Goal: Information Seeking & Learning: Learn about a topic

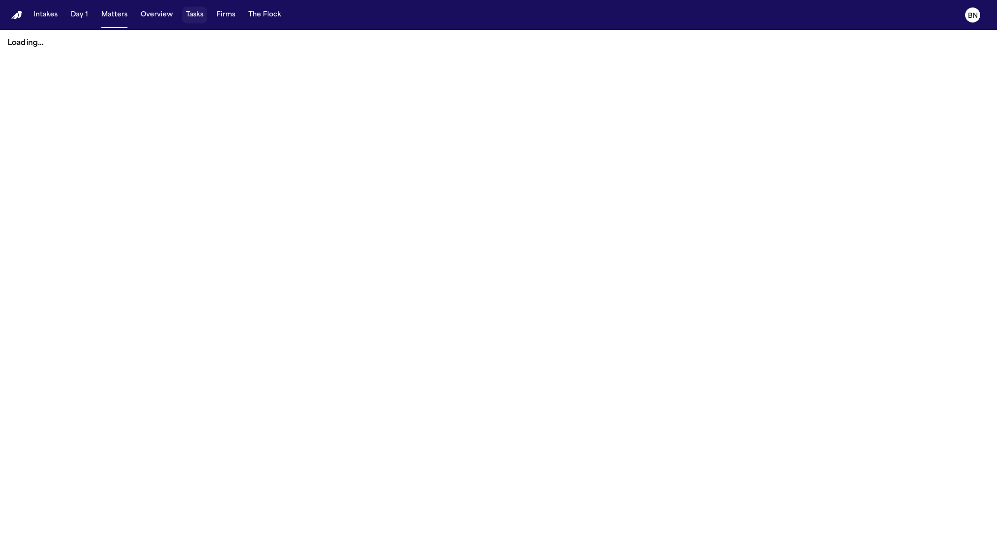
click at [194, 11] on button "Tasks" at bounding box center [194, 15] width 25 height 17
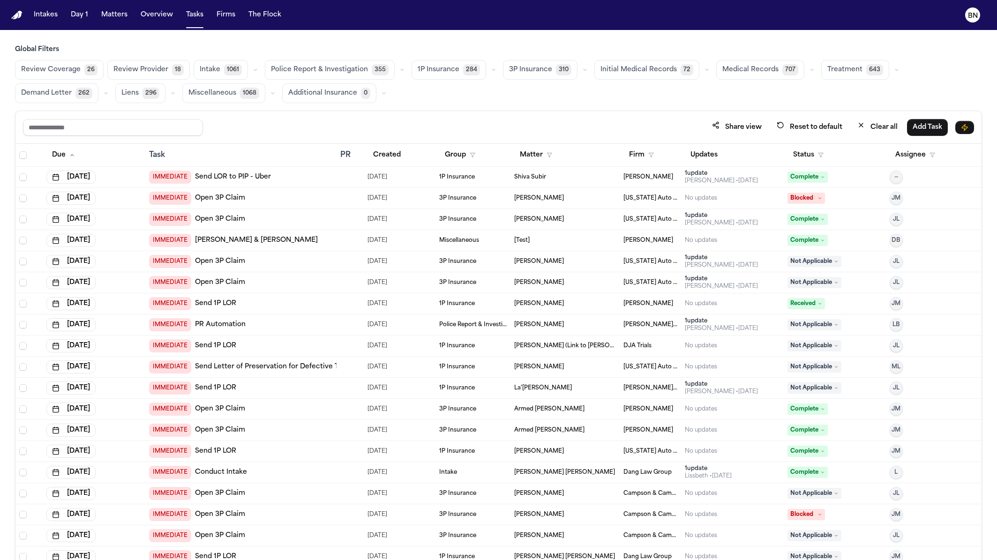
click at [491, 72] on icon "button" at bounding box center [494, 70] width 6 height 6
click at [467, 94] on button "Open Claim 27" at bounding box center [458, 93] width 93 height 19
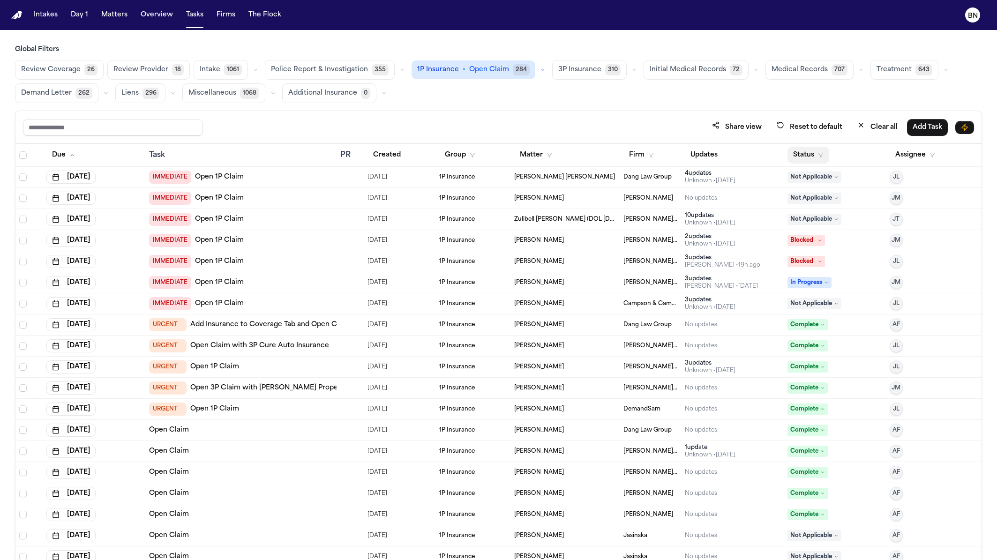
click at [811, 149] on button "Status" at bounding box center [808, 155] width 42 height 17
click at [797, 205] on button "Active" at bounding box center [806, 211] width 26 height 12
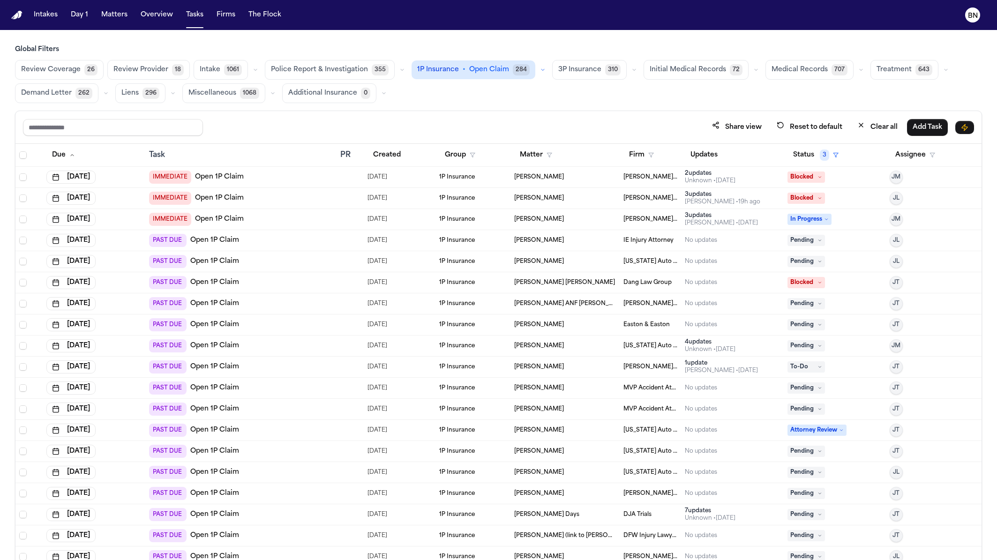
click at [394, 160] on button "Created" at bounding box center [386, 155] width 39 height 17
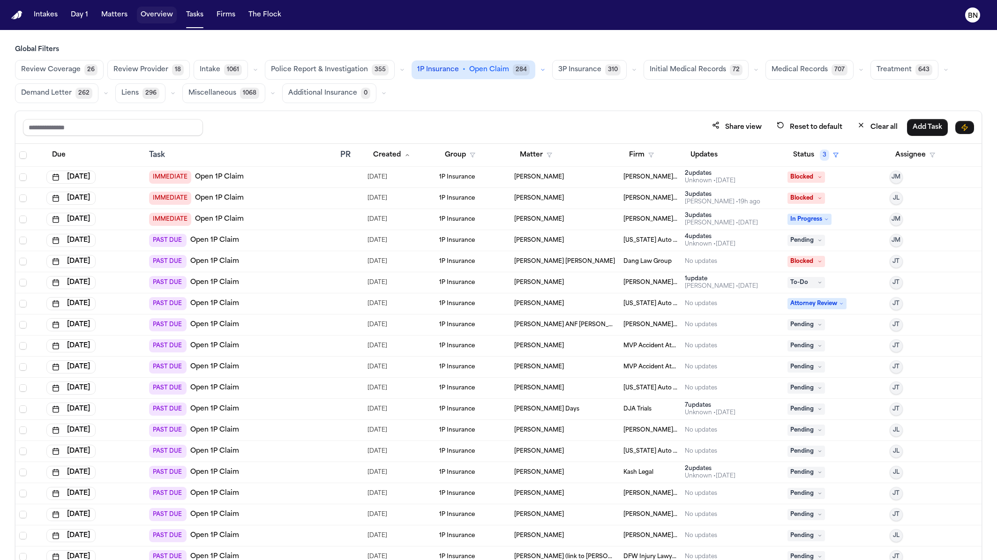
click at [152, 16] on button "Overview" at bounding box center [157, 15] width 40 height 17
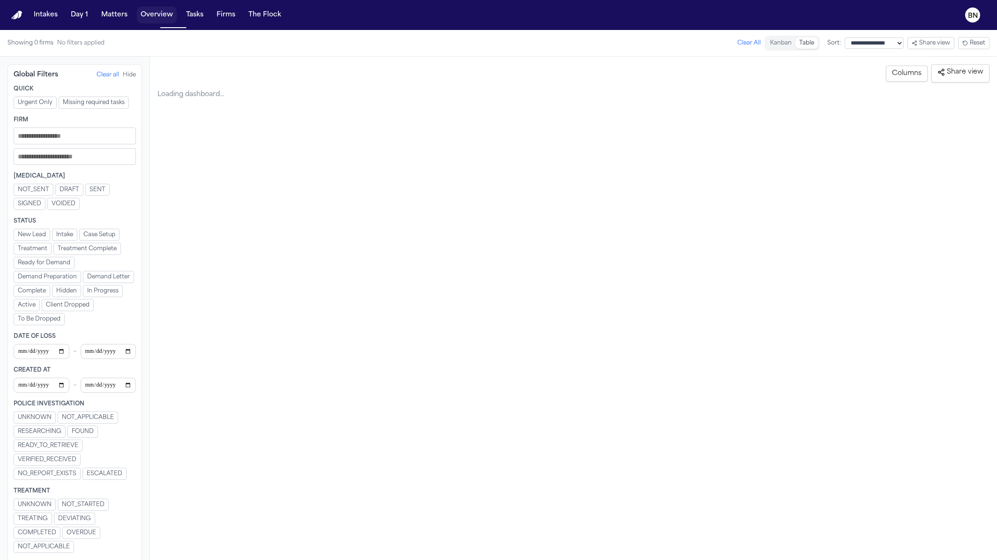
click at [109, 16] on button "Matters" at bounding box center [114, 15] width 34 height 17
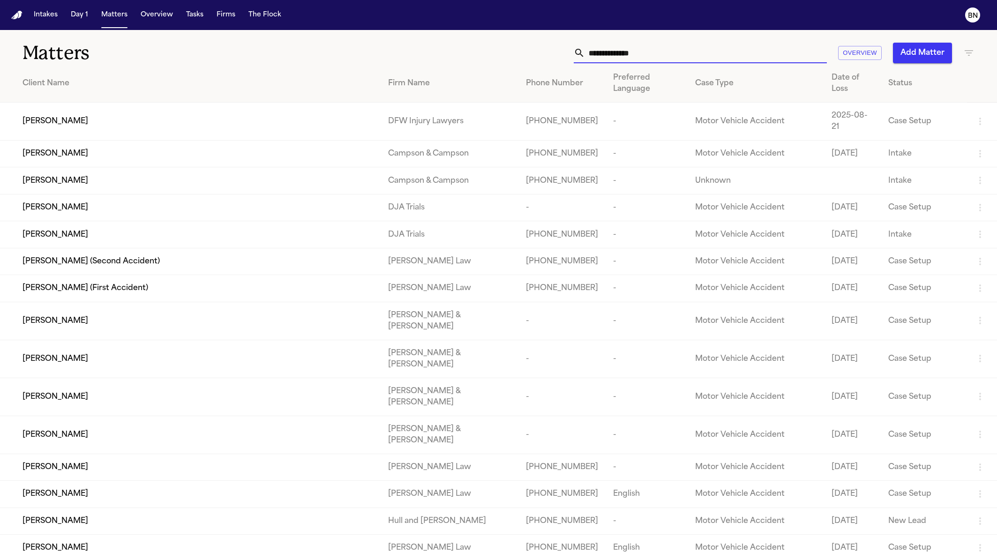
click at [736, 58] on input "text" at bounding box center [706, 53] width 242 height 21
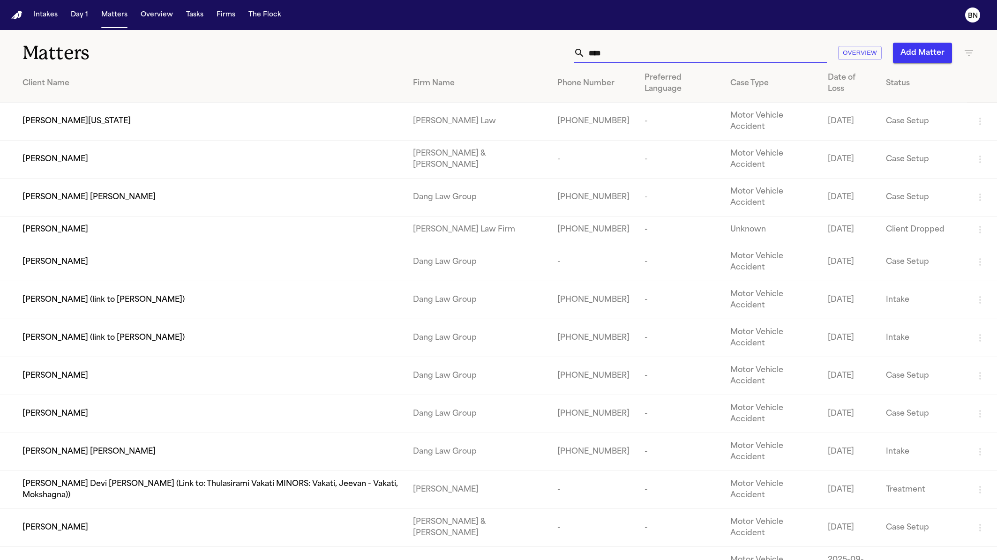
type input "****"
click at [349, 192] on div "[PERSON_NAME] [PERSON_NAME]" at bounding box center [209, 197] width 375 height 11
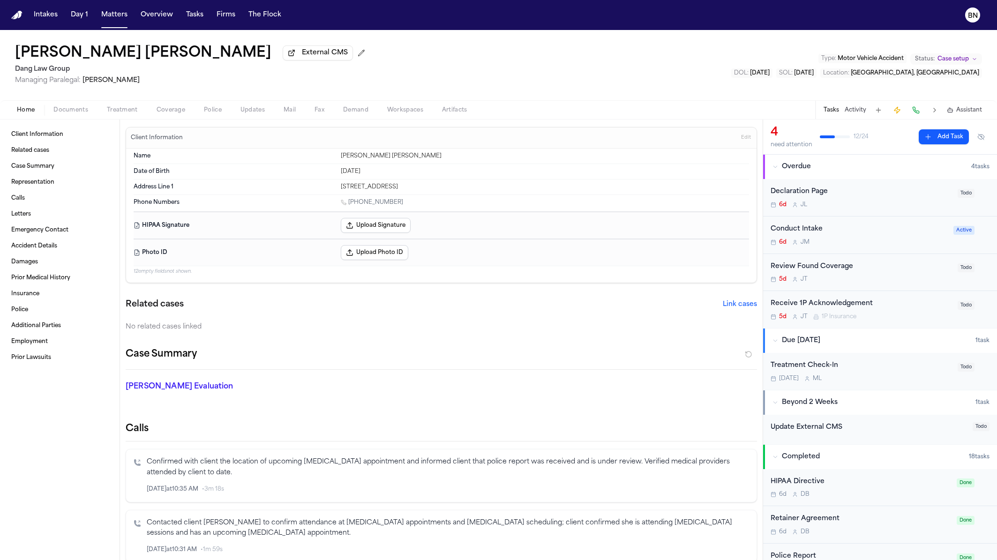
drag, startPoint x: 255, startPoint y: 114, endPoint x: 249, endPoint y: 114, distance: 5.2
click at [255, 114] on span "Updates" at bounding box center [252, 109] width 24 height 7
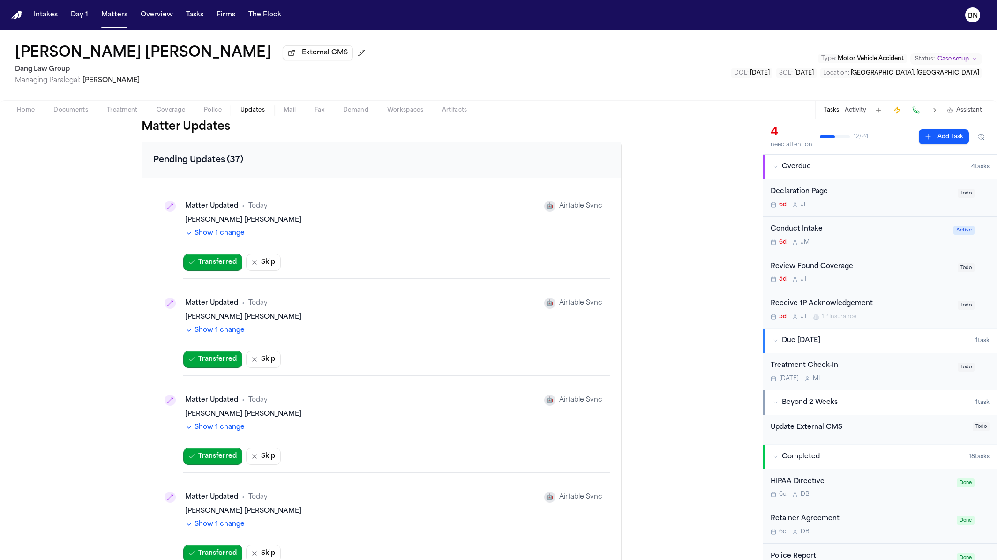
click at [214, 245] on div "Matter Updated • Today 🤖 Airtable Sync Melba Lilian Carrasco Palma Show 1 change" at bounding box center [381, 218] width 457 height 59
click at [216, 238] on button "Show 1 change" at bounding box center [215, 233] width 60 height 9
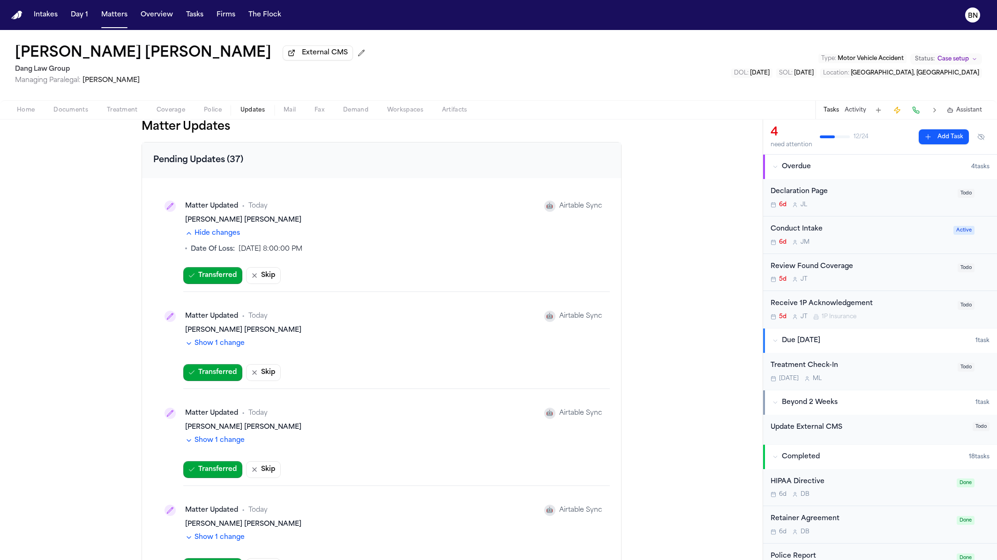
click at [216, 238] on button "Hide changes" at bounding box center [212, 233] width 55 height 9
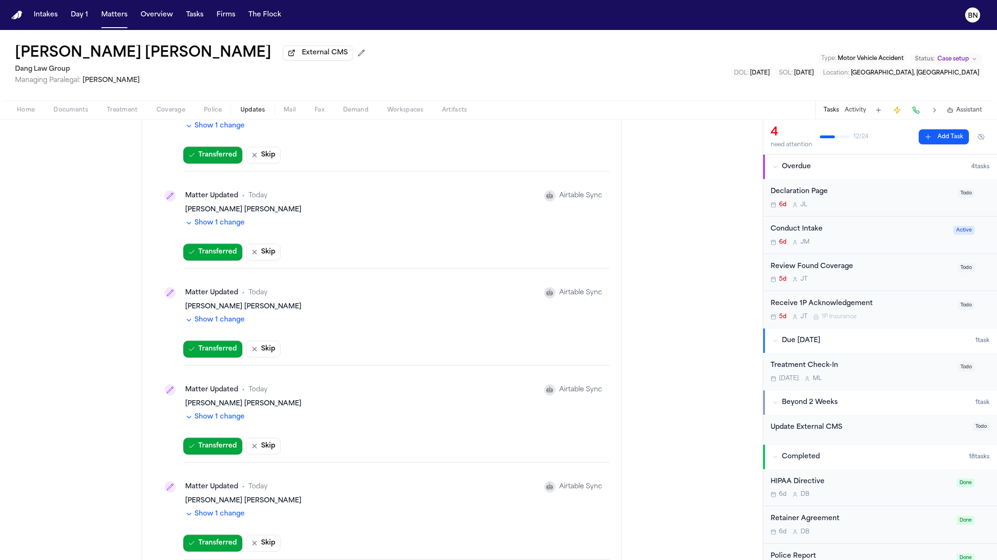
scroll to position [507, 0]
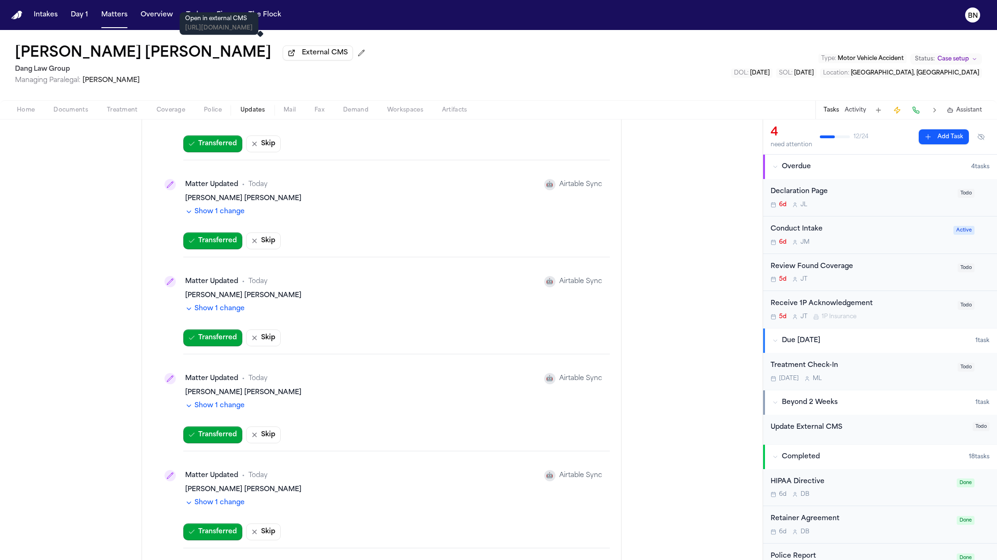
click at [302, 56] on span "External CMS" at bounding box center [325, 52] width 46 height 9
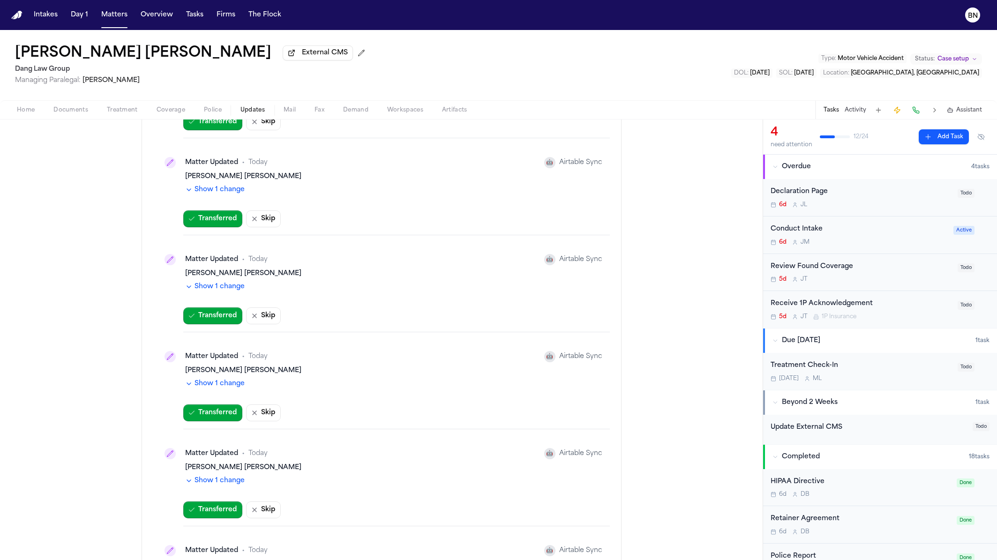
click at [207, 379] on button "Show 1 change" at bounding box center [215, 383] width 60 height 9
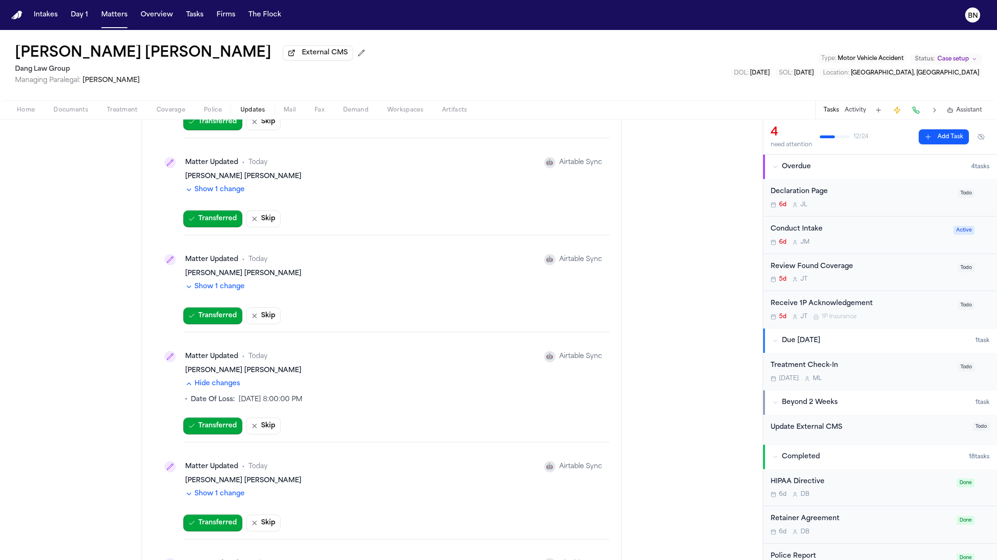
click at [221, 282] on button "Show 1 change" at bounding box center [215, 286] width 60 height 9
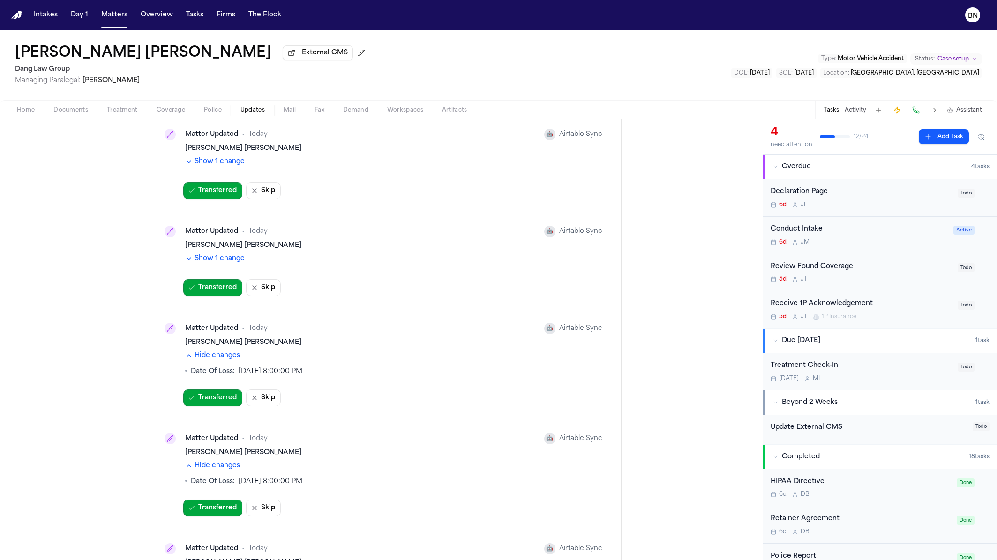
scroll to position [750, 0]
click at [223, 255] on button "Show 1 change" at bounding box center [215, 259] width 60 height 9
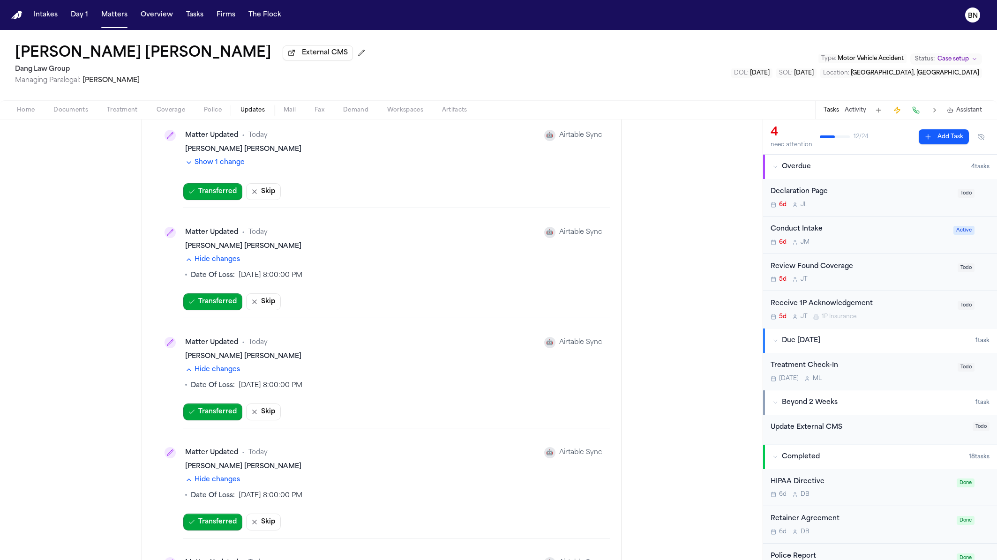
scroll to position [734, 0]
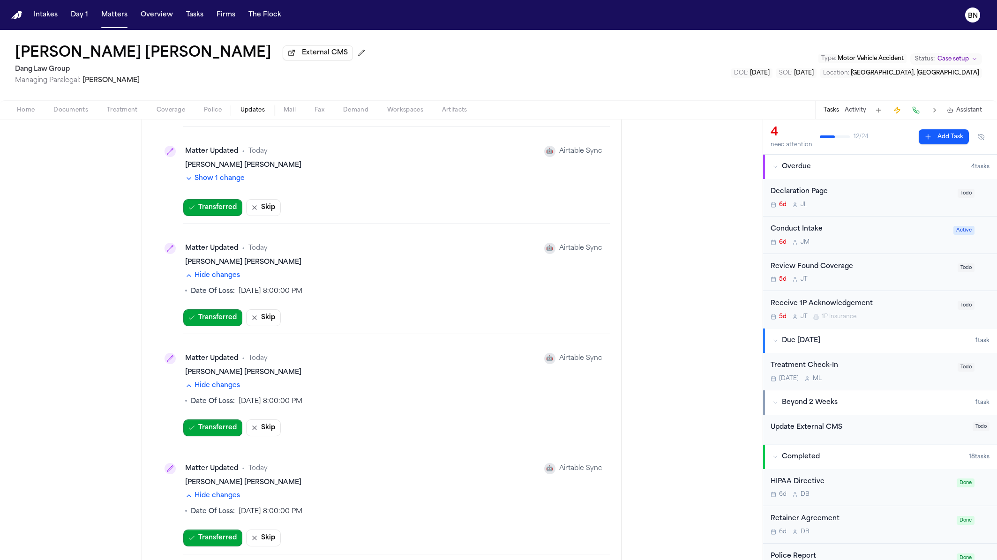
click at [225, 174] on button "Show 1 change" at bounding box center [215, 178] width 60 height 9
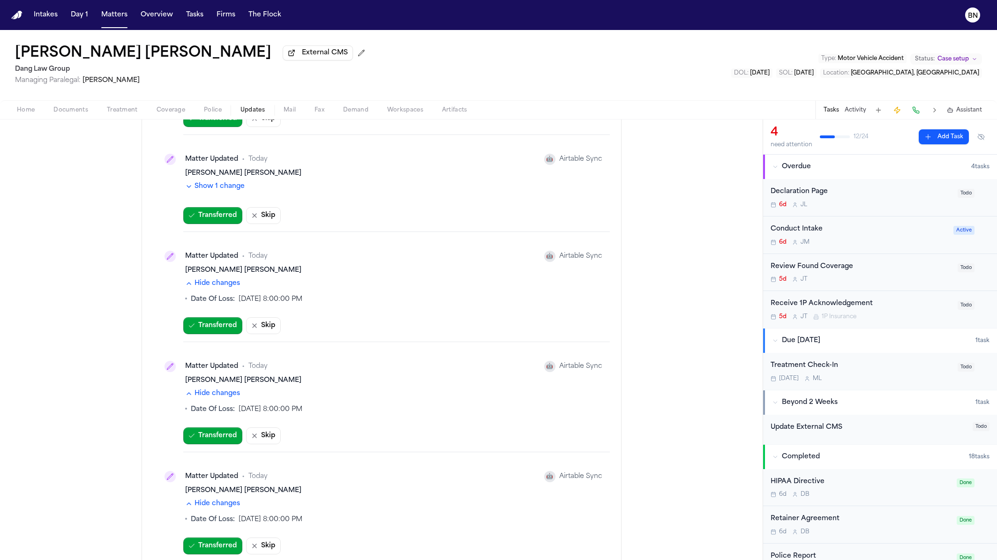
click at [220, 182] on button "Show 1 change" at bounding box center [215, 186] width 60 height 9
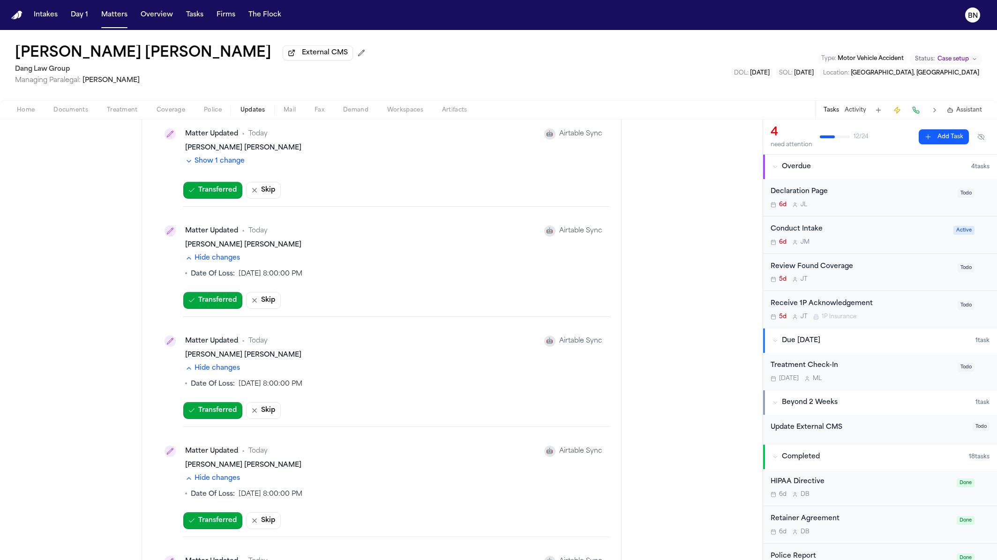
scroll to position [450, 0]
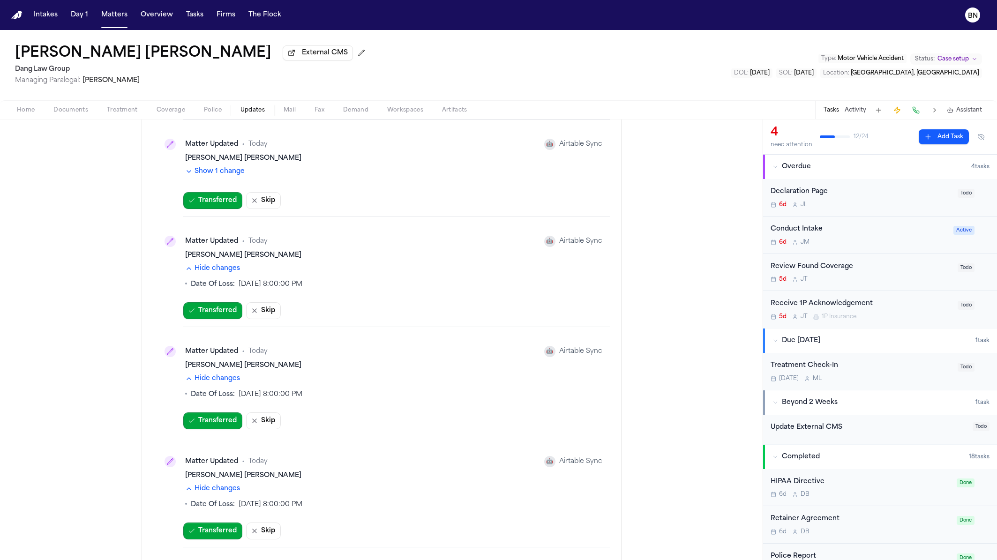
click at [220, 174] on div "Show 1 change" at bounding box center [393, 173] width 417 height 12
click at [220, 170] on button "Show 1 change" at bounding box center [215, 171] width 60 height 9
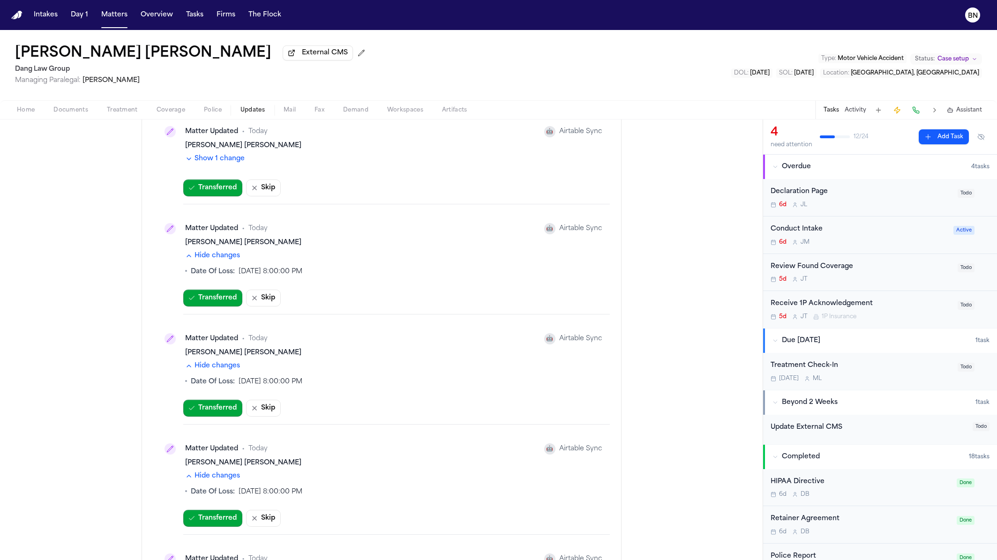
scroll to position [367, 0]
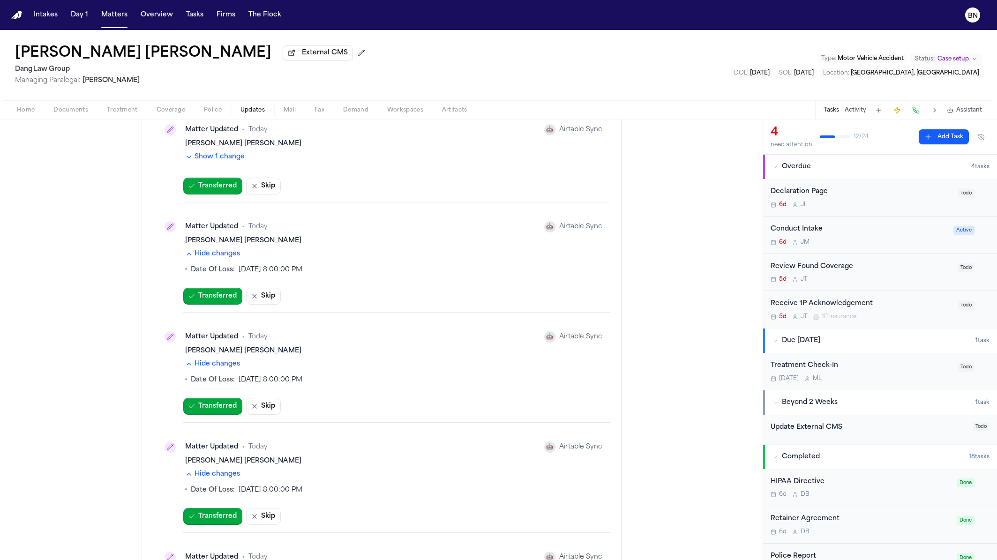
click at [220, 161] on div "Matter Updated • Today 🤖 Airtable Sync Melba Lilian Carrasco Palma Show 1 change" at bounding box center [381, 142] width 457 height 59
click at [220, 156] on button "Show 1 change" at bounding box center [215, 156] width 60 height 9
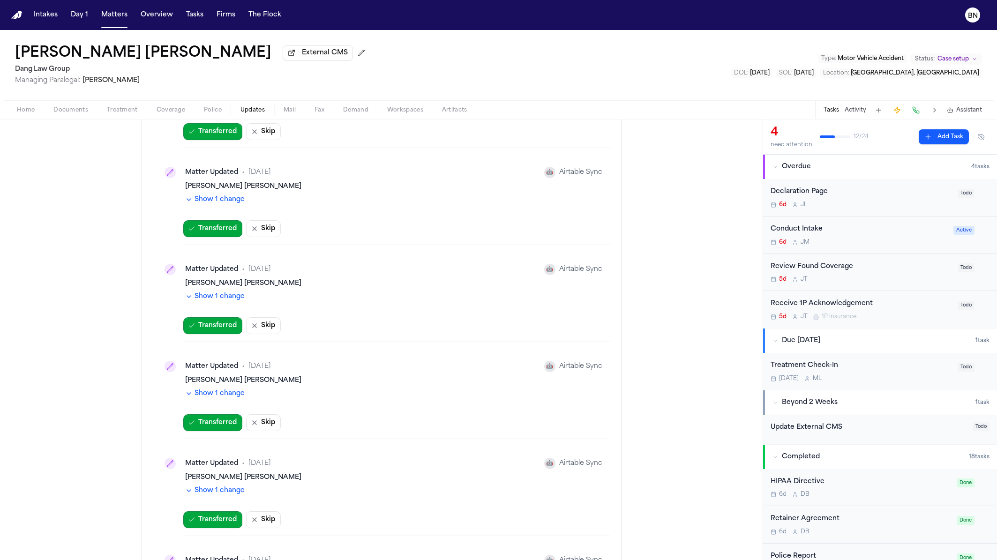
scroll to position [3178, 0]
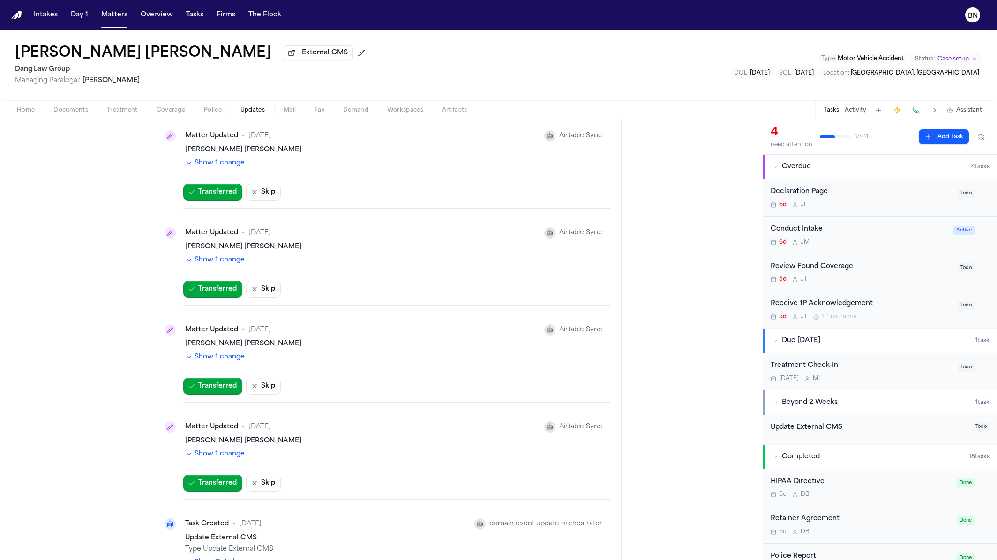
click at [221, 449] on button "Show 1 change" at bounding box center [215, 453] width 60 height 9
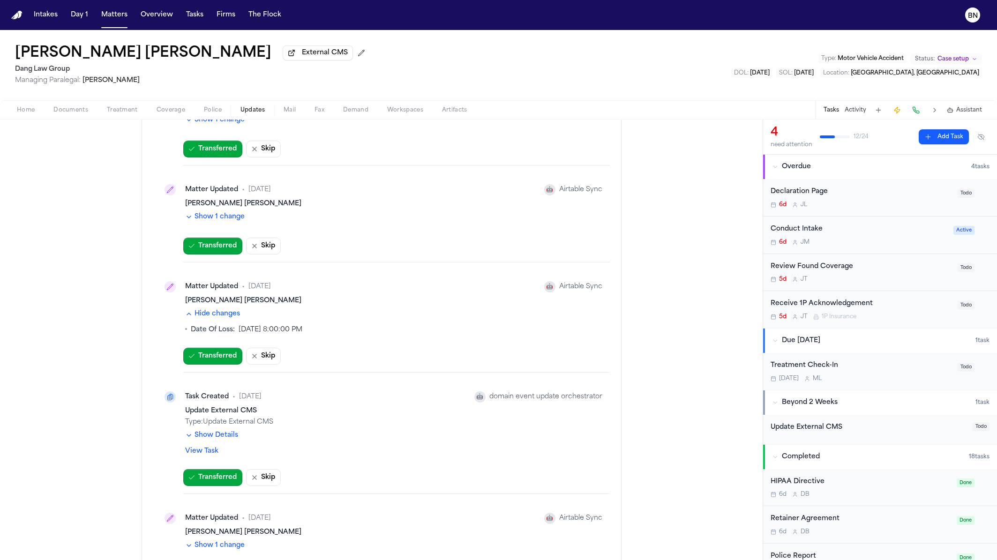
scroll to position [3317, 0]
click at [220, 432] on button "Show Details" at bounding box center [211, 436] width 53 height 9
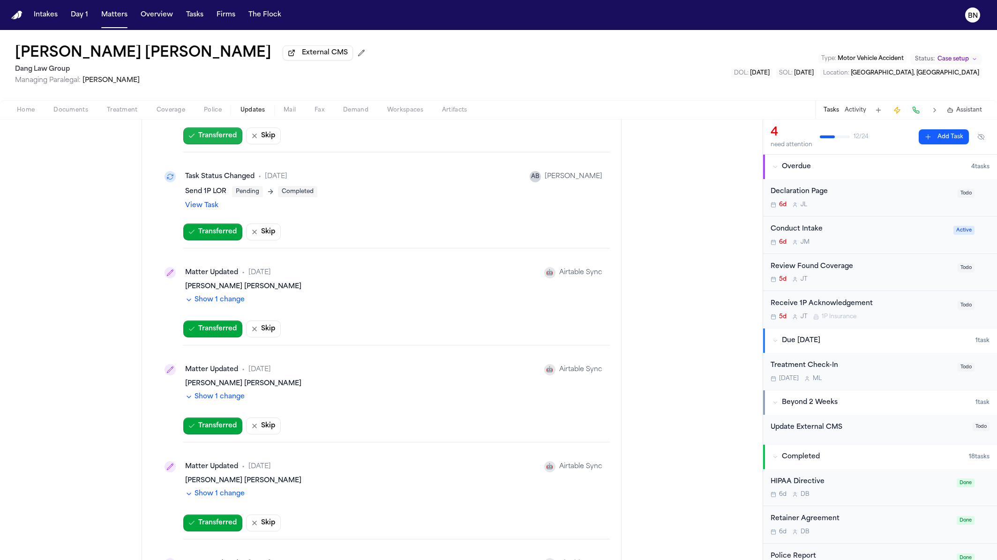
scroll to position [2537, 0]
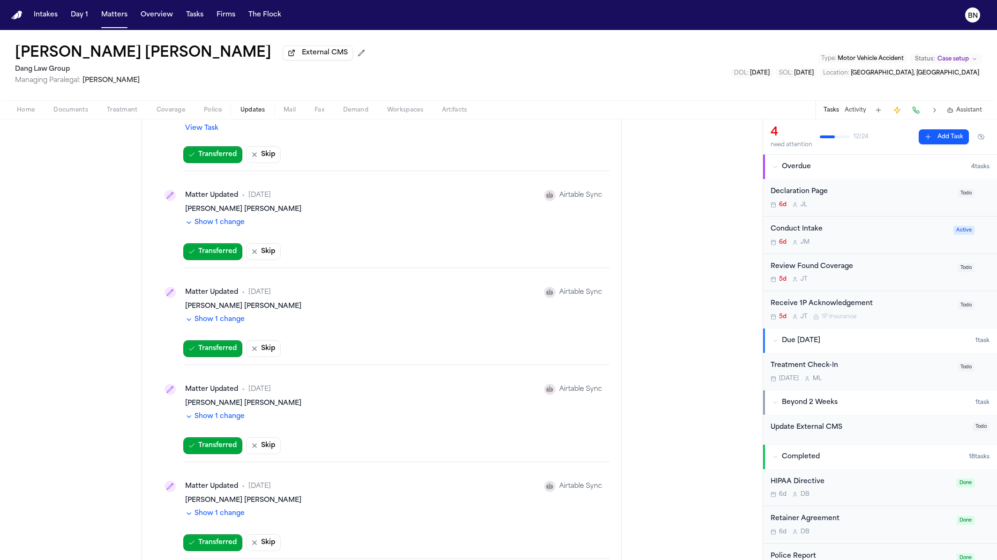
click at [230, 218] on button "Show 1 change" at bounding box center [215, 222] width 60 height 9
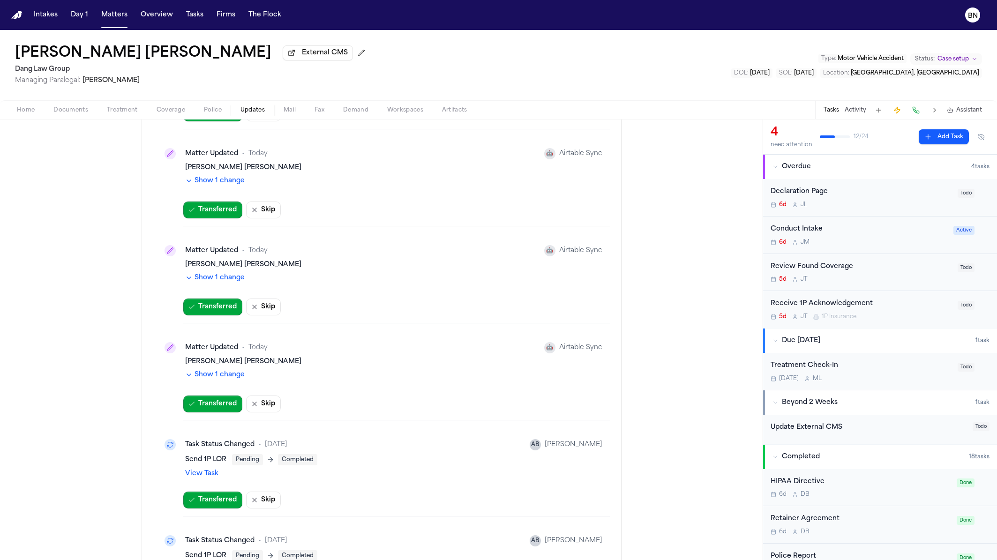
scroll to position [1790, 0]
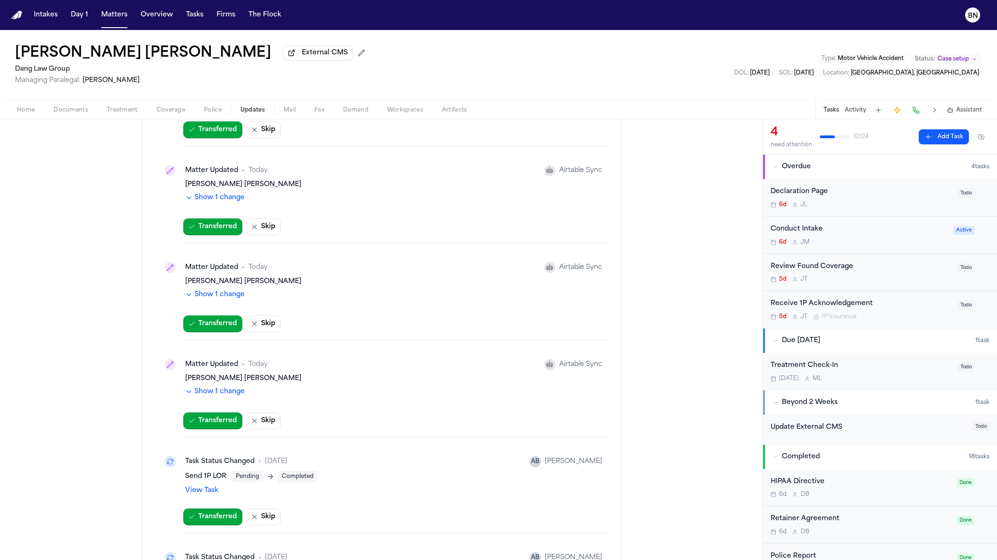
click at [206, 486] on link "View Task" at bounding box center [201, 490] width 33 height 9
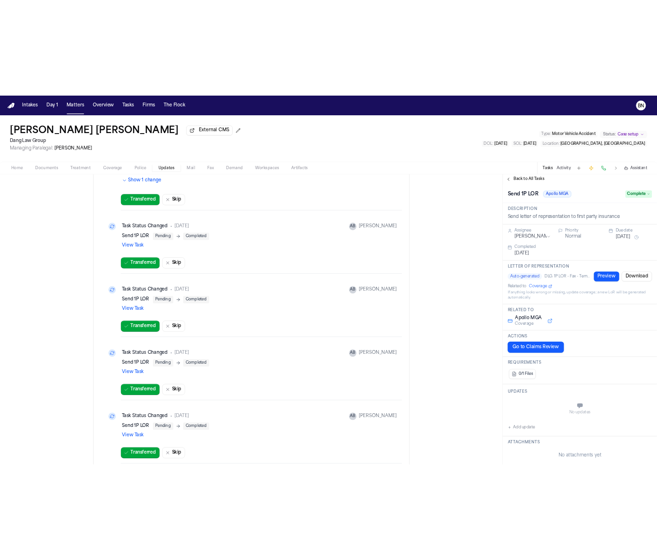
scroll to position [2046, 0]
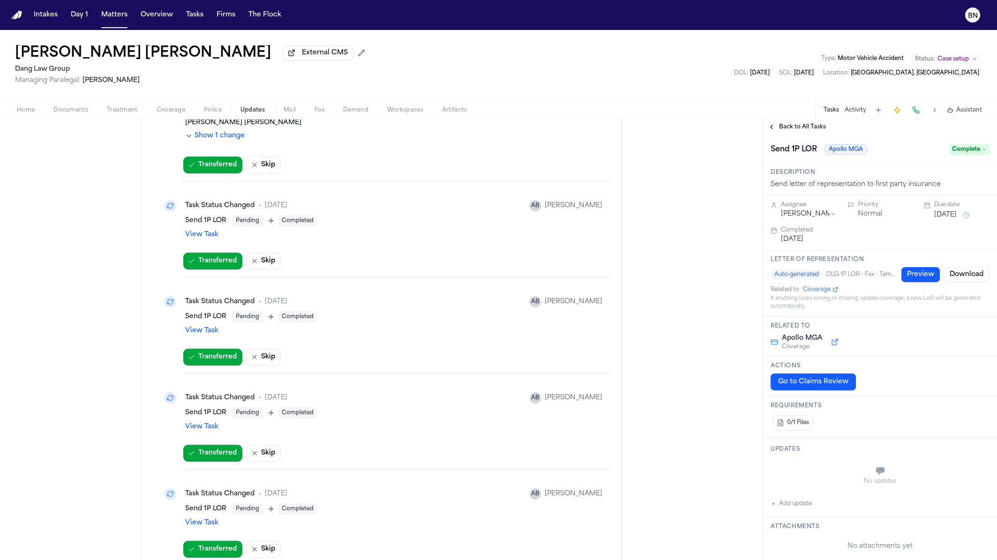
click at [209, 422] on link "View Task" at bounding box center [201, 426] width 33 height 9
click at [302, 52] on span "External CMS" at bounding box center [325, 52] width 46 height 9
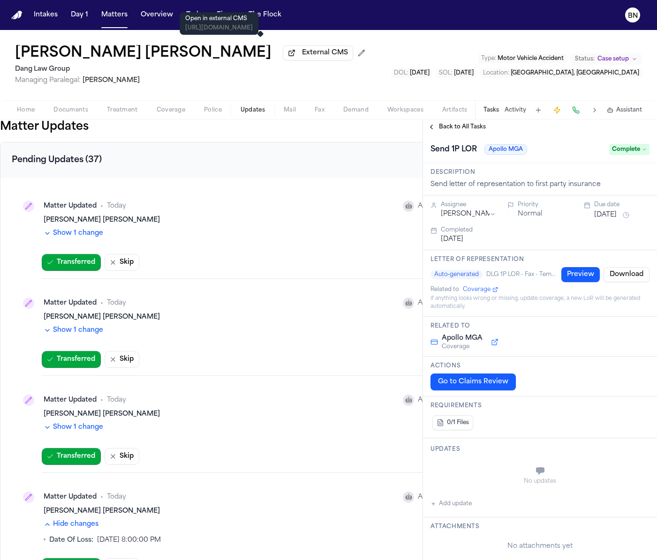
click at [81, 238] on button "Show 1 change" at bounding box center [74, 233] width 60 height 9
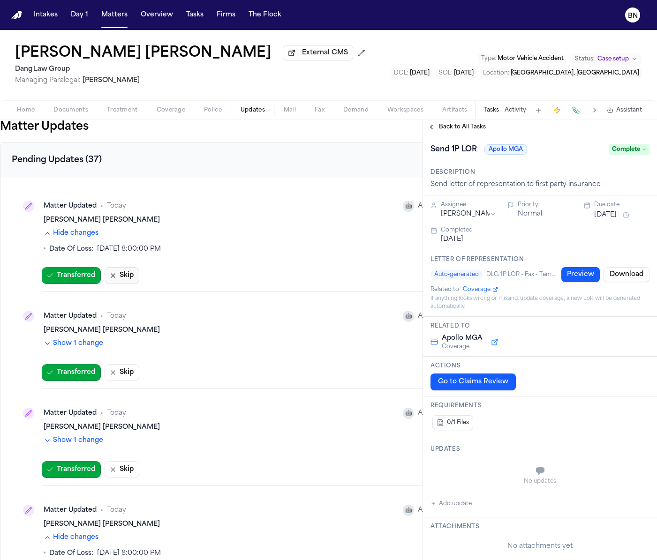
click at [125, 277] on button "Skip" at bounding box center [122, 275] width 35 height 17
click at [126, 374] on button "Skip" at bounding box center [122, 372] width 35 height 17
click at [84, 334] on div "Melba Lilian Carrasco Palma" at bounding box center [252, 330] width 417 height 9
click at [84, 341] on button "Show 1 change" at bounding box center [74, 343] width 60 height 9
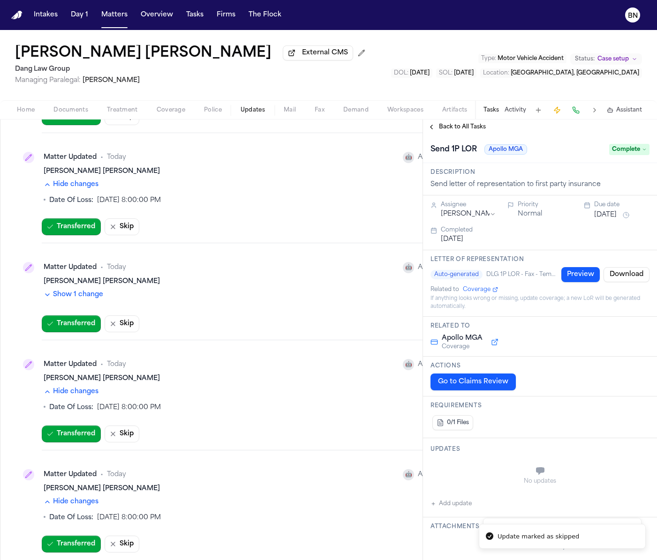
scroll to position [183, 0]
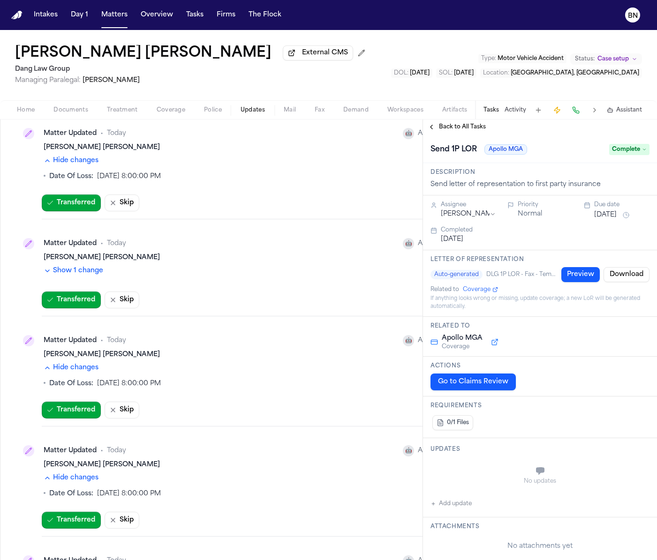
click at [451, 125] on span "Back to All Tasks" at bounding box center [462, 126] width 47 height 7
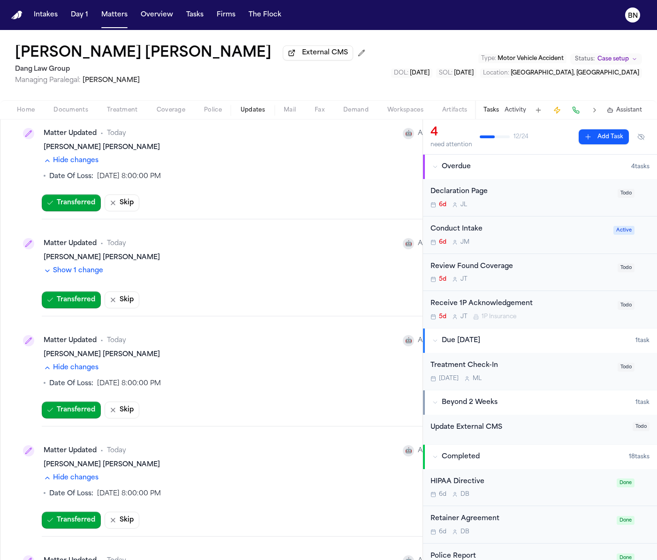
click at [171, 114] on span "Coverage" at bounding box center [171, 109] width 29 height 7
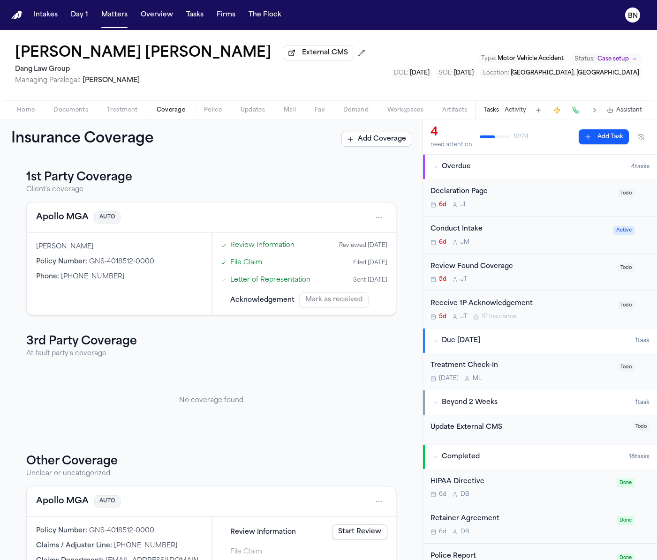
click at [302, 55] on span "External CMS" at bounding box center [325, 52] width 46 height 9
click at [75, 127] on div "Insurance Coverage Add Coverage" at bounding box center [211, 139] width 422 height 39
click at [75, 121] on div "Insurance Coverage Add Coverage" at bounding box center [211, 139] width 422 height 39
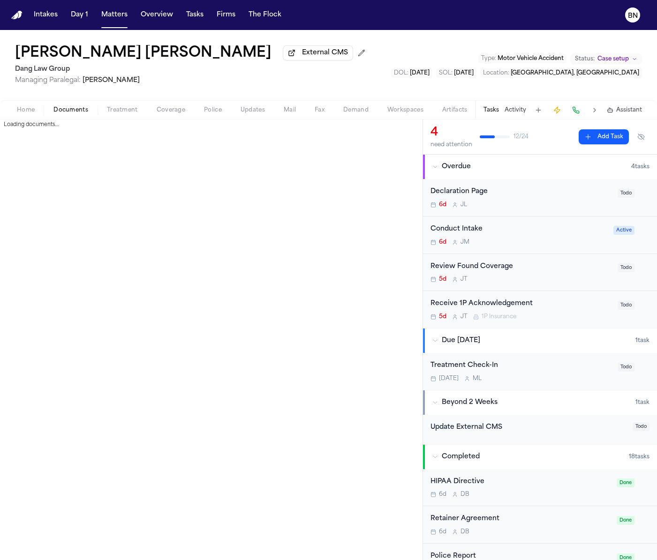
click at [75, 109] on span "Documents" at bounding box center [70, 109] width 35 height 7
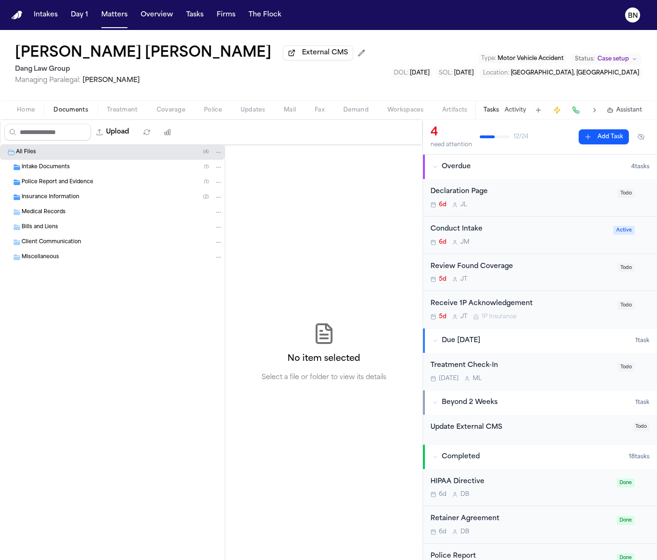
click at [82, 193] on div "Insurance Information ( 2 )" at bounding box center [112, 197] width 225 height 15
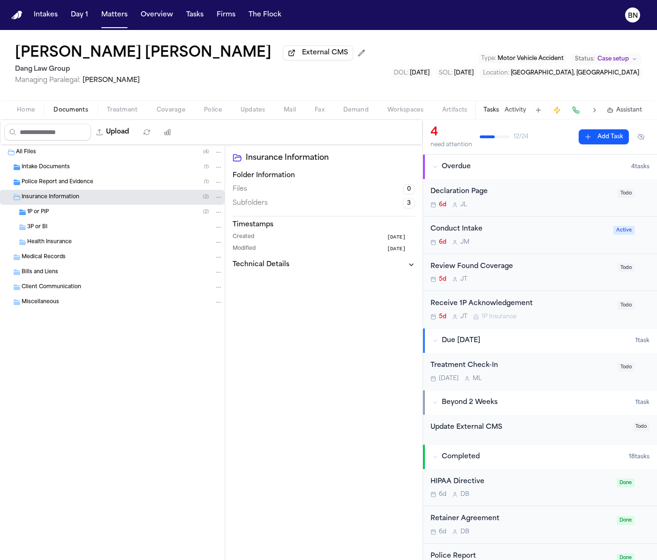
click at [87, 208] on div "1P or PIP ( 2 )" at bounding box center [112, 212] width 225 height 15
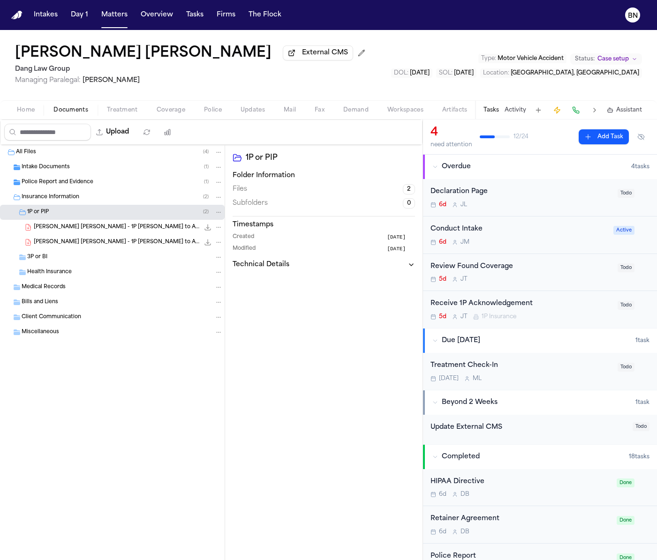
click at [99, 229] on span "M. Carrasco Palma - 1P LOR to Apollo MGA - 10.2.25" at bounding box center [116, 228] width 165 height 8
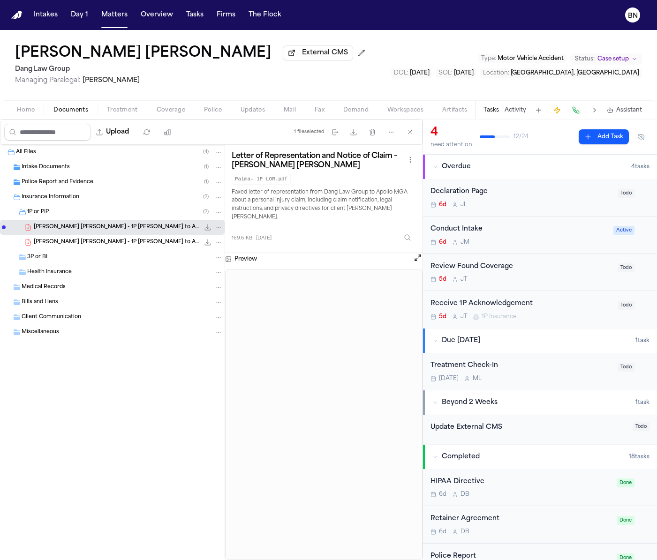
click at [152, 240] on span "M. Carrasco Palma - 1P LOR to Apollo MGA - 9.17.25" at bounding box center [116, 243] width 165 height 8
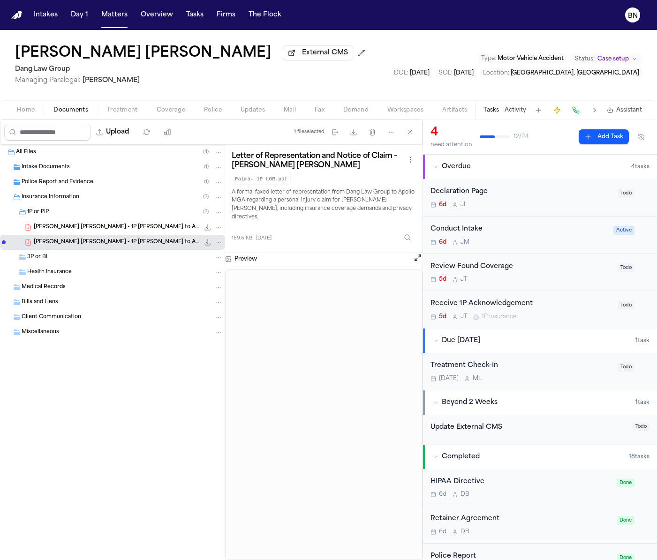
click at [129, 181] on div "Police Report and Evidence ( 1 )" at bounding box center [122, 182] width 201 height 8
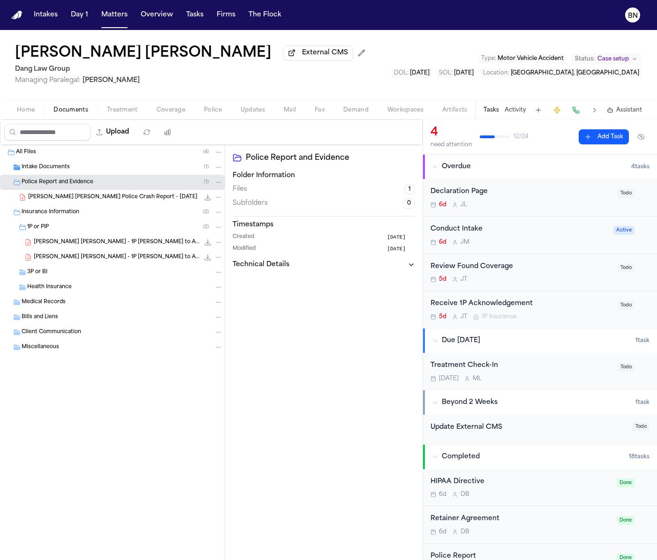
click at [129, 176] on div "Police Report and Evidence ( 1 )" at bounding box center [112, 182] width 225 height 15
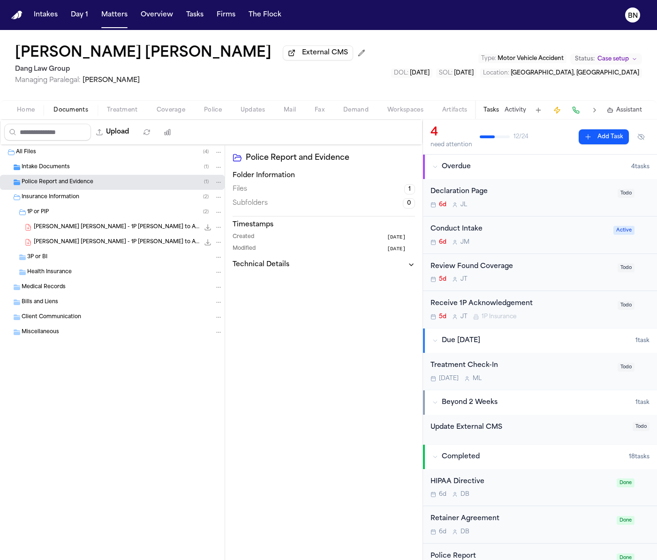
click at [129, 160] on div "All Files ( 4 )" at bounding box center [112, 152] width 225 height 15
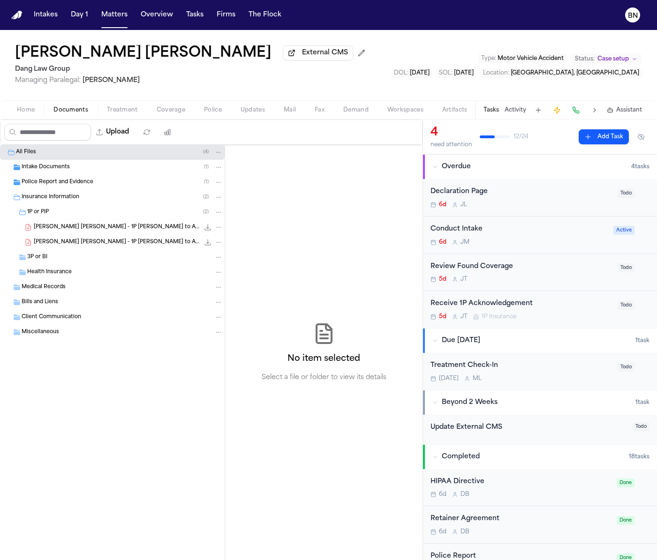
click at [129, 178] on div "Police Report and Evidence ( 1 )" at bounding box center [112, 182] width 225 height 15
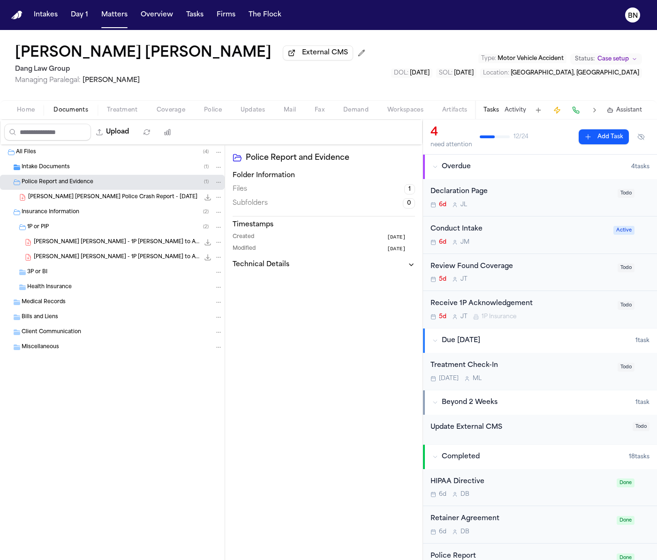
click at [128, 171] on div "Intake Documents ( 1 )" at bounding box center [122, 167] width 201 height 8
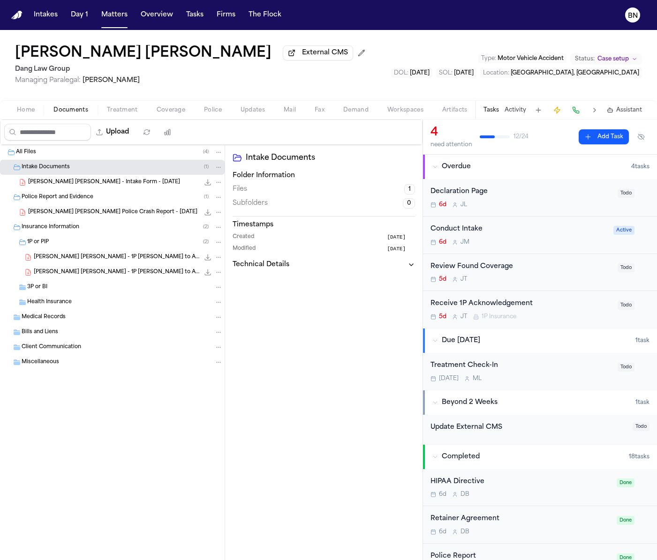
click at [155, 213] on span "M. Carrasco Palma - Austin Police Crash Report - 9.17.25" at bounding box center [112, 213] width 169 height 8
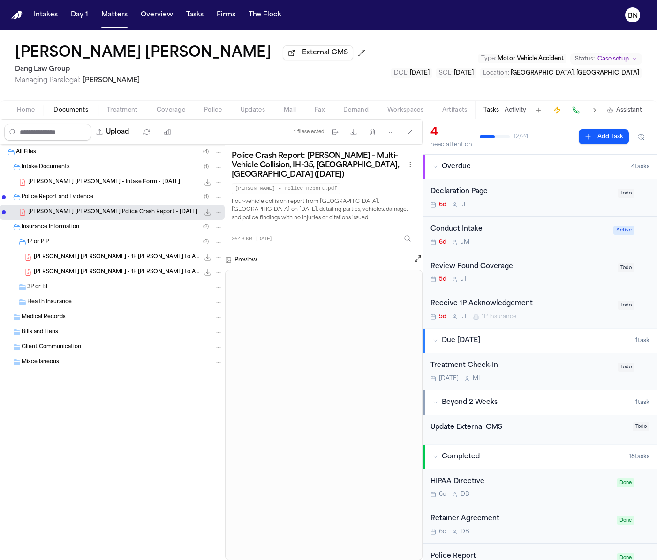
click at [108, 22] on button "Matters" at bounding box center [114, 15] width 34 height 17
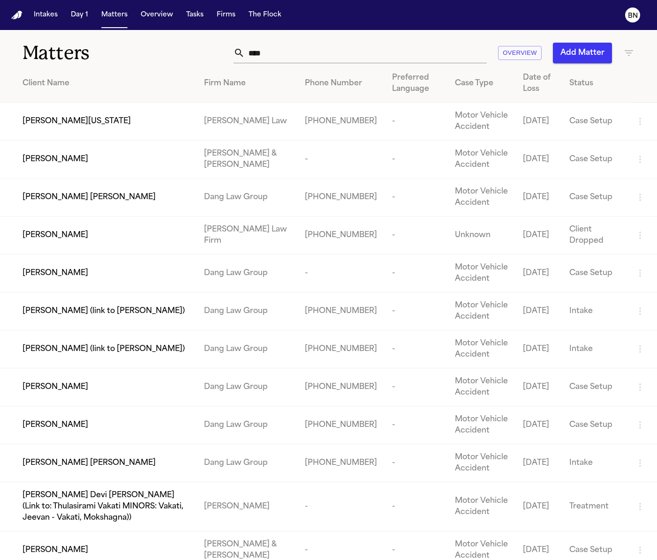
click at [337, 52] on input "****" at bounding box center [366, 53] width 242 height 21
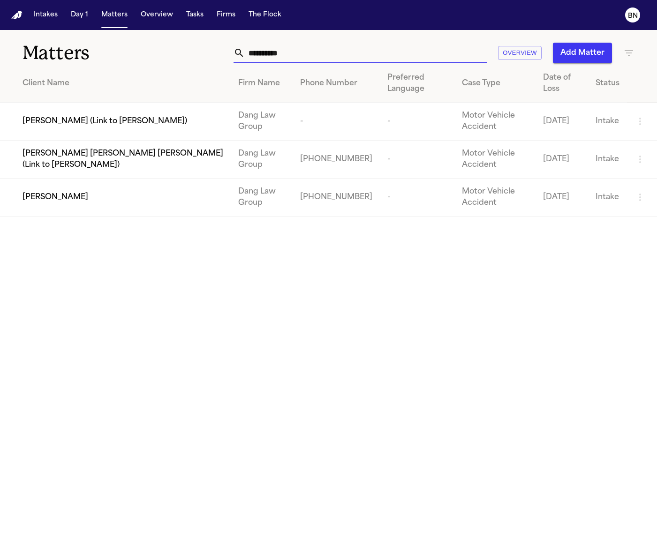
type input "**********"
click at [114, 197] on div "Bridget Aleman" at bounding box center [122, 197] width 201 height 11
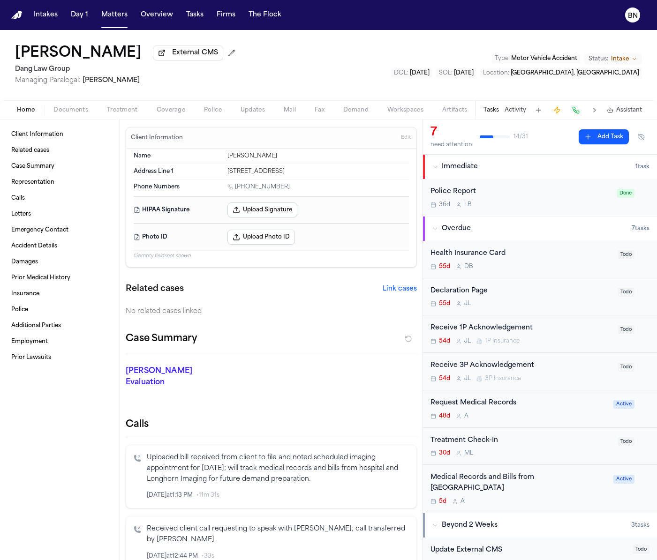
click at [69, 109] on span "Documents" at bounding box center [70, 109] width 35 height 7
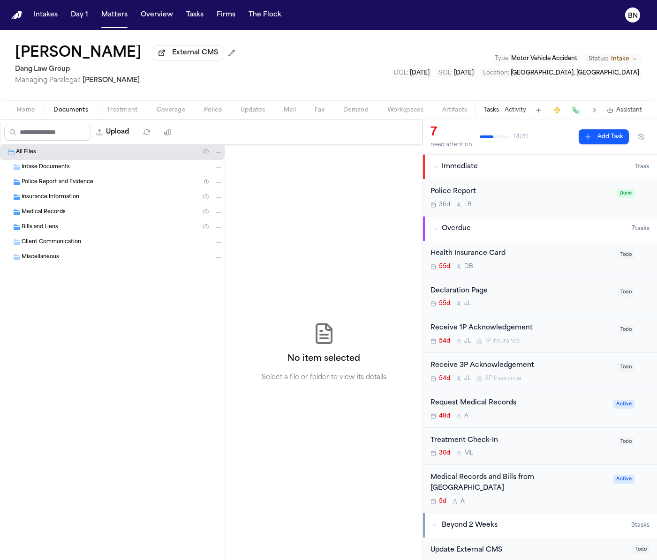
click at [97, 198] on div "Insurance Information ( 2 )" at bounding box center [122, 197] width 201 height 8
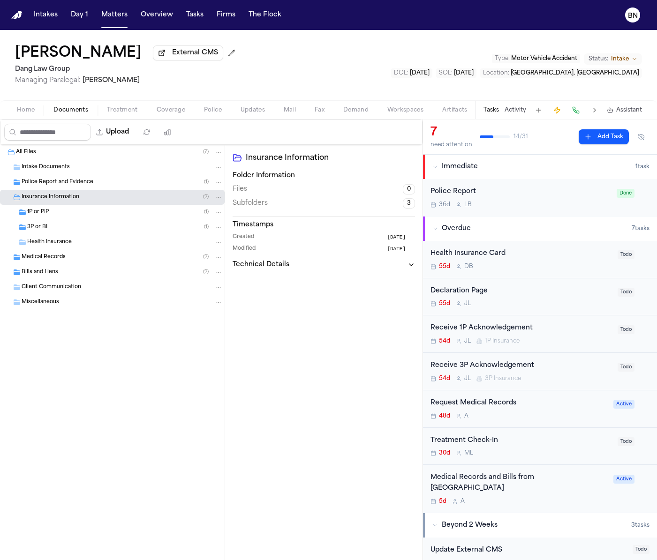
click at [99, 183] on div "Police Report and Evidence ( 1 )" at bounding box center [122, 182] width 201 height 8
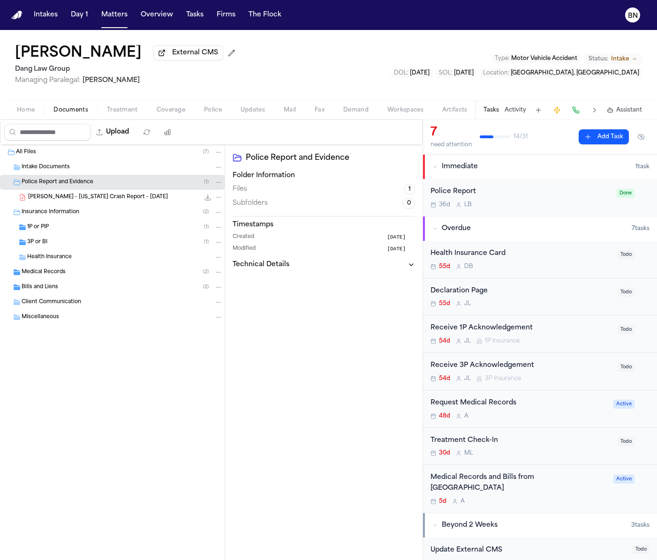
click at [98, 269] on div "Medical Records ( 2 )" at bounding box center [122, 272] width 201 height 8
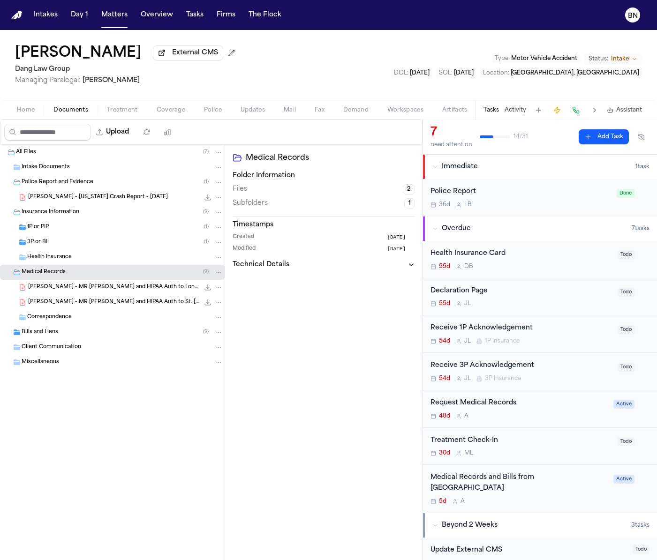
click at [100, 337] on div "Bills and Liens ( 2 )" at bounding box center [122, 332] width 201 height 8
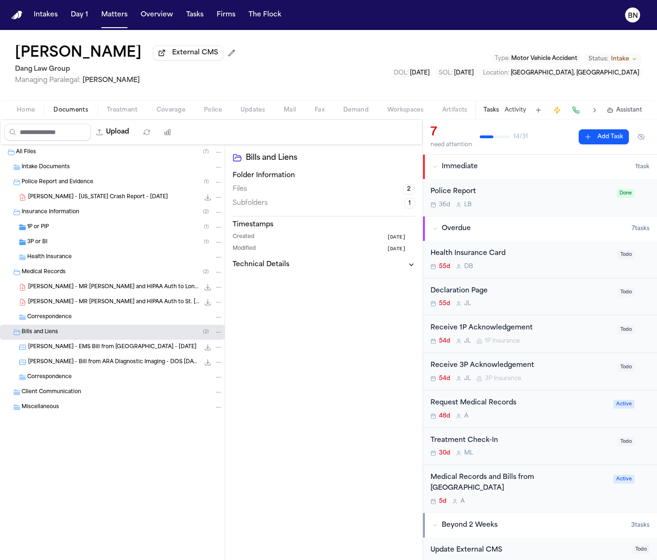
click at [106, 247] on div "3P or BI ( 1 )" at bounding box center [112, 242] width 225 height 15
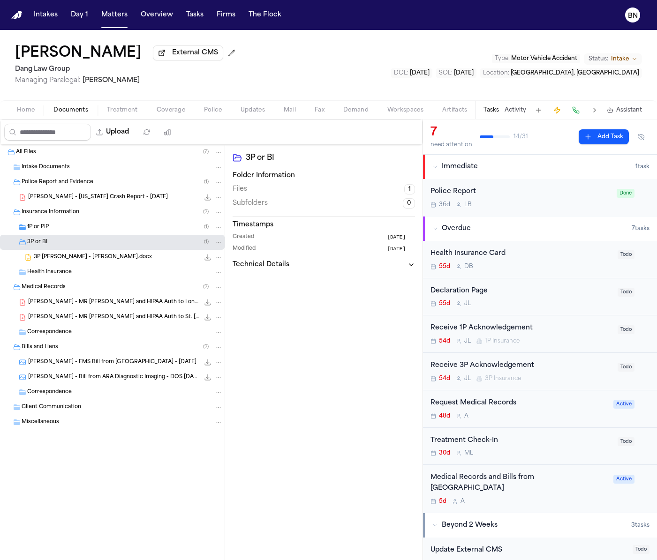
click at [106, 234] on div "1P or PIP ( 1 )" at bounding box center [112, 227] width 225 height 15
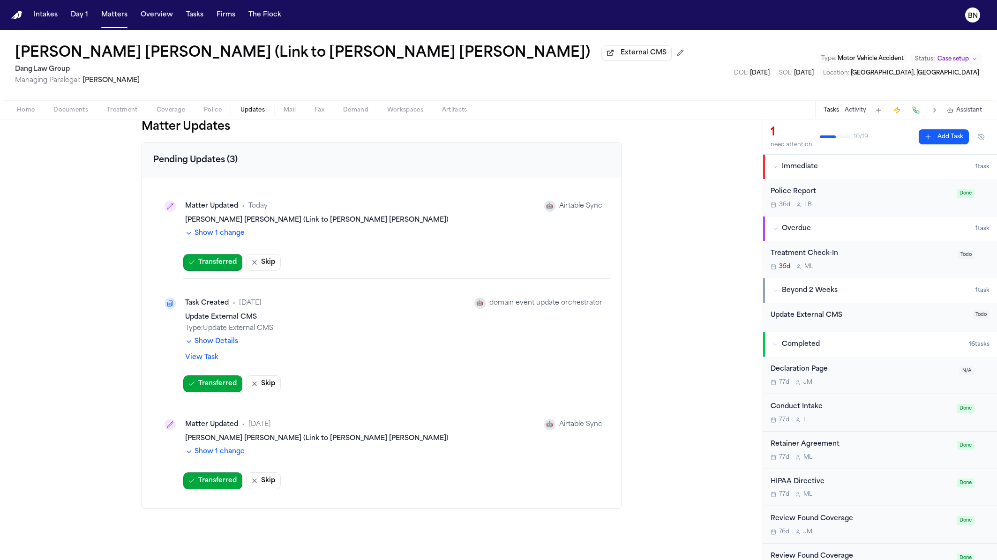
click at [222, 344] on button "Show Details" at bounding box center [211, 341] width 53 height 9
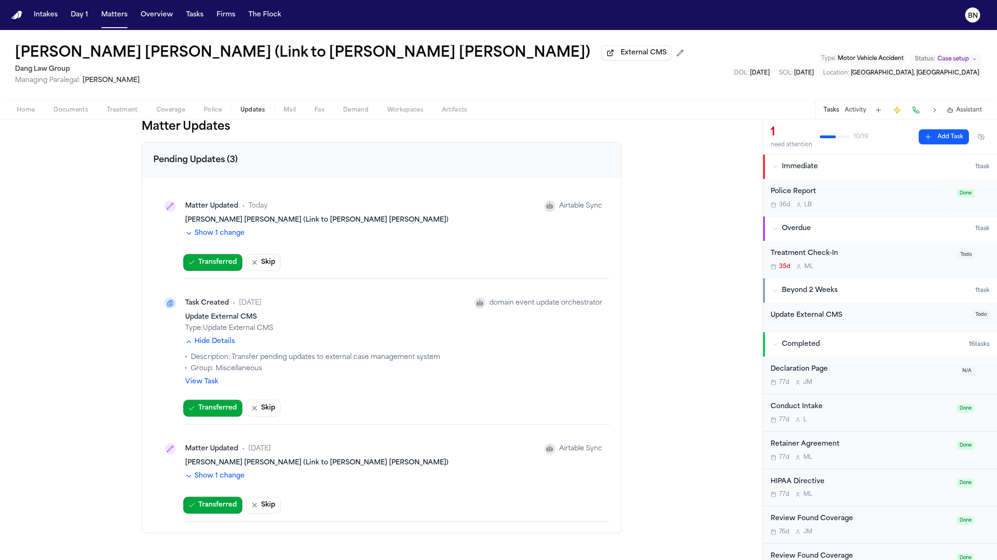
click at [222, 344] on button "Hide Details" at bounding box center [210, 341] width 50 height 9
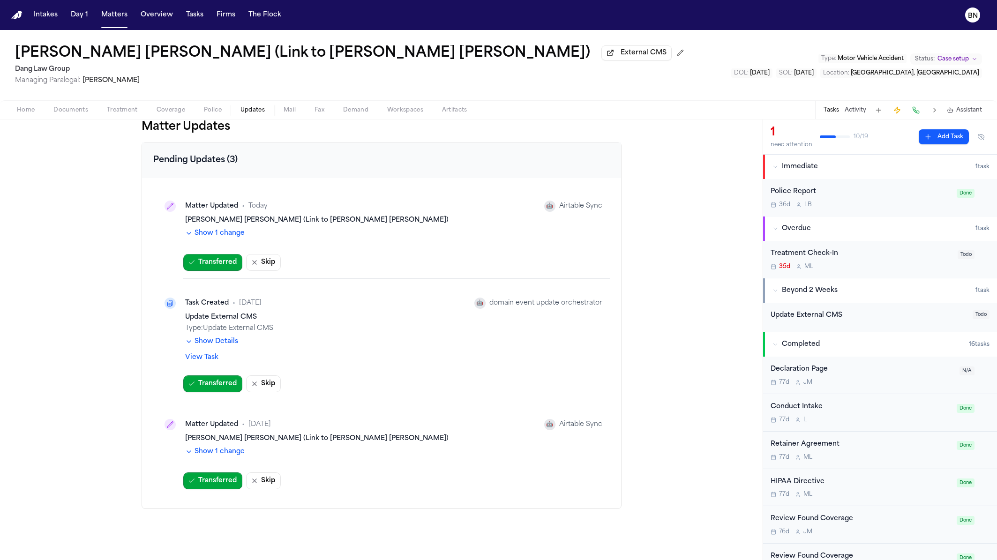
click at [237, 238] on button "Show 1 change" at bounding box center [215, 233] width 60 height 9
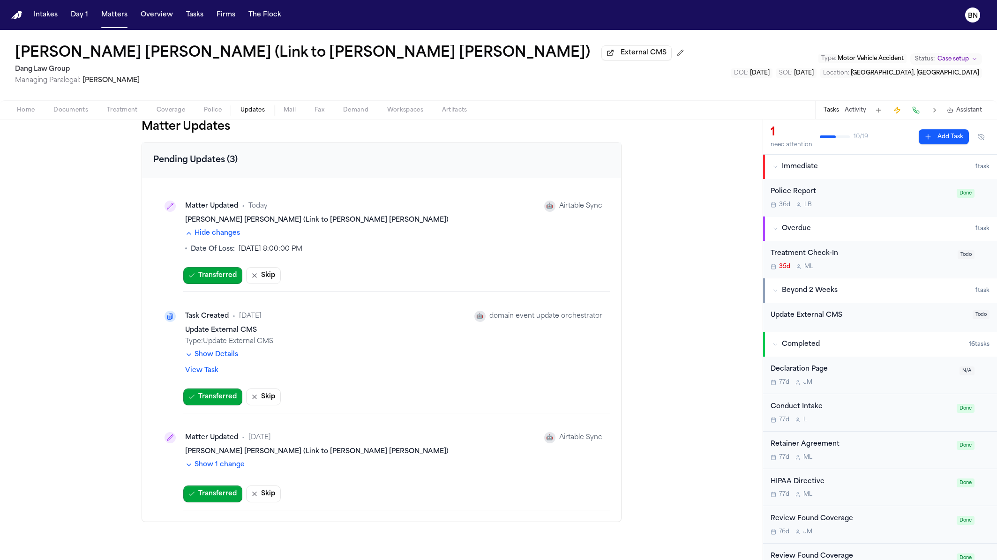
click at [232, 238] on button "Hide changes" at bounding box center [212, 233] width 55 height 9
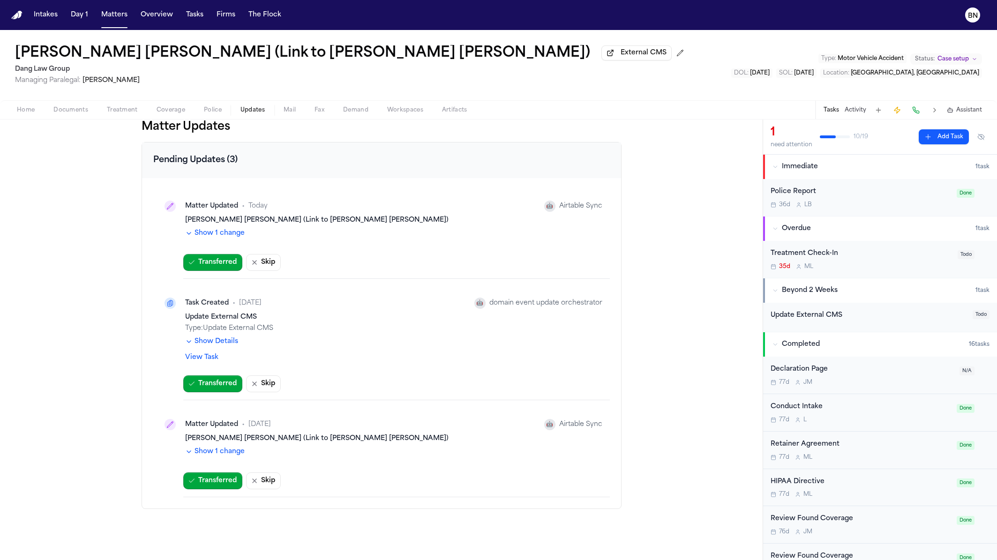
click at [227, 235] on button "Show 1 change" at bounding box center [215, 233] width 60 height 9
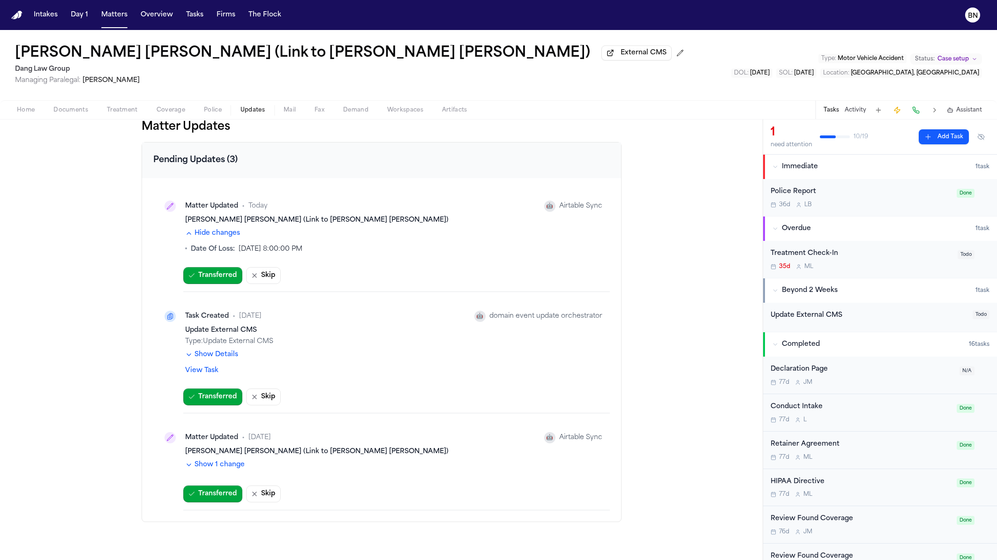
click at [227, 235] on button "Hide changes" at bounding box center [212, 233] width 55 height 9
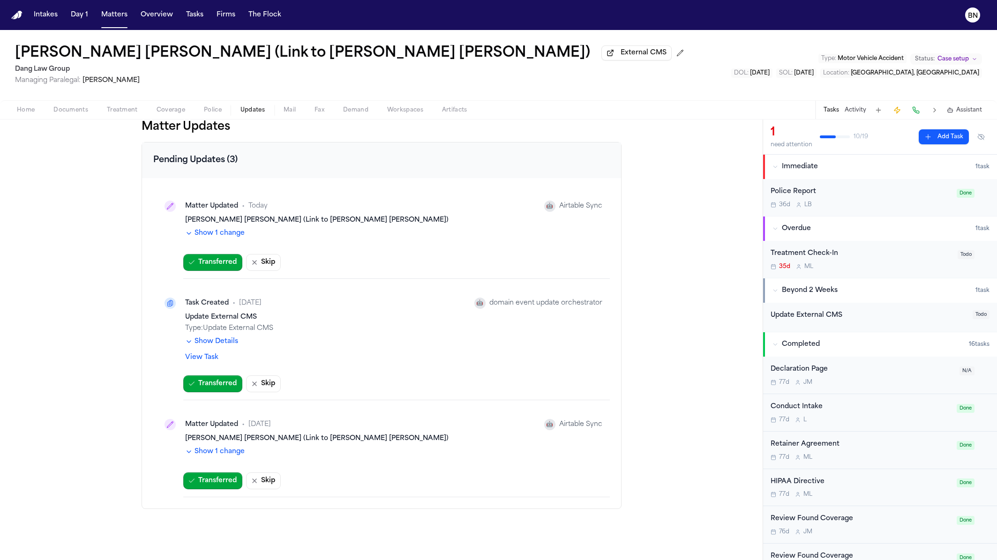
click at [227, 230] on div "Norma Leticia Diaz Hernandez (Link to Maria G Rodriguez Carvajal) Show 1 change" at bounding box center [393, 228] width 417 height 25
click at [224, 235] on button "Show 1 change" at bounding box center [215, 233] width 60 height 9
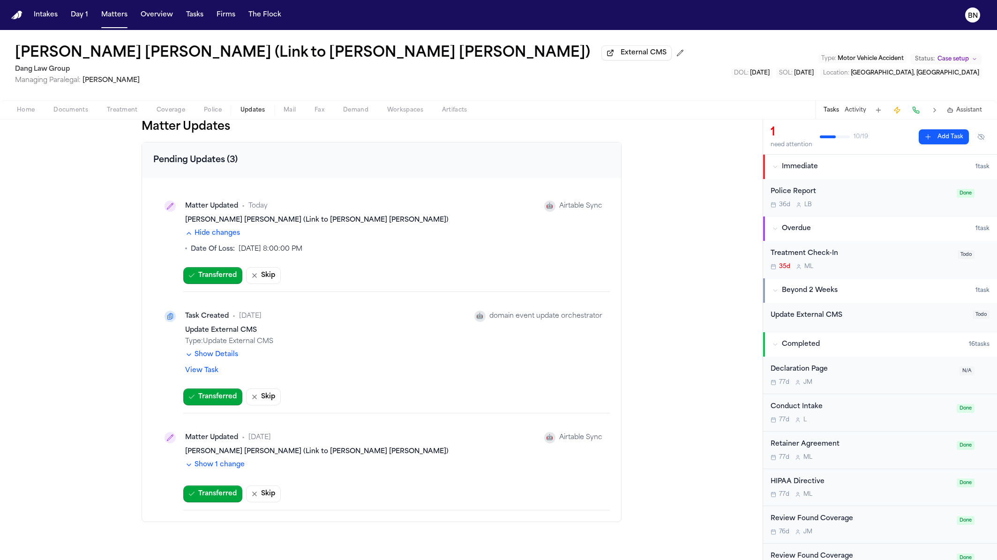
click at [224, 233] on button "Hide changes" at bounding box center [212, 233] width 55 height 9
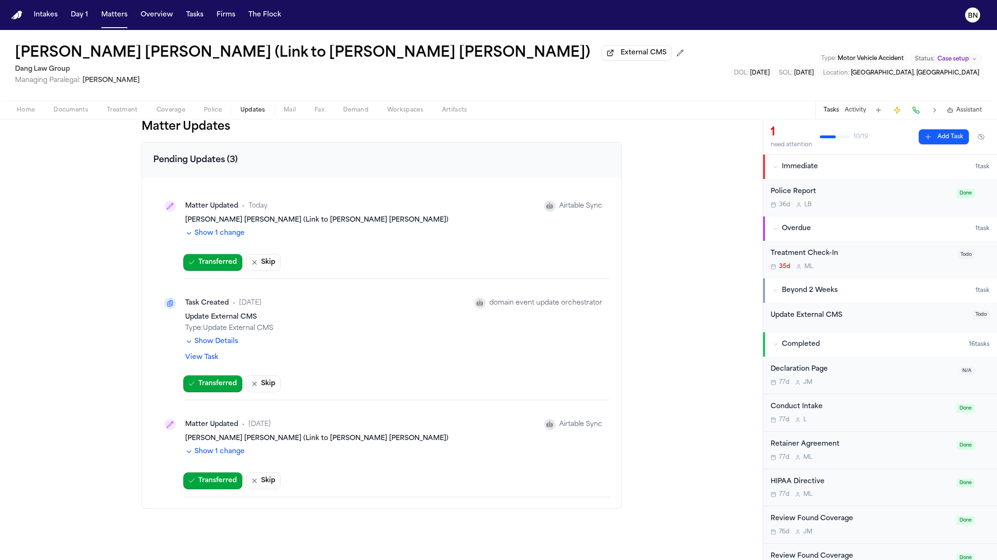
click at [549, 208] on div "🤖" at bounding box center [549, 205] width 7 height 7
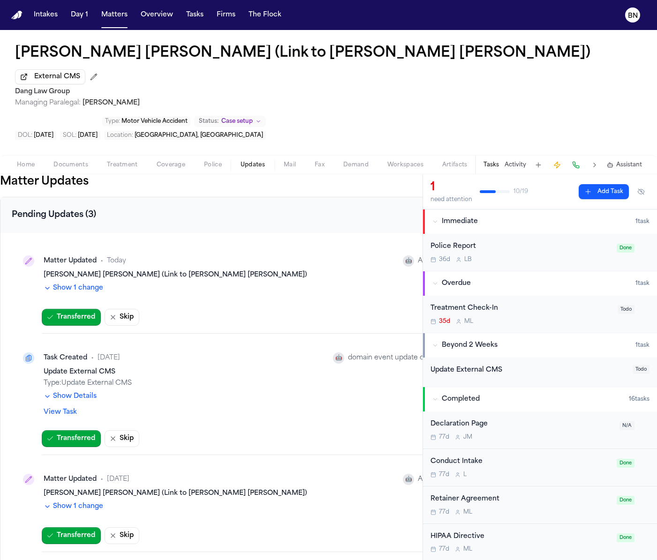
click at [65, 161] on span "Documents" at bounding box center [70, 164] width 35 height 7
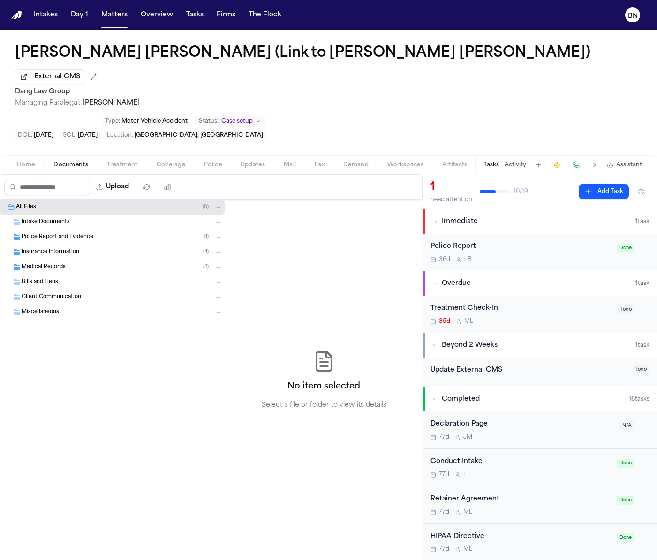
click at [109, 260] on div "Medical Records ( 3 )" at bounding box center [112, 267] width 225 height 15
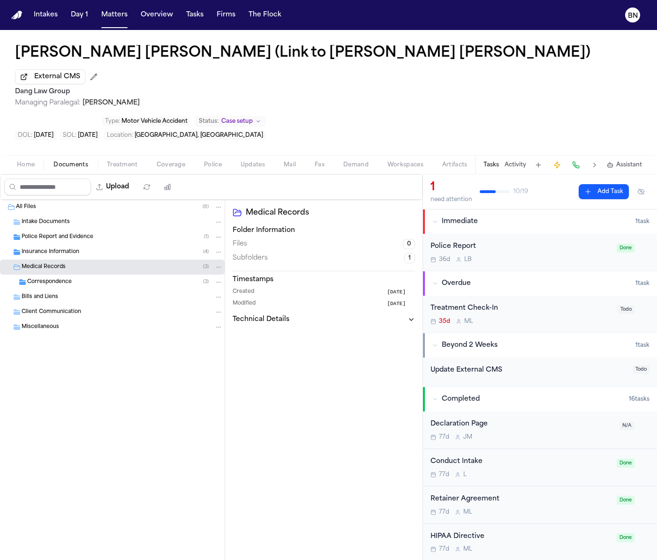
click at [111, 245] on div "Insurance Information ( 4 )" at bounding box center [112, 252] width 225 height 15
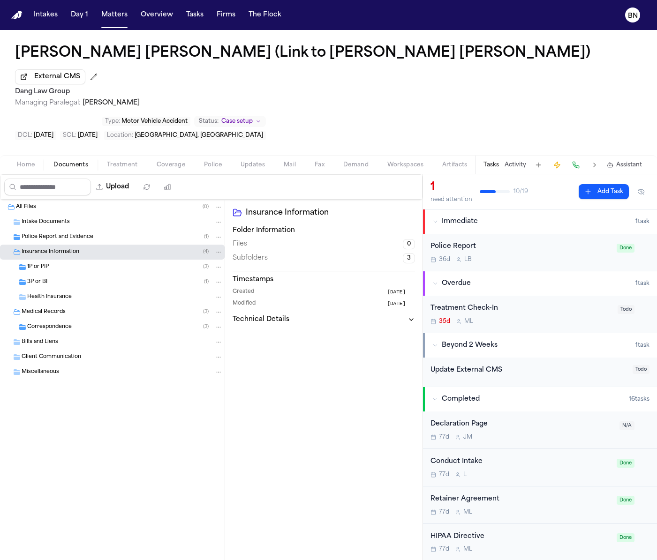
click at [112, 233] on div "Police Report and Evidence ( 1 )" at bounding box center [122, 237] width 201 height 8
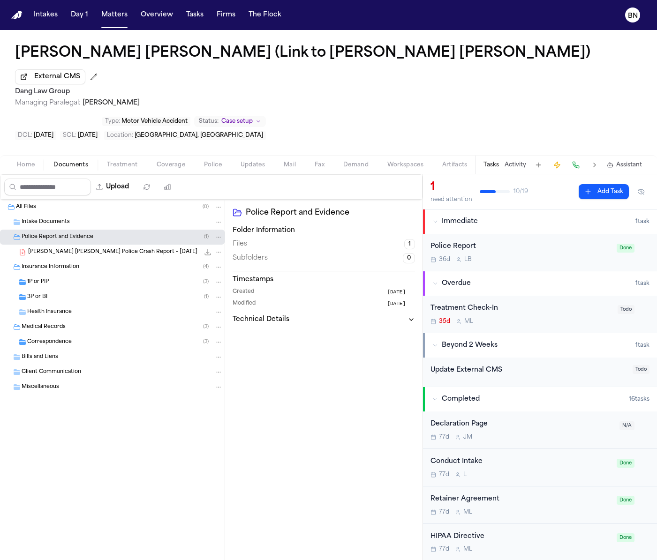
click at [103, 278] on div "1P or PIP ( 3 )" at bounding box center [124, 282] width 195 height 8
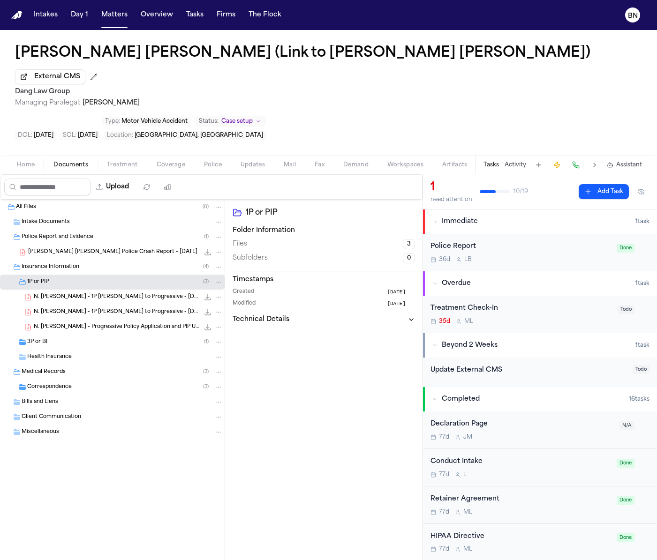
click at [108, 335] on div "3P or BI ( 1 )" at bounding box center [112, 342] width 225 height 15
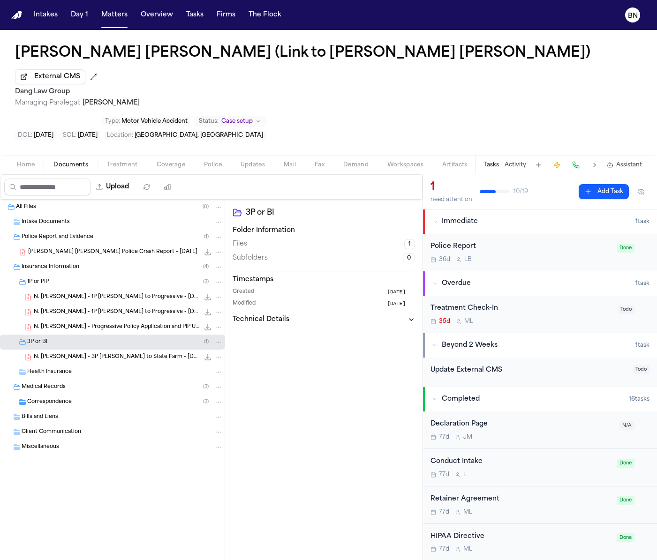
click at [116, 308] on span "N. Diaz Hernandez - 1P LOR to Progressive - 7.29.25" at bounding box center [116, 312] width 165 height 8
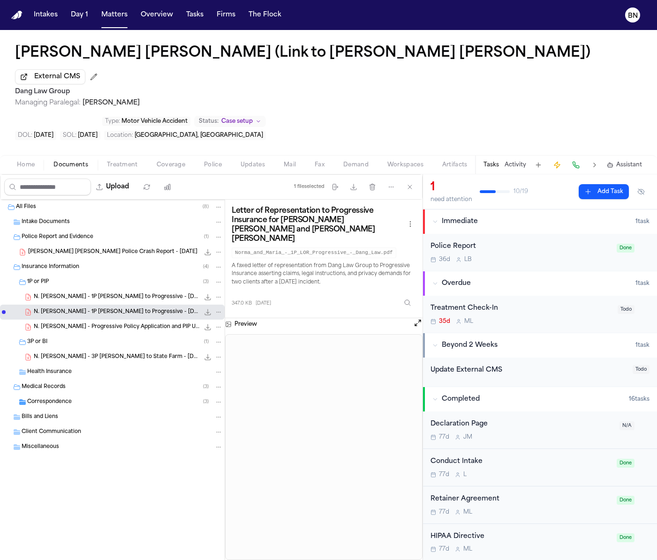
click at [253, 161] on span "Updates" at bounding box center [252, 164] width 24 height 7
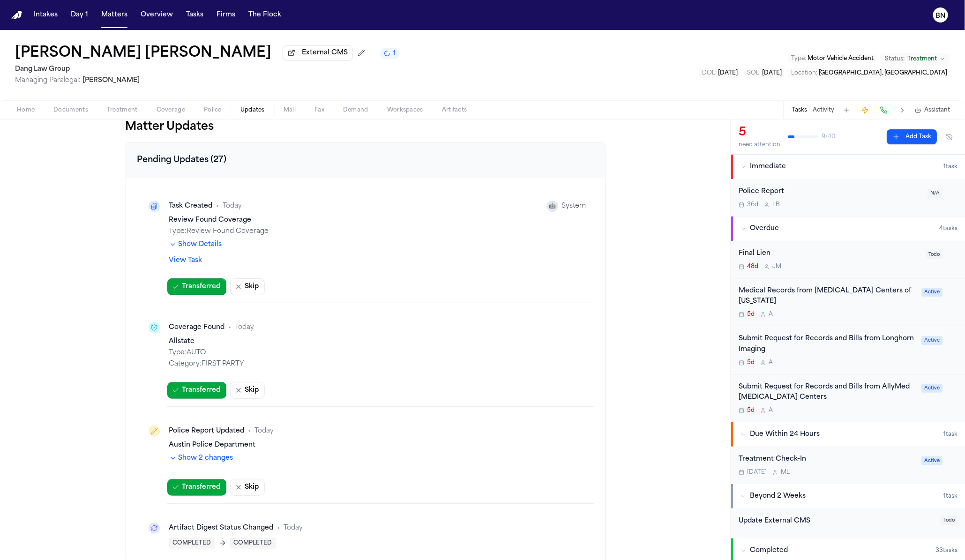
click at [187, 249] on button "Show Details" at bounding box center [195, 244] width 53 height 9
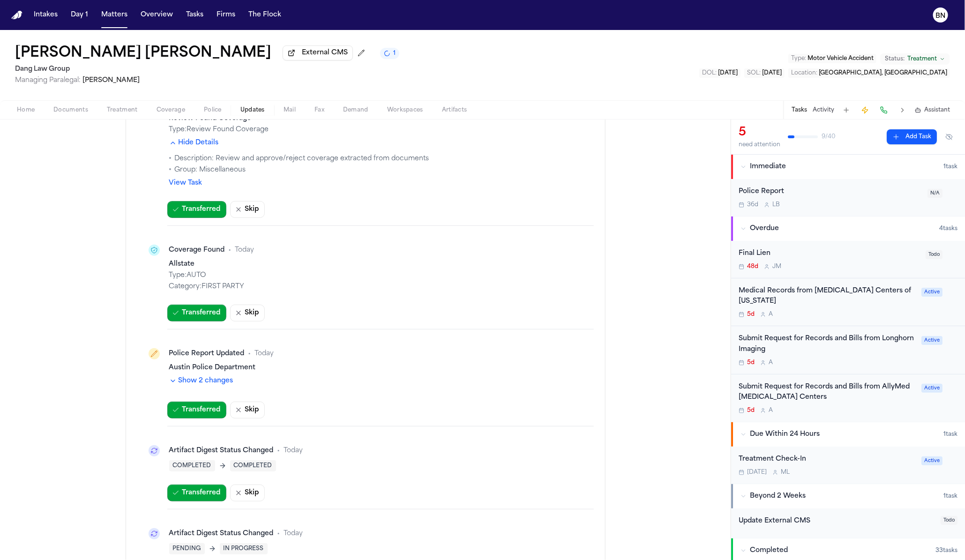
scroll to position [100, 0]
click at [199, 254] on div "Coverage Found" at bounding box center [197, 251] width 56 height 9
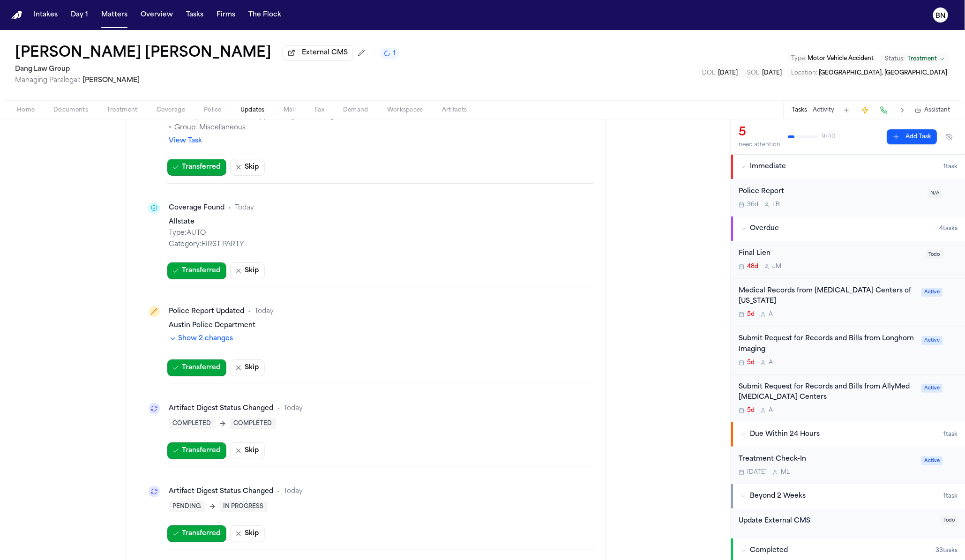
scroll to position [145, 0]
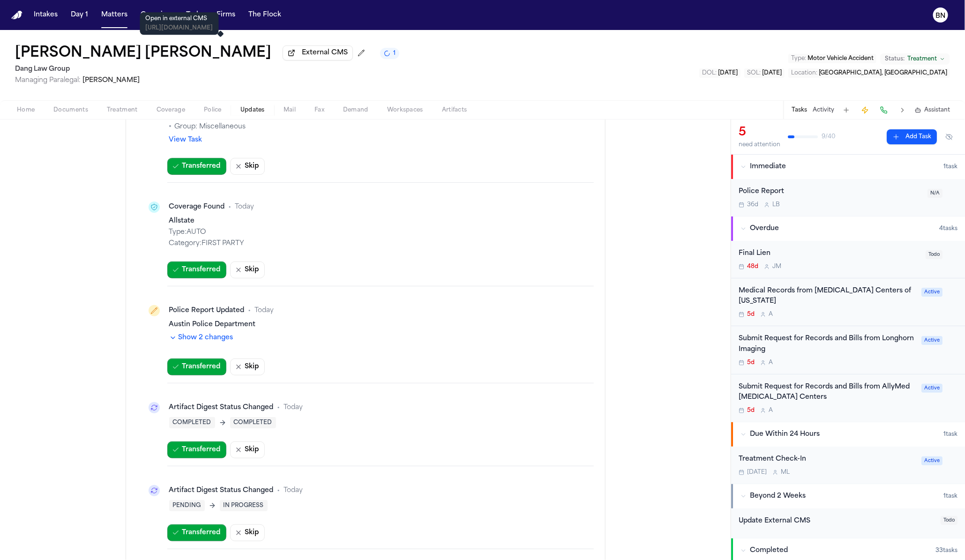
click at [302, 56] on span "External CMS" at bounding box center [325, 52] width 46 height 9
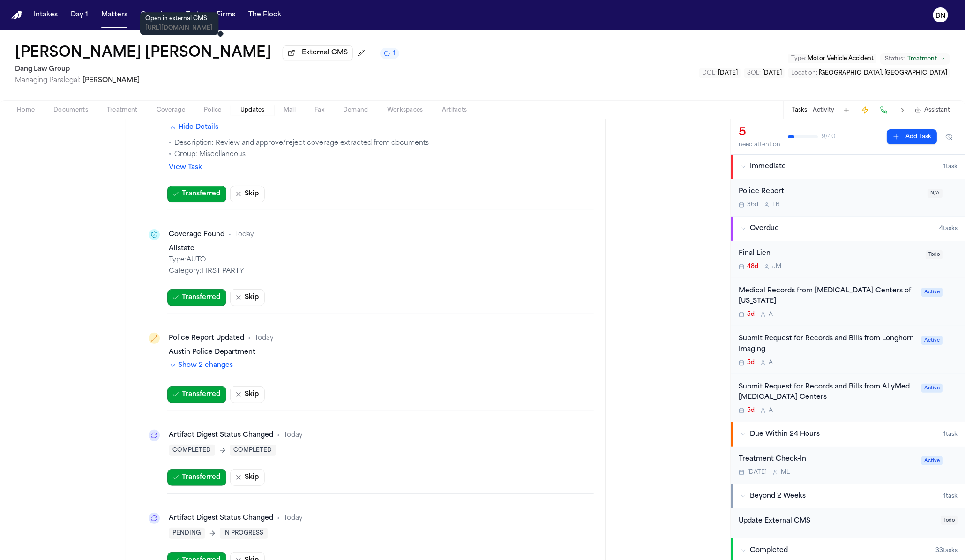
scroll to position [105, 0]
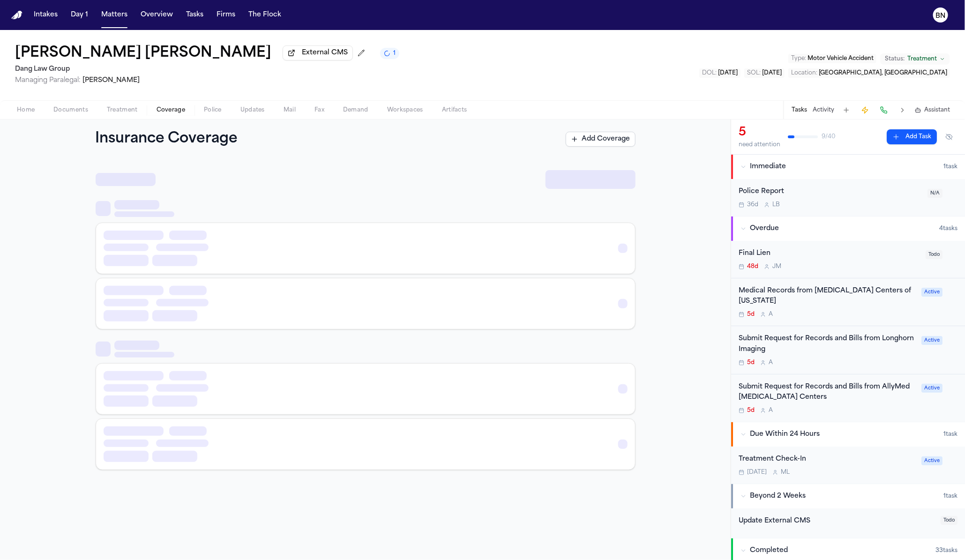
click at [173, 108] on span "Coverage" at bounding box center [171, 109] width 29 height 7
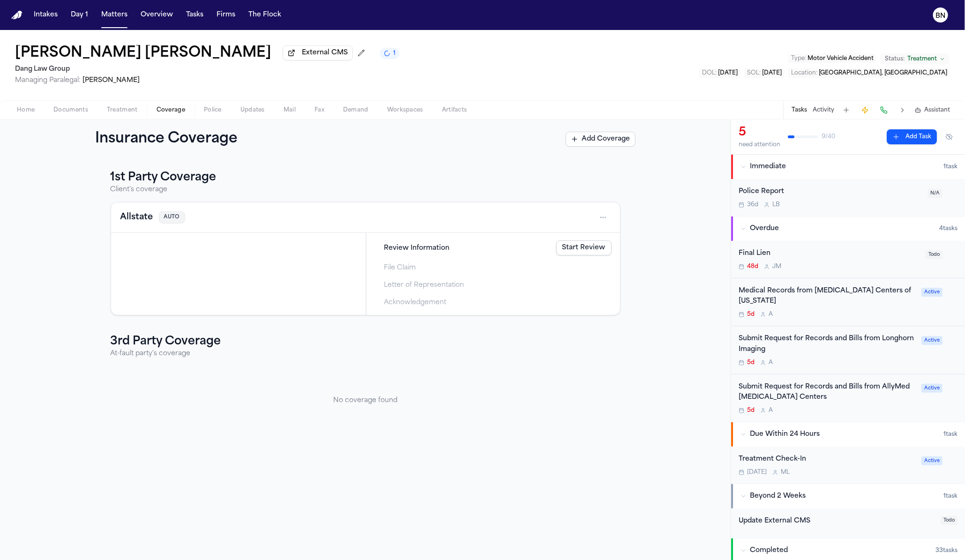
click at [75, 111] on span "Documents" at bounding box center [70, 109] width 35 height 7
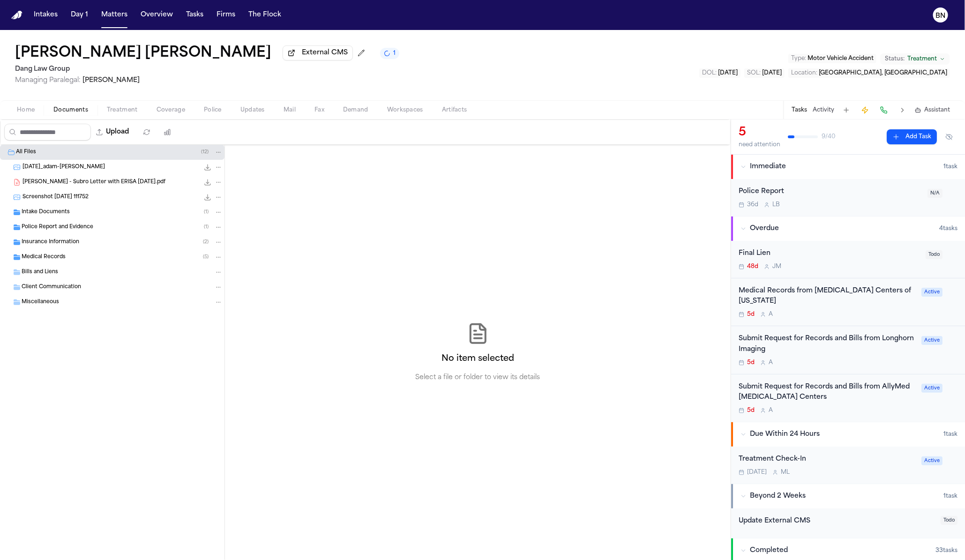
click at [90, 227] on span "Police Report and Evidence" at bounding box center [58, 228] width 72 height 8
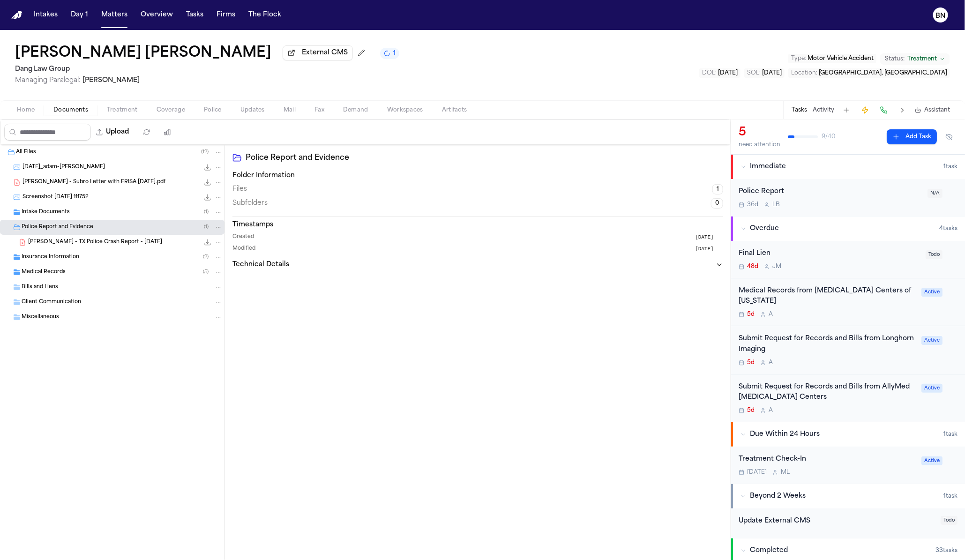
click at [90, 242] on span "A. Gomez - TX Police Crash Report - 4.30.25" at bounding box center [95, 243] width 134 height 8
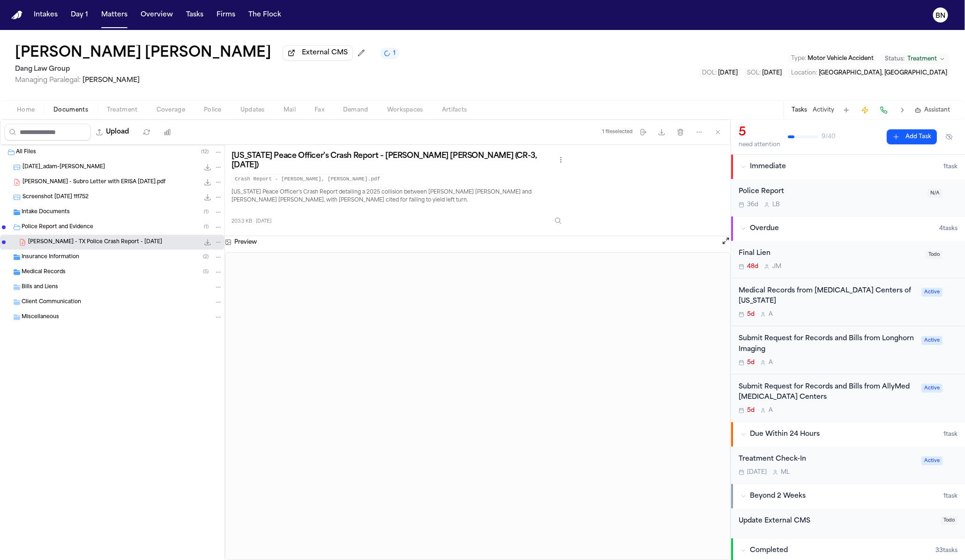
click at [234, 112] on button "Updates" at bounding box center [252, 110] width 43 height 11
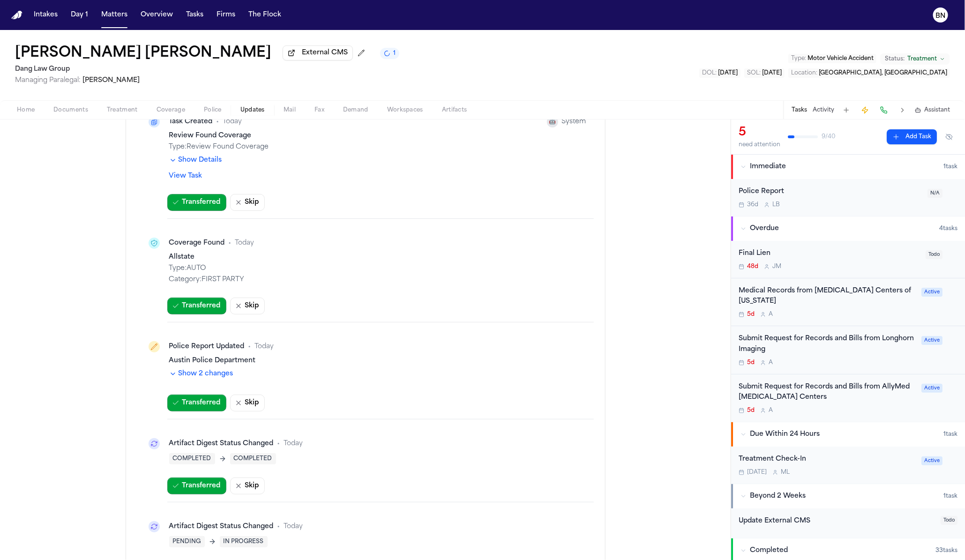
scroll to position [85, 0]
click at [213, 379] on div "Show 2 changes" at bounding box center [377, 375] width 417 height 12
click at [212, 375] on button "Show 2 changes" at bounding box center [201, 373] width 64 height 9
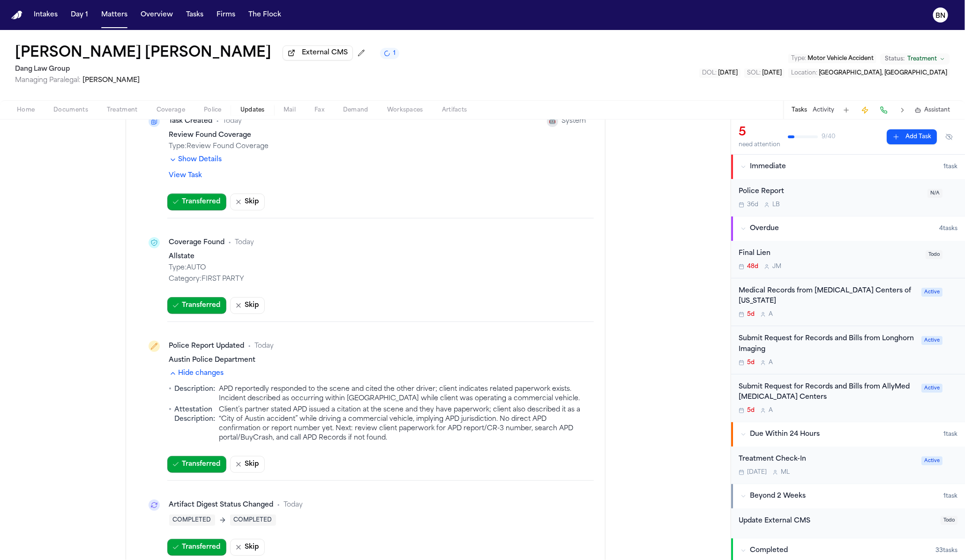
click at [75, 122] on div "Matter Updates Pending Updates (27) Task Created • Today 🤖 System Review Found …" at bounding box center [365, 255] width 731 height 441
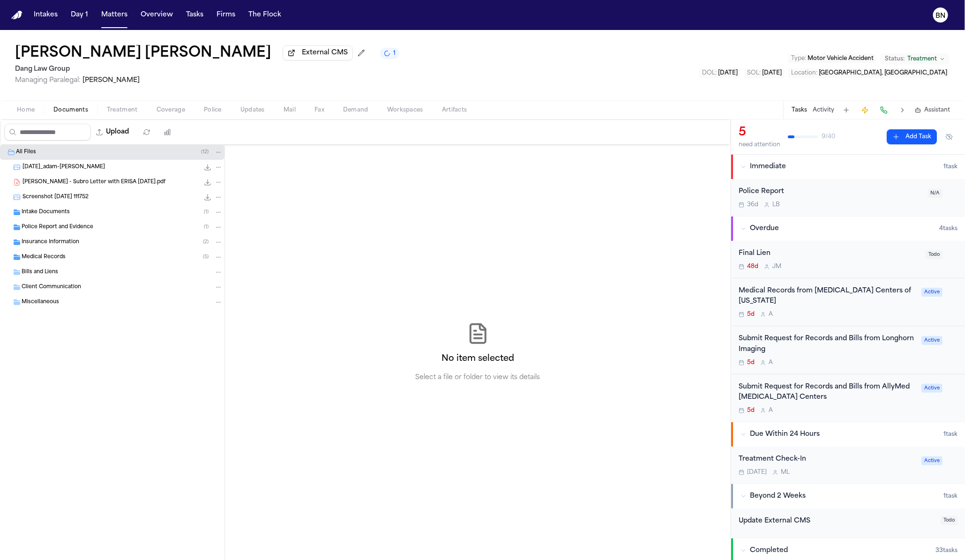
click at [72, 116] on span "button" at bounding box center [71, 115] width 46 height 1
click at [81, 226] on span "Police Report and Evidence" at bounding box center [58, 228] width 72 height 8
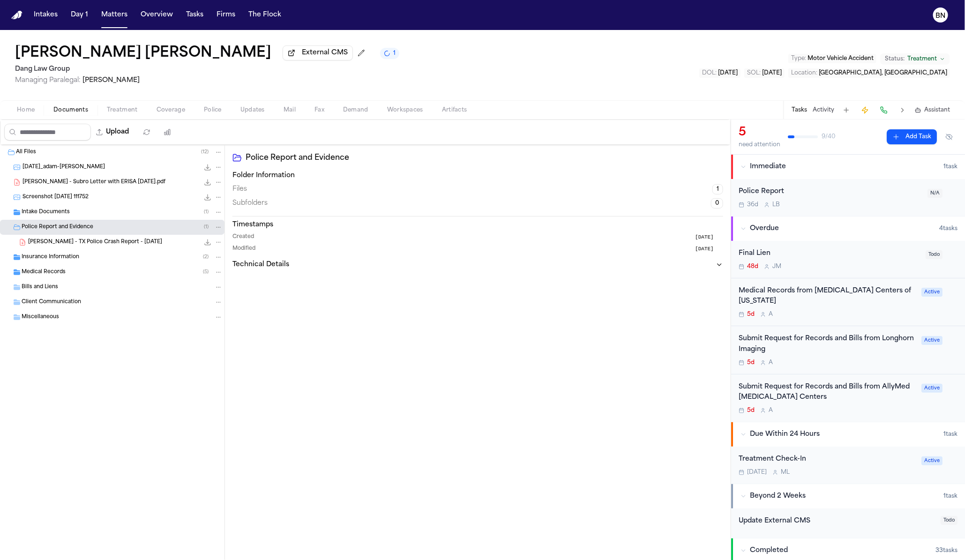
click at [94, 249] on div "A. Gomez - TX Police Crash Report - 4.30.25 203.3 KB • PDF" at bounding box center [112, 242] width 225 height 15
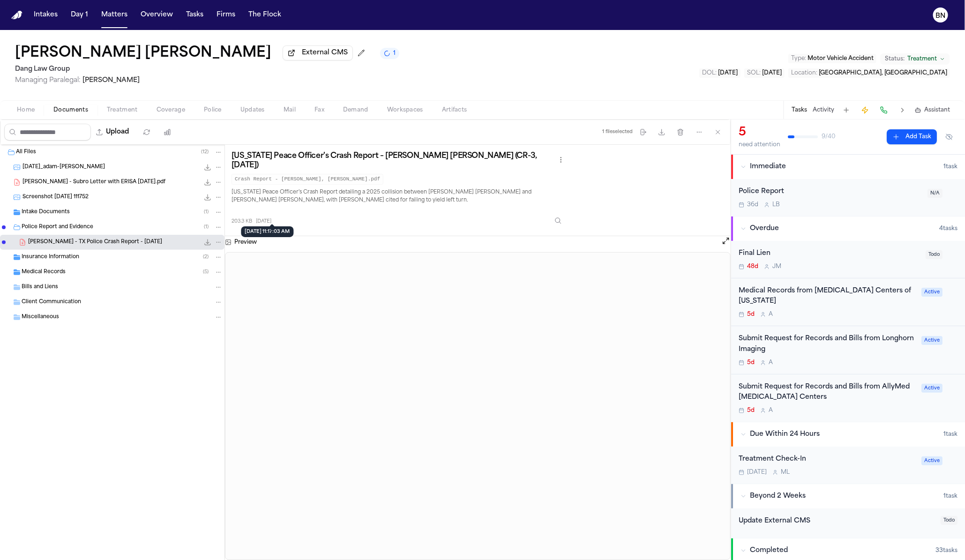
click at [270, 218] on span "4 months ago" at bounding box center [263, 221] width 15 height 7
click at [225, 149] on div "Texas Peace Officer's Crash Report – GOMEZ, Adan Christian (CR-3, 4/30/2025) Cr…" at bounding box center [478, 190] width 506 height 91
click at [219, 104] on div "Home Documents Treatment Coverage Police Updates Mail Fax Demand Workspaces Art…" at bounding box center [482, 109] width 965 height 19
click at [213, 111] on span "Police" at bounding box center [213, 109] width 18 height 7
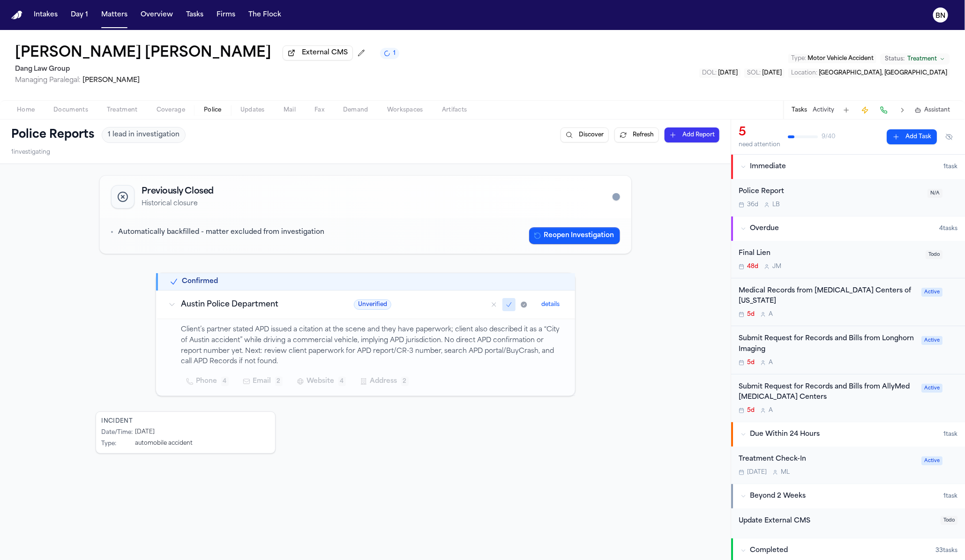
click at [254, 107] on span "Updates" at bounding box center [252, 109] width 24 height 7
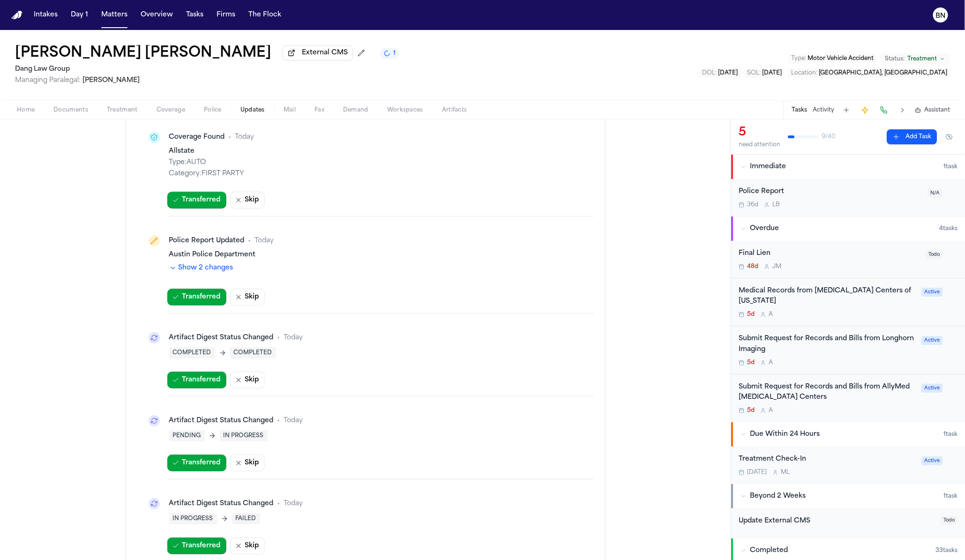
scroll to position [141, 0]
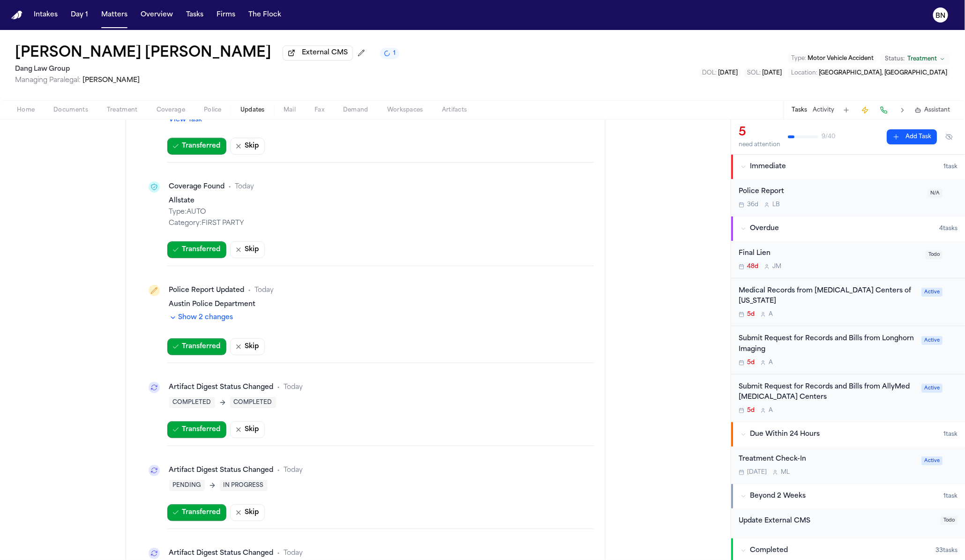
click at [241, 387] on div "Artifact Digest Status Changed" at bounding box center [221, 387] width 105 height 9
click at [240, 383] on div "Artifact Digest Status Changed" at bounding box center [221, 387] width 105 height 9
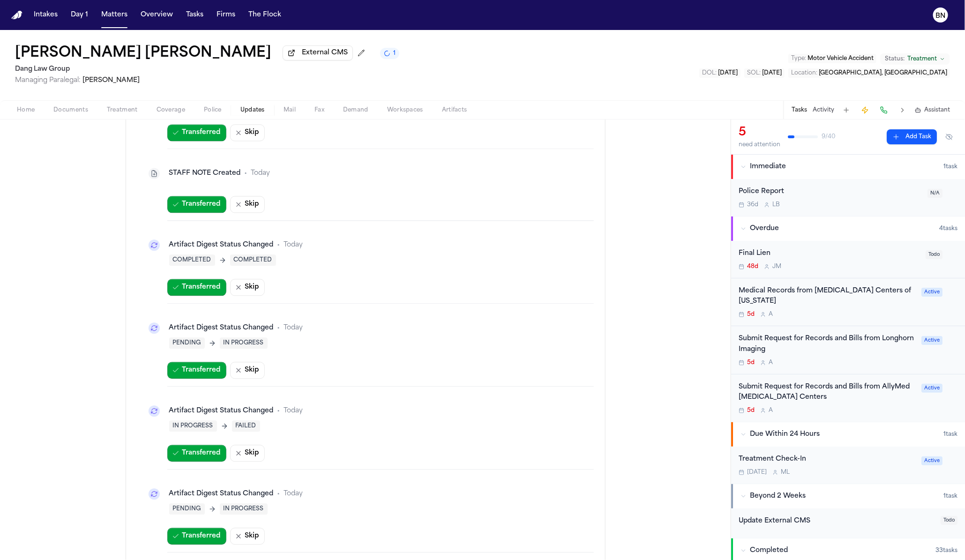
scroll to position [1159, 0]
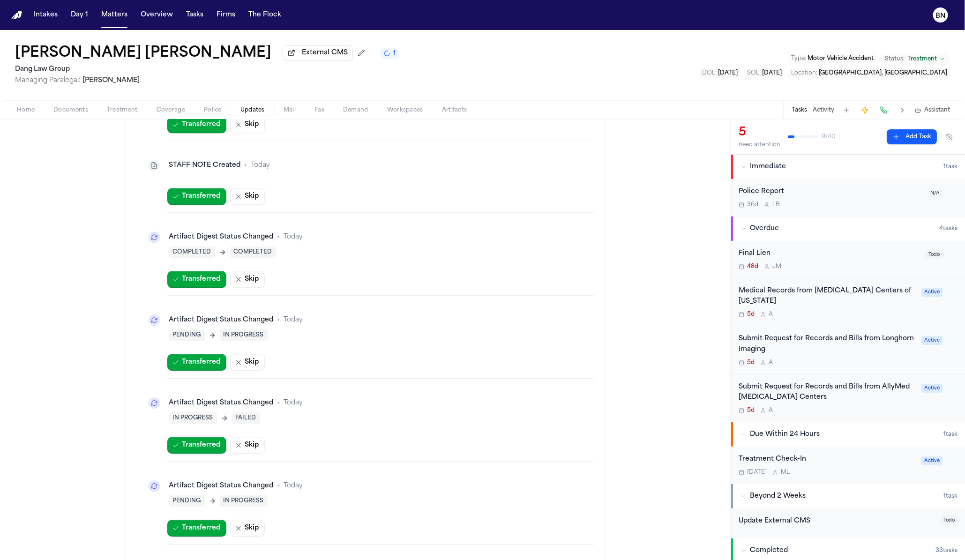
click at [251, 315] on div "Artifact Digest Status Changed" at bounding box center [221, 319] width 105 height 9
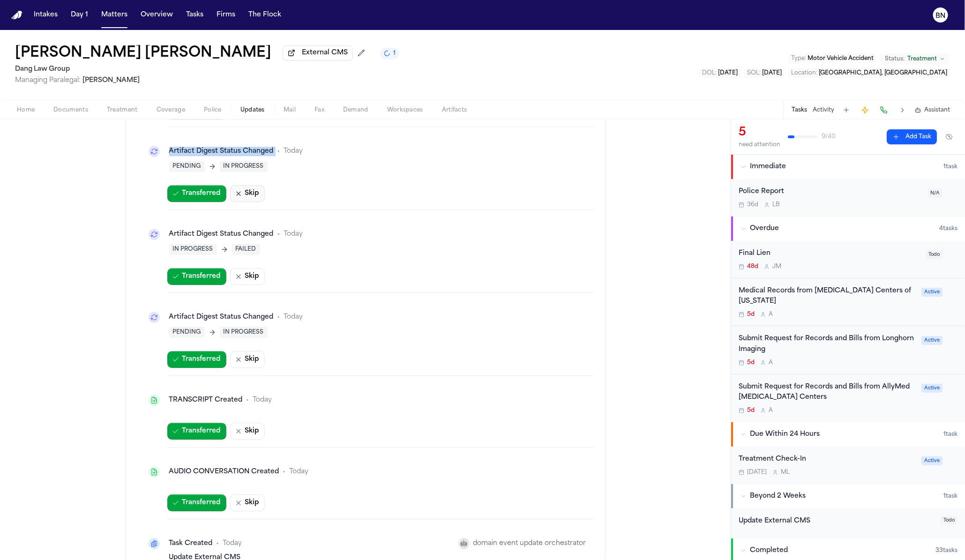
scroll to position [1340, 0]
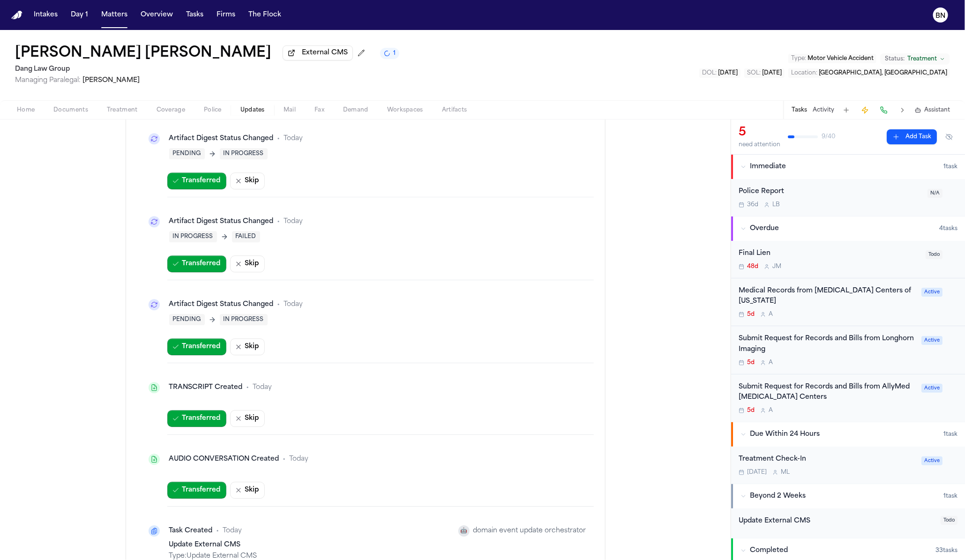
click at [239, 302] on div "Artifact Digest Status Changed" at bounding box center [221, 304] width 105 height 9
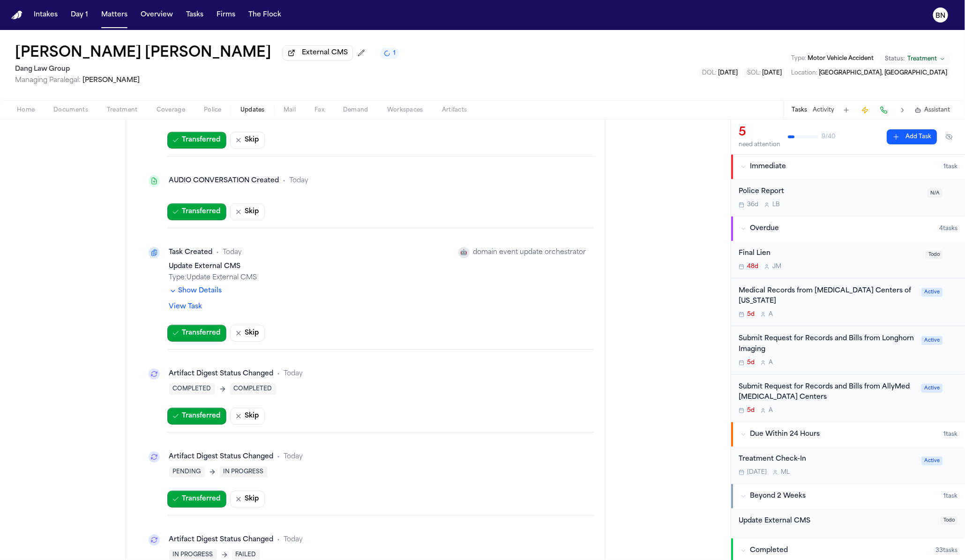
scroll to position [1630, 0]
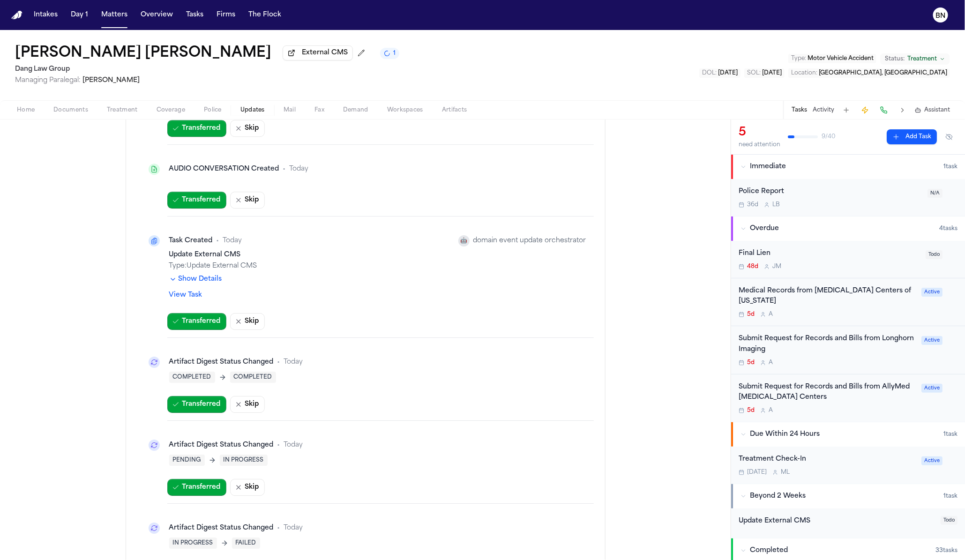
click at [206, 276] on button "Show Details" at bounding box center [195, 279] width 53 height 9
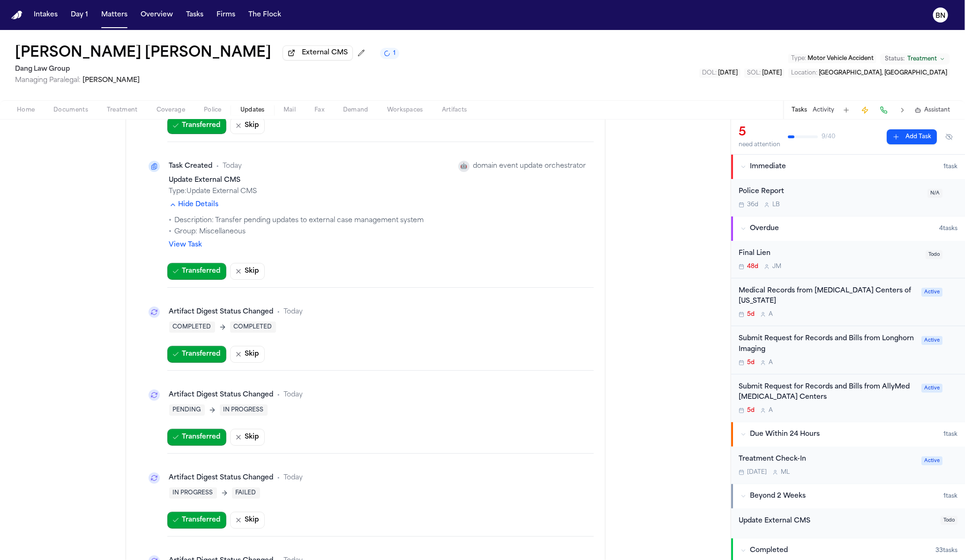
scroll to position [1733, 0]
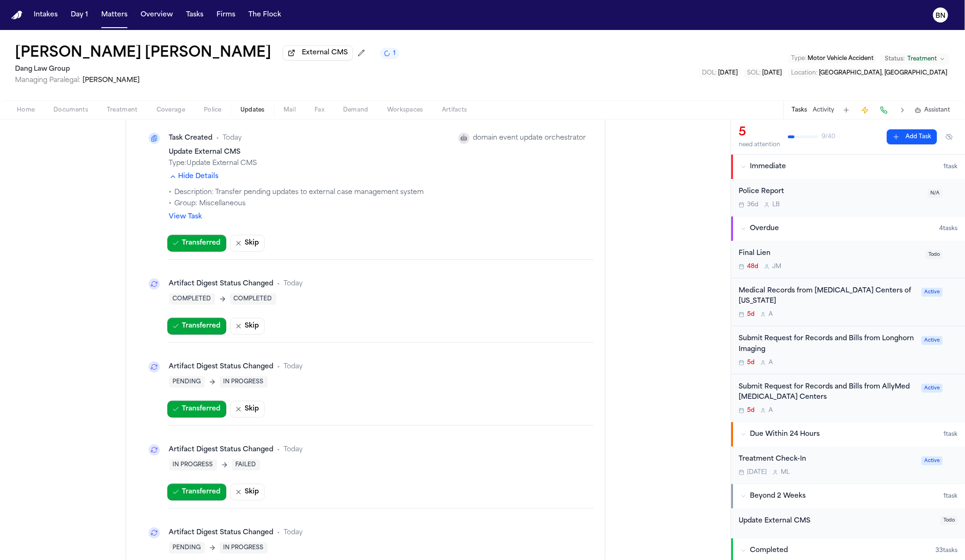
click at [252, 282] on div "Artifact Digest Status Changed • Today" at bounding box center [366, 284] width 442 height 19
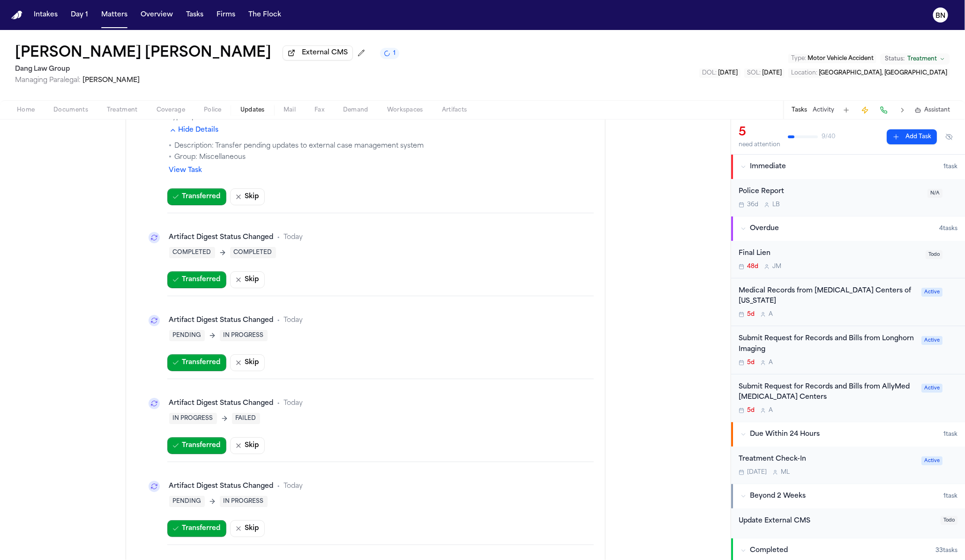
scroll to position [1820, 0]
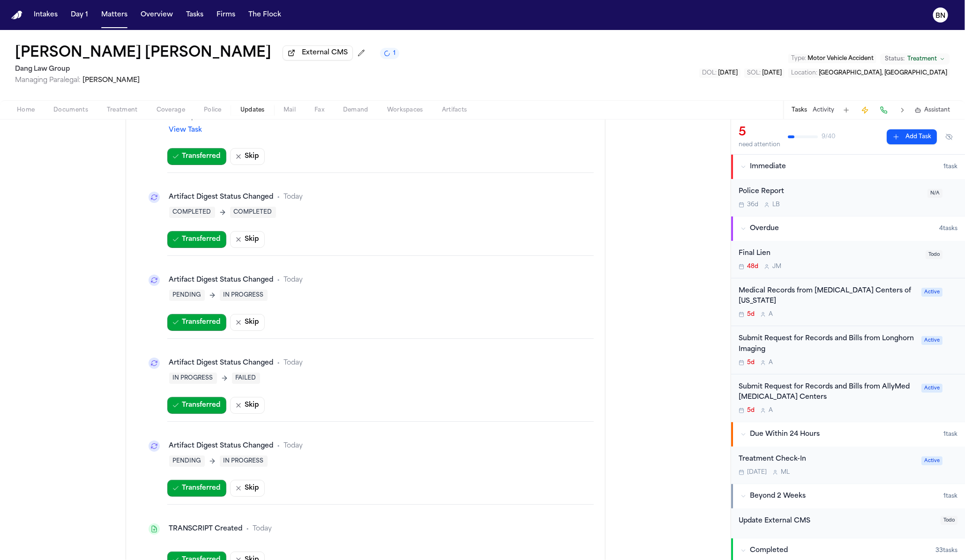
click at [244, 193] on div "Artifact Digest Status Changed" at bounding box center [221, 197] width 105 height 9
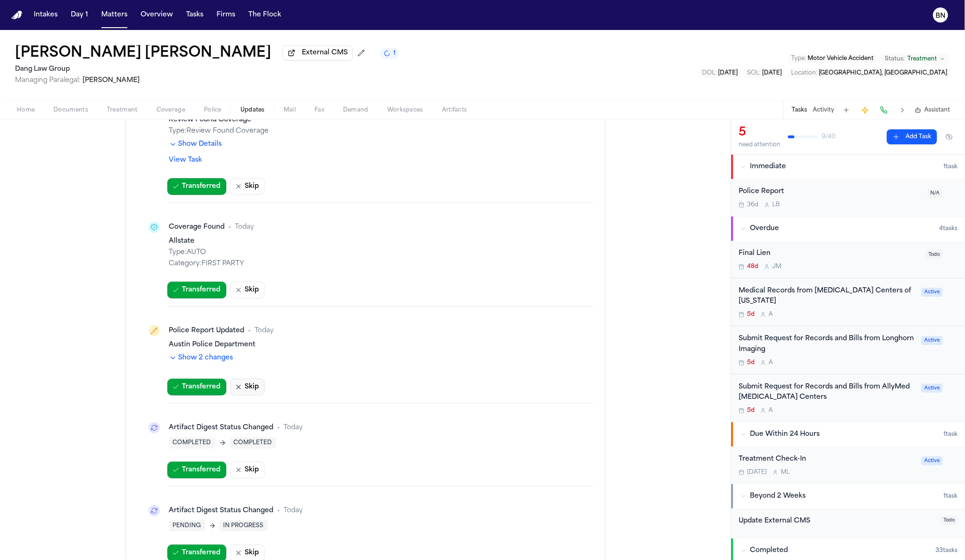
scroll to position [104, 0]
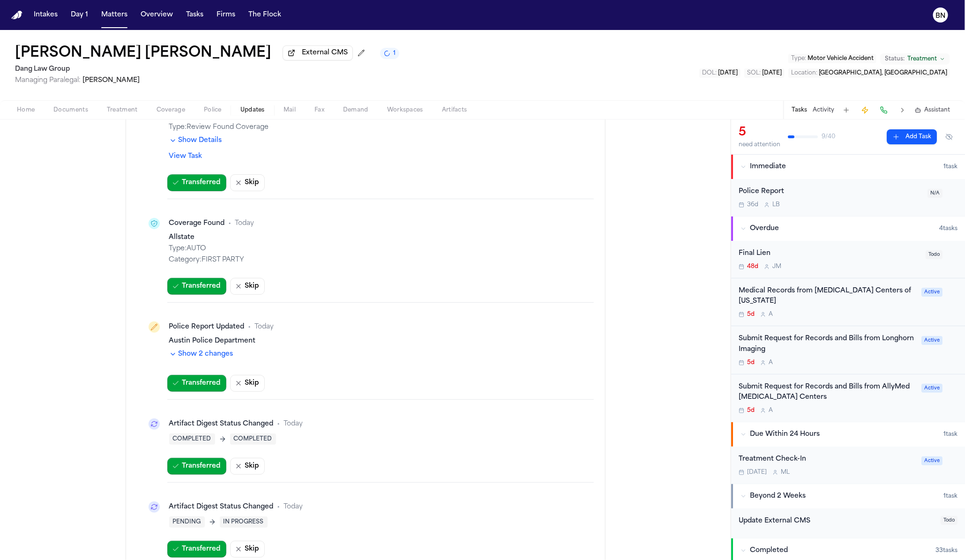
click at [211, 357] on button "Show 2 changes" at bounding box center [201, 354] width 64 height 9
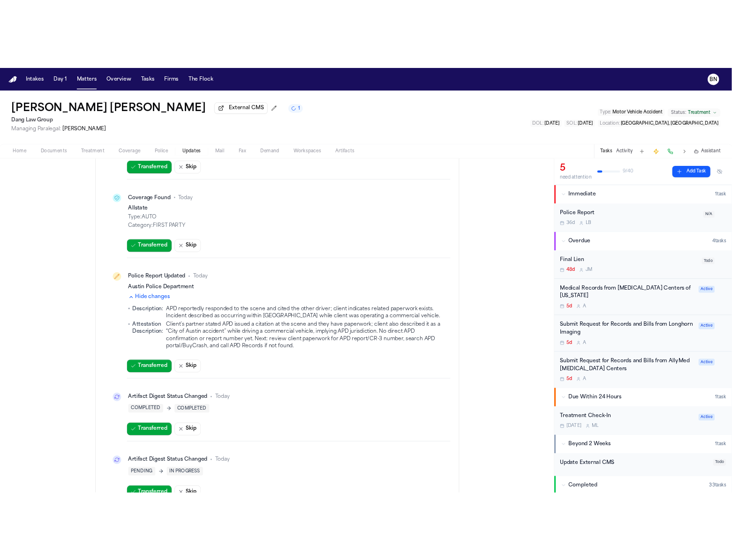
scroll to position [165, 0]
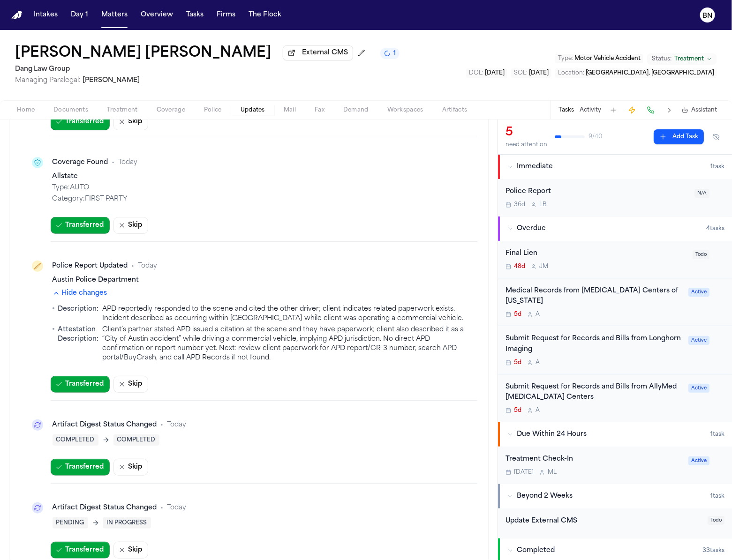
click at [163, 105] on div "Home Documents Treatment Coverage Police Updates Mail Fax Demand Workspaces Art…" at bounding box center [366, 109] width 732 height 19
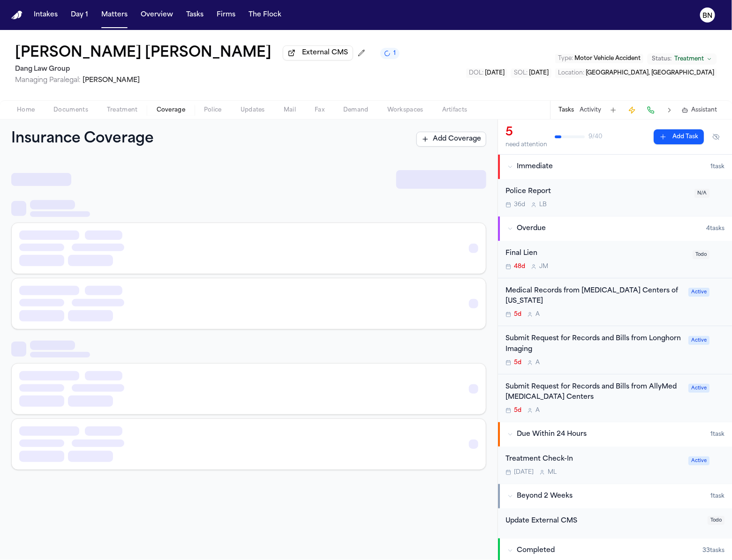
click at [163, 111] on span "Coverage" at bounding box center [171, 109] width 29 height 7
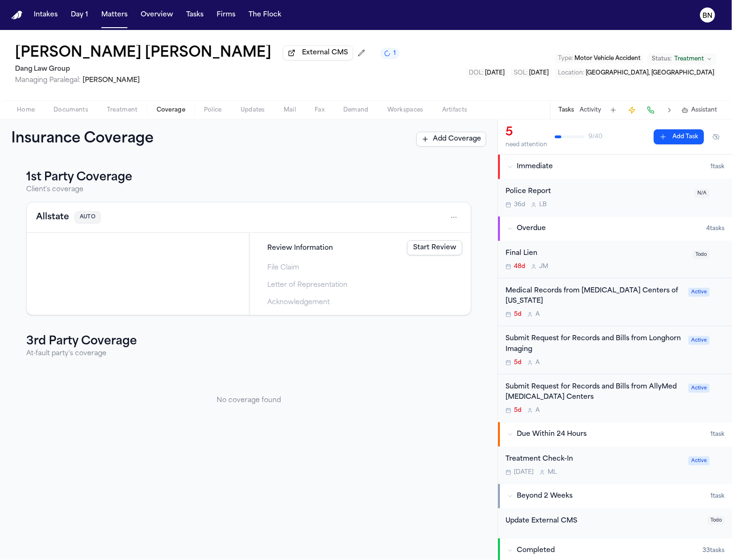
click at [119, 24] on nav "Intakes Day 1 Matters Overview Tasks Firms The Flock BN" at bounding box center [366, 15] width 732 height 30
click at [114, 14] on button "Matters" at bounding box center [114, 15] width 34 height 17
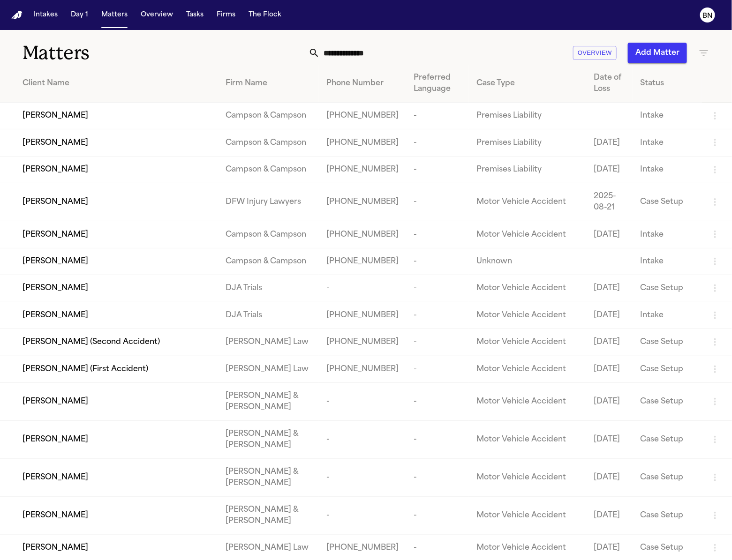
click at [417, 59] on input "text" at bounding box center [441, 53] width 242 height 21
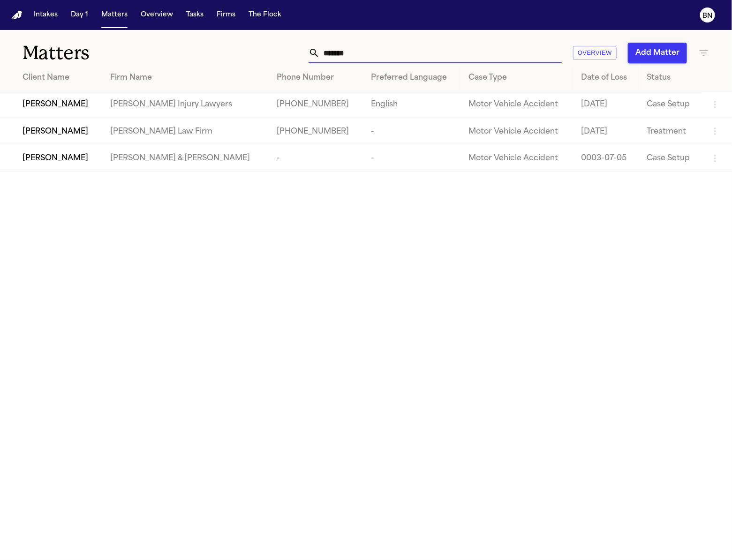
type input "*******"
click at [103, 128] on td "[PERSON_NAME]" at bounding box center [51, 131] width 103 height 27
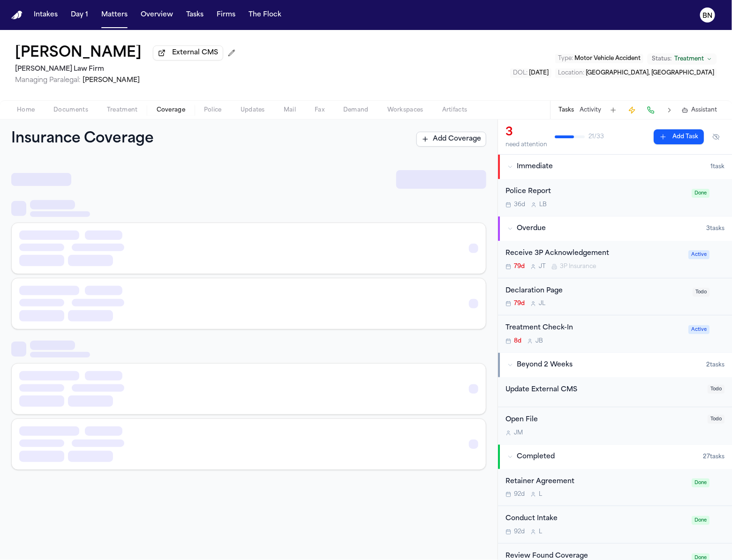
click at [177, 114] on span "Coverage" at bounding box center [171, 109] width 29 height 7
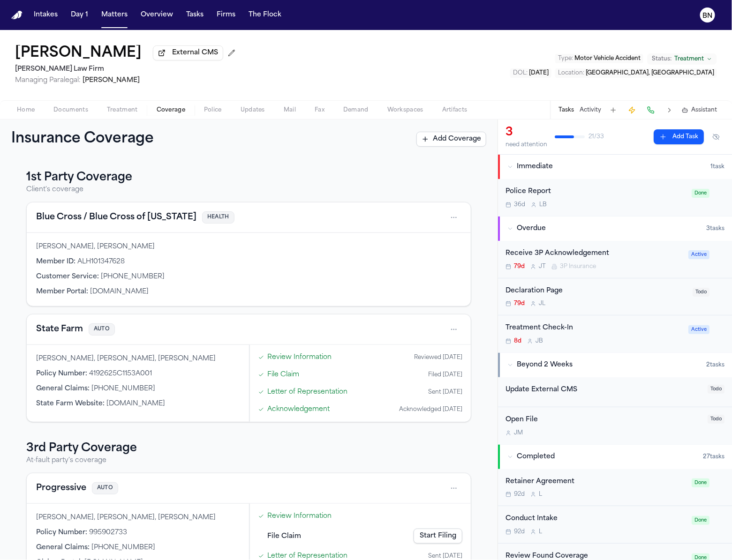
click at [146, 210] on div "Blue Cross / Blue Cross of Idaho HEALTH" at bounding box center [249, 217] width 444 height 30
click at [71, 326] on button "State Farm" at bounding box center [59, 329] width 47 height 13
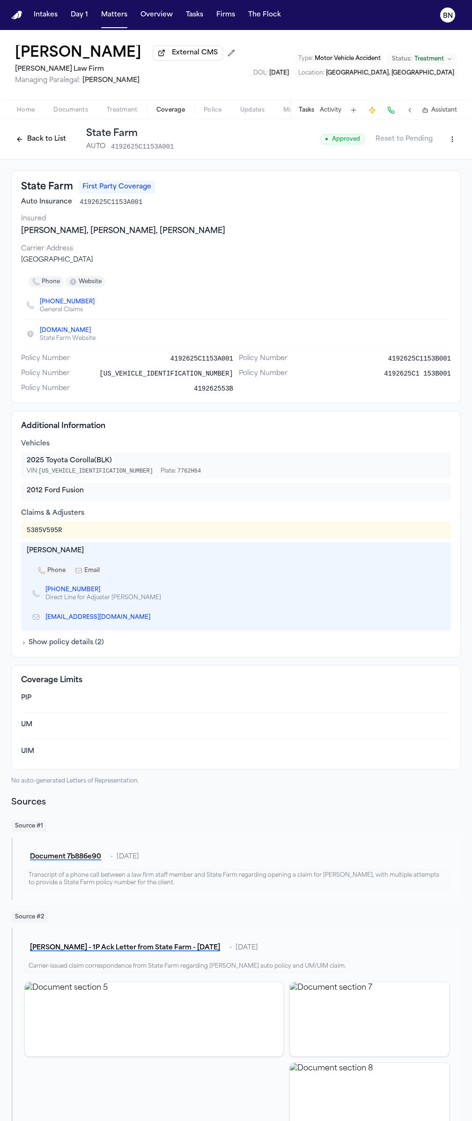
click at [36, 535] on div "5385V595R" at bounding box center [45, 529] width 36 height 9
copy div "5385V595R"
click at [43, 534] on div "5385V595R" at bounding box center [45, 529] width 36 height 9
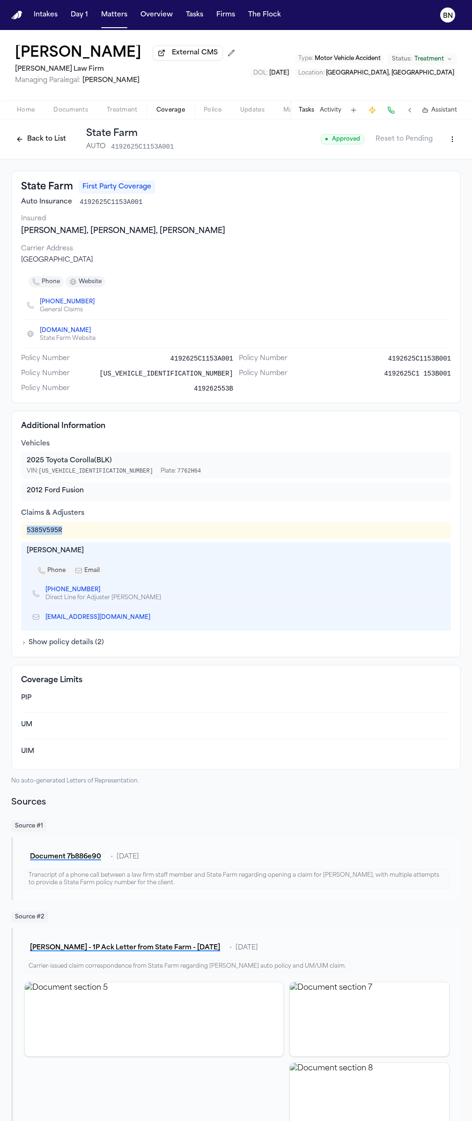
copy div "5385V595R"
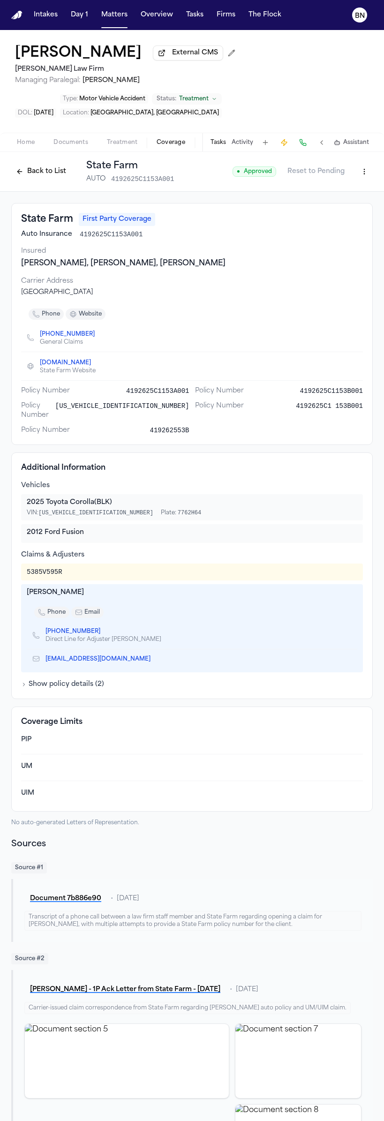
click at [72, 151] on div "Home Documents Treatment Coverage Police Updates Mail Fax Demand Workspaces Art…" at bounding box center [192, 142] width 384 height 19
click at [72, 142] on span "Documents" at bounding box center [70, 142] width 35 height 7
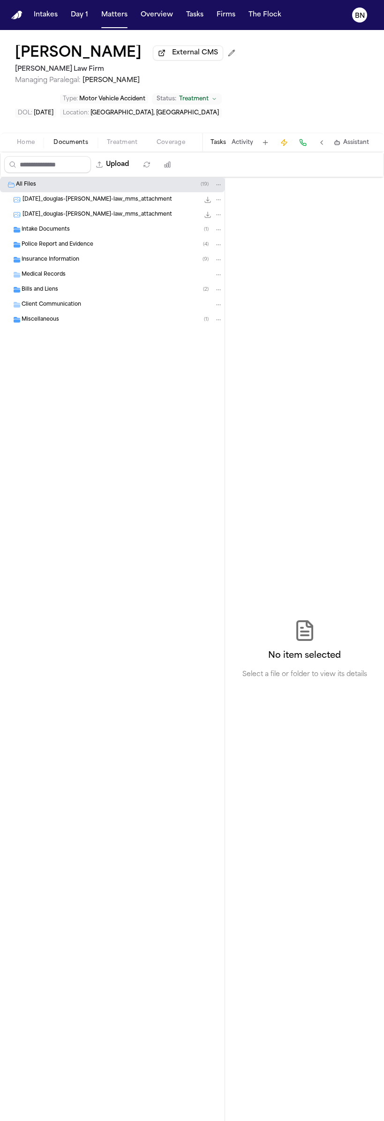
click at [99, 260] on div "Insurance Information ( 9 )" at bounding box center [122, 259] width 201 height 8
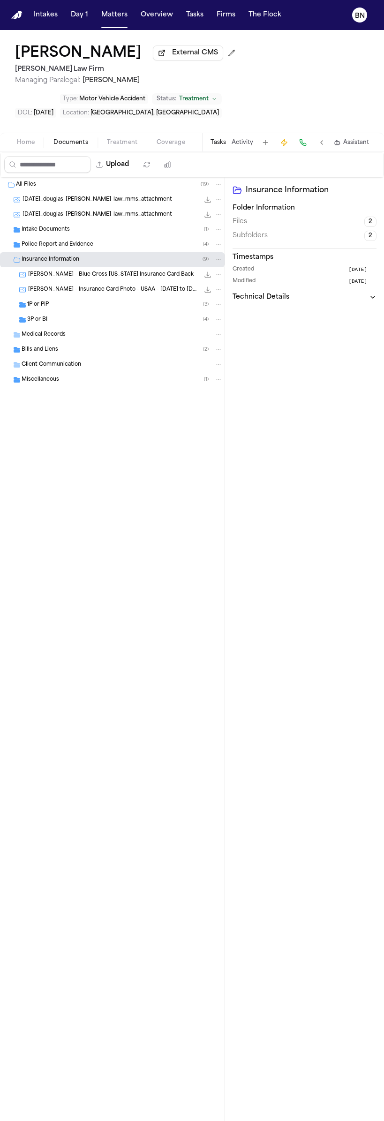
click at [99, 245] on div "Police Report and Evidence ( 4 )" at bounding box center [122, 244] width 201 height 8
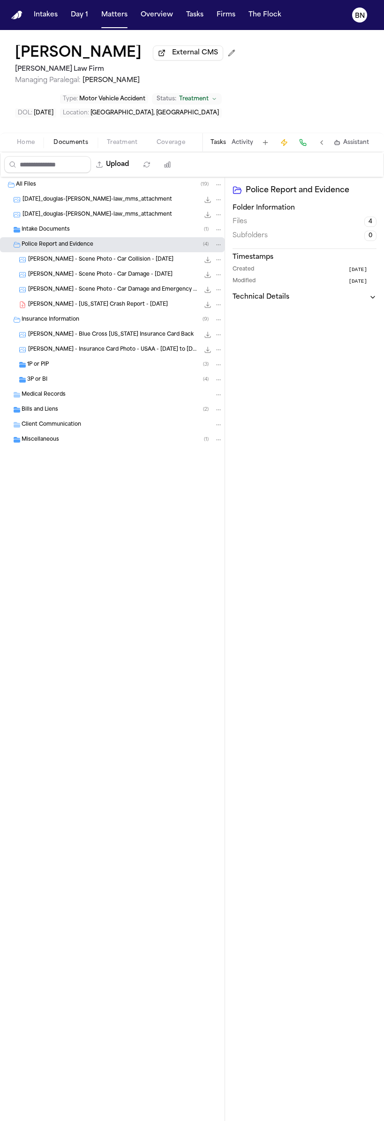
click at [95, 234] on div "Intake Documents ( 1 )" at bounding box center [122, 229] width 201 height 8
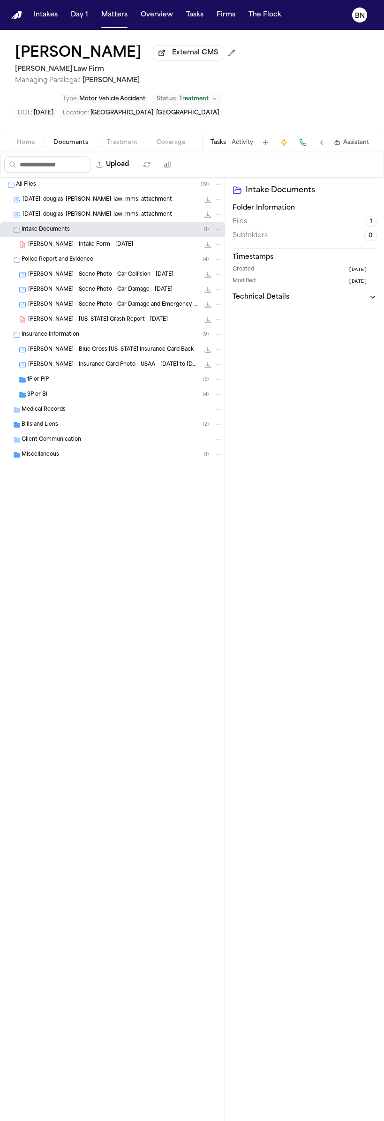
click at [118, 396] on div "3P or BI ( 4 )" at bounding box center [124, 394] width 195 height 8
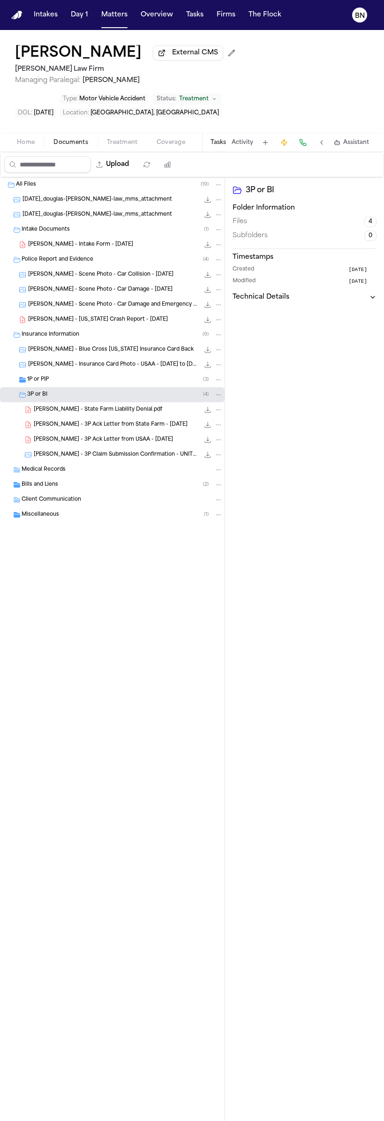
click at [118, 384] on div "1P or PIP ( 3 )" at bounding box center [124, 379] width 195 height 8
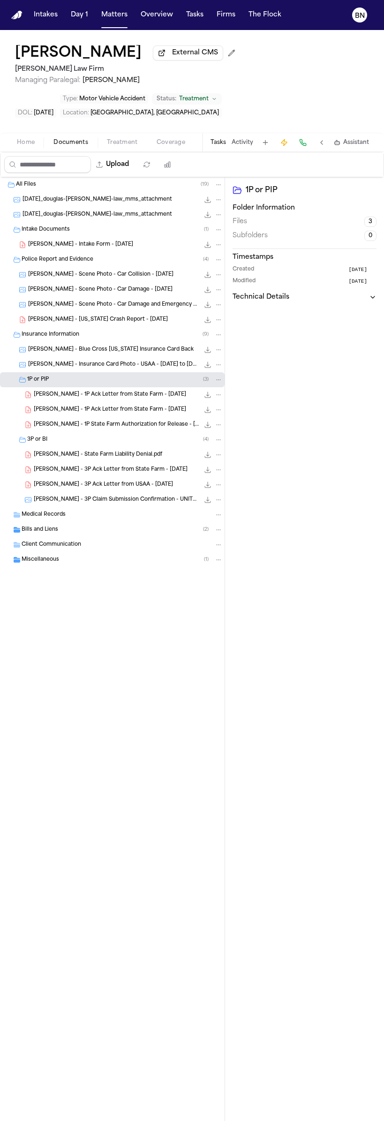
click at [124, 532] on div "Bills and Liens ( 2 )" at bounding box center [122, 529] width 201 height 8
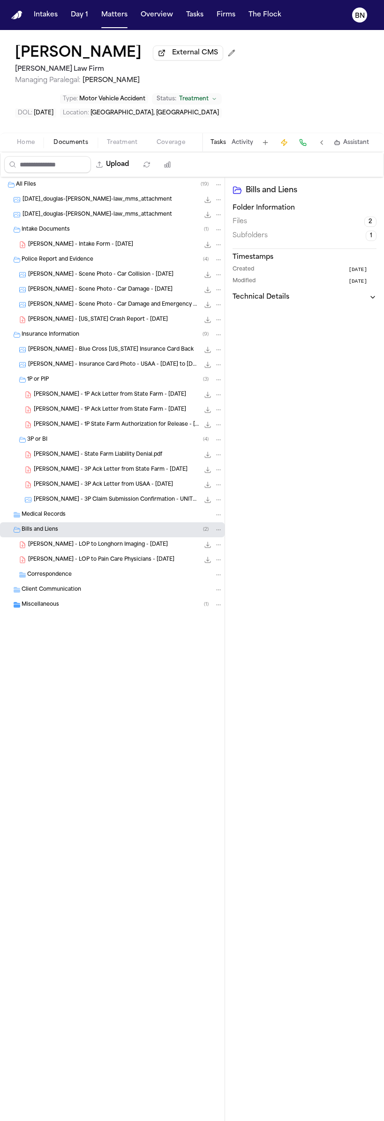
click at [170, 140] on span "Coverage" at bounding box center [171, 142] width 29 height 7
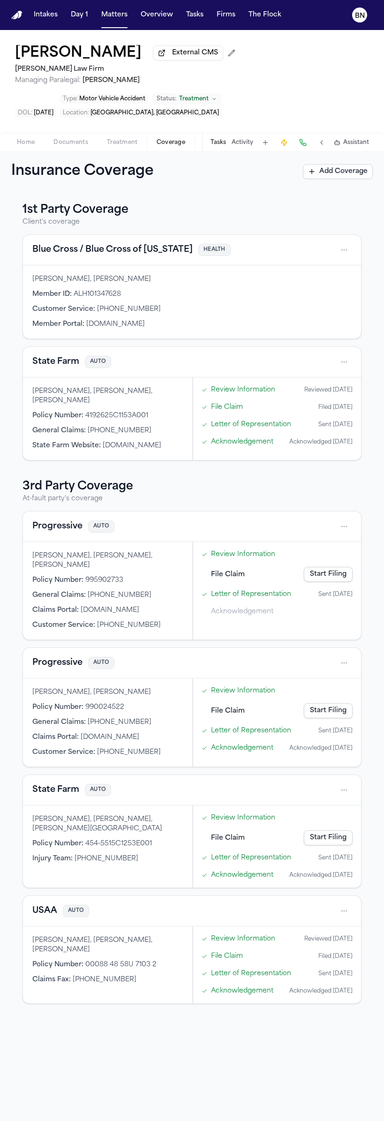
click at [49, 374] on div "State Farm AUTO" at bounding box center [192, 362] width 338 height 30
click at [49, 368] on button "State Farm" at bounding box center [55, 361] width 47 height 13
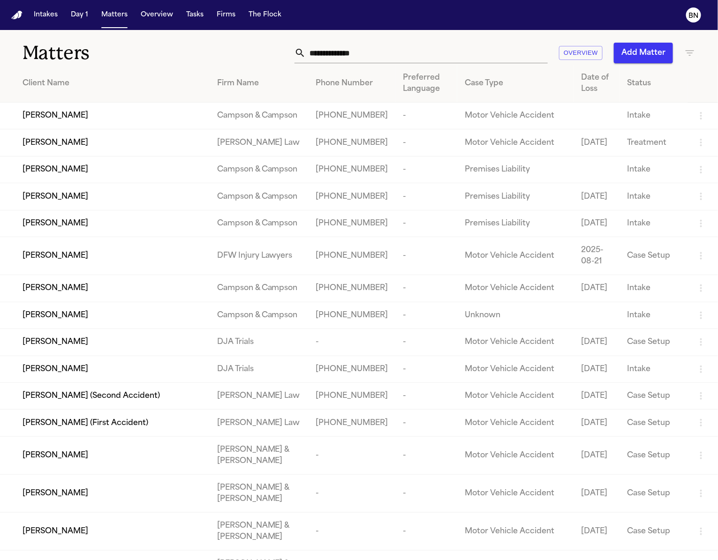
click at [232, 36] on div "Matters Overview Add Matter" at bounding box center [359, 47] width 718 height 35
click at [229, 34] on div "Matters Overview Add Matter" at bounding box center [359, 47] width 718 height 35
click at [240, 35] on div "Matters Overview Add Matter" at bounding box center [359, 47] width 718 height 35
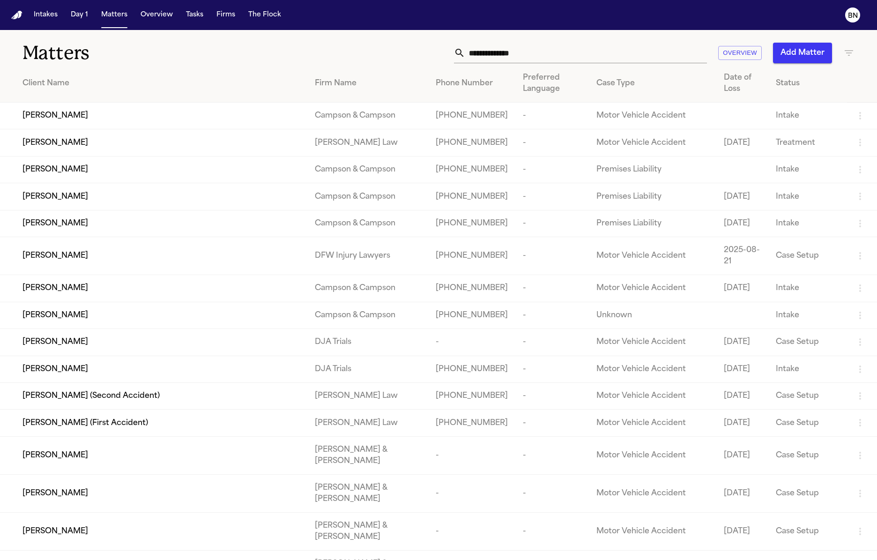
drag, startPoint x: 334, startPoint y: 32, endPoint x: 328, endPoint y: 32, distance: 6.1
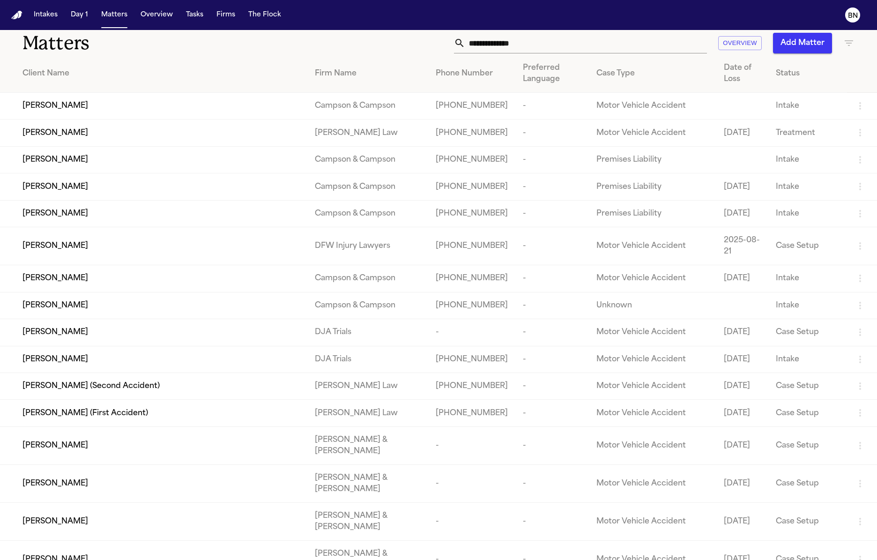
click at [187, 116] on td "[PERSON_NAME]" at bounding box center [153, 106] width 307 height 27
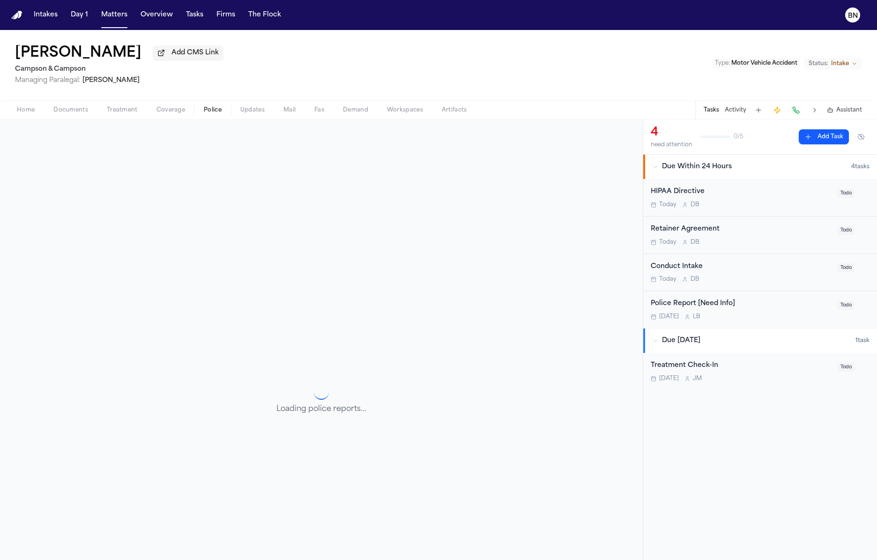
click at [207, 108] on span "Police" at bounding box center [213, 109] width 18 height 7
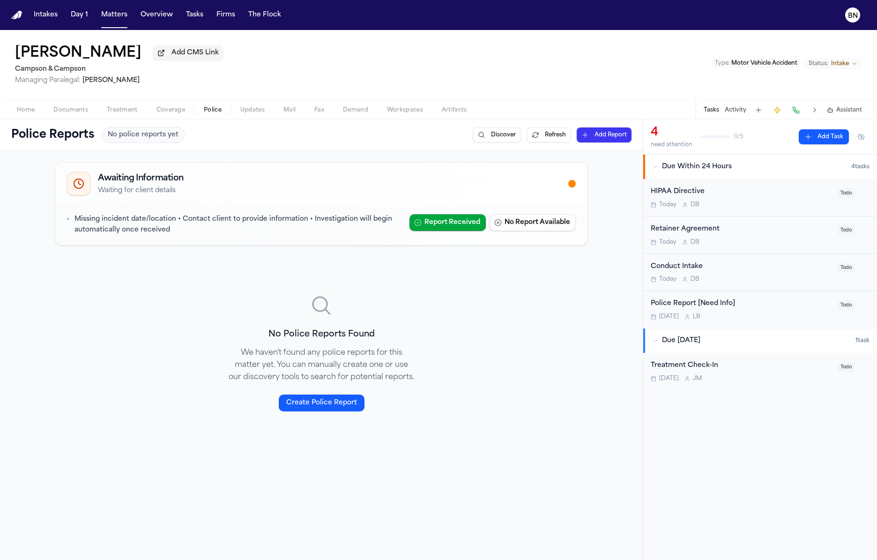
click at [291, 110] on span "Mail" at bounding box center [290, 109] width 12 height 7
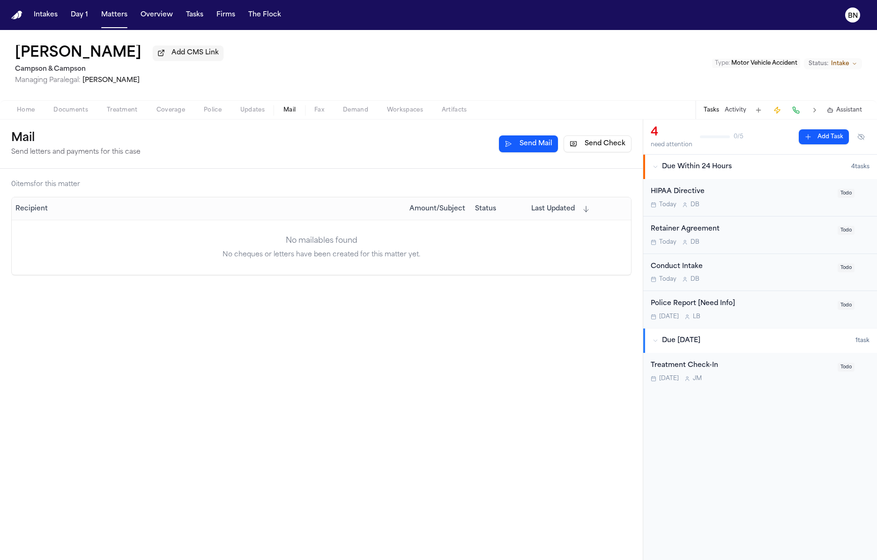
click at [598, 144] on button "Send Check" at bounding box center [598, 143] width 68 height 17
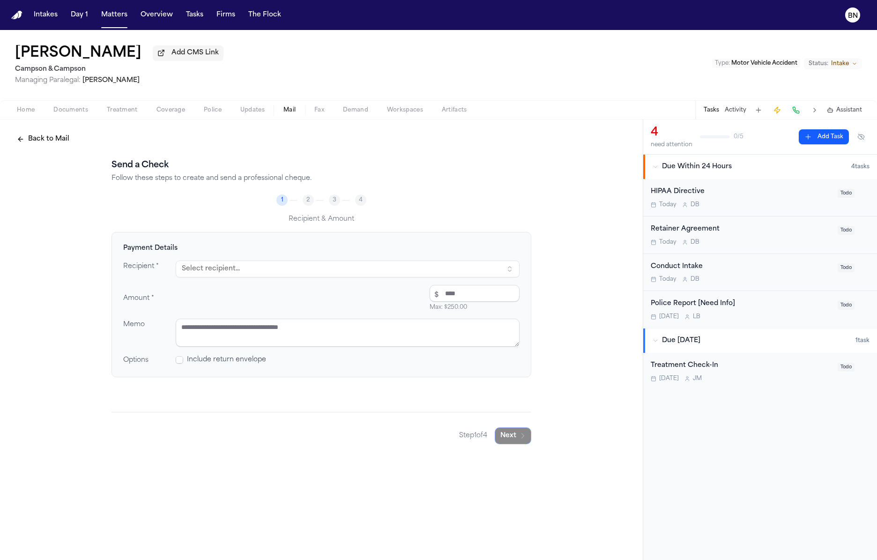
click at [219, 358] on span "Include return envelope" at bounding box center [226, 359] width 79 height 9
click at [179, 364] on span at bounding box center [179, 359] width 7 height 7
click at [270, 271] on button "Select recipient..." at bounding box center [348, 269] width 344 height 17
click at [300, 243] on div "Payment Details Recipient * Select recipient... Amount * $ Max: $ 250.00 Memo O…" at bounding box center [322, 304] width 420 height 145
click at [190, 15] on button "Tasks" at bounding box center [194, 15] width 25 height 17
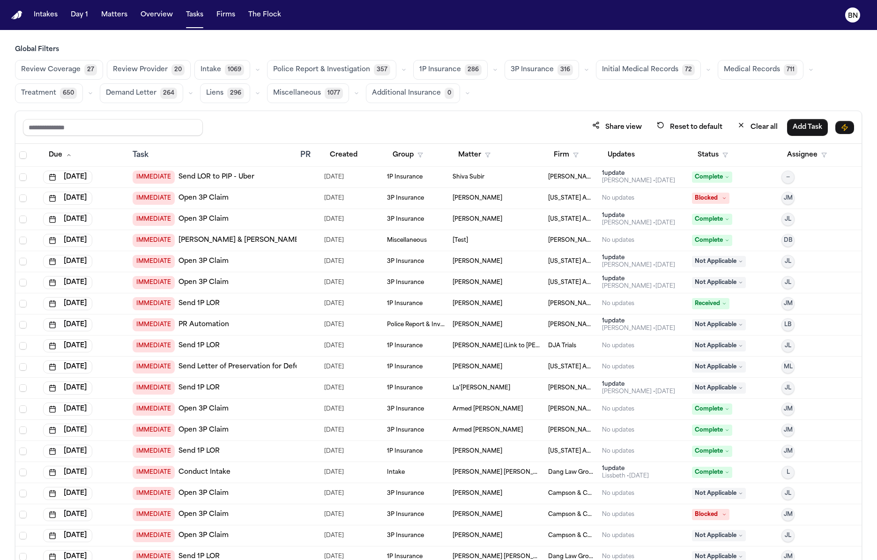
click at [400, 75] on div "Police Report & Investigation 357" at bounding box center [338, 70] width 142 height 20
click at [724, 155] on icon "button" at bounding box center [726, 155] width 6 height 6
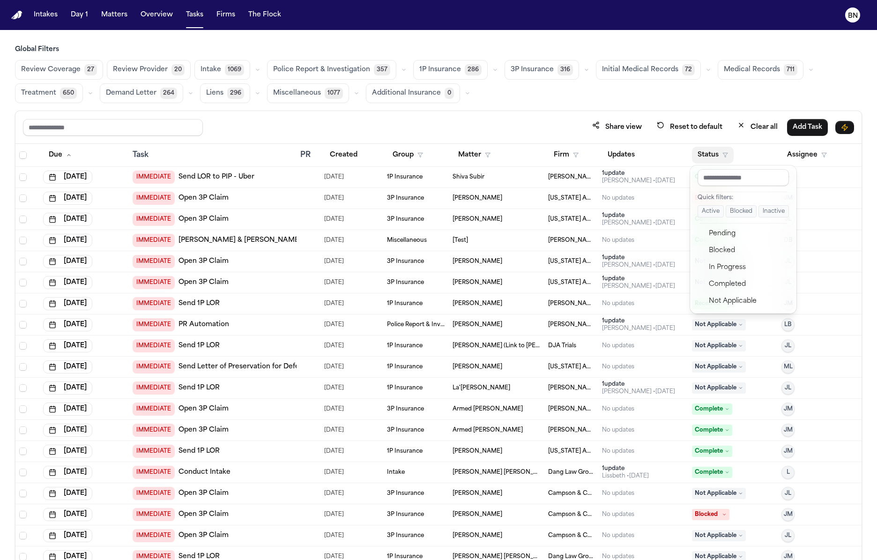
click at [715, 212] on button "Active" at bounding box center [711, 211] width 26 height 12
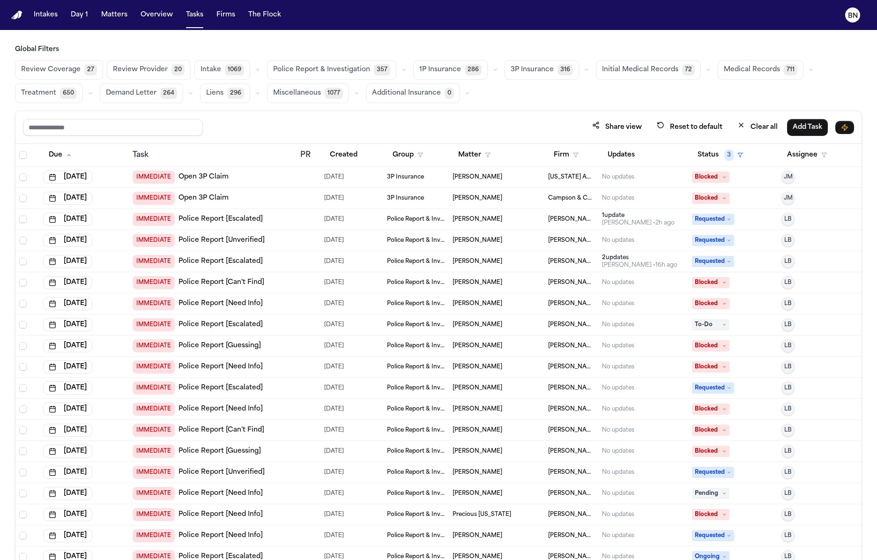
click at [401, 72] on icon "button" at bounding box center [404, 70] width 6 height 6
click at [347, 115] on span "Police Report Escalation" at bounding box center [314, 111] width 82 height 9
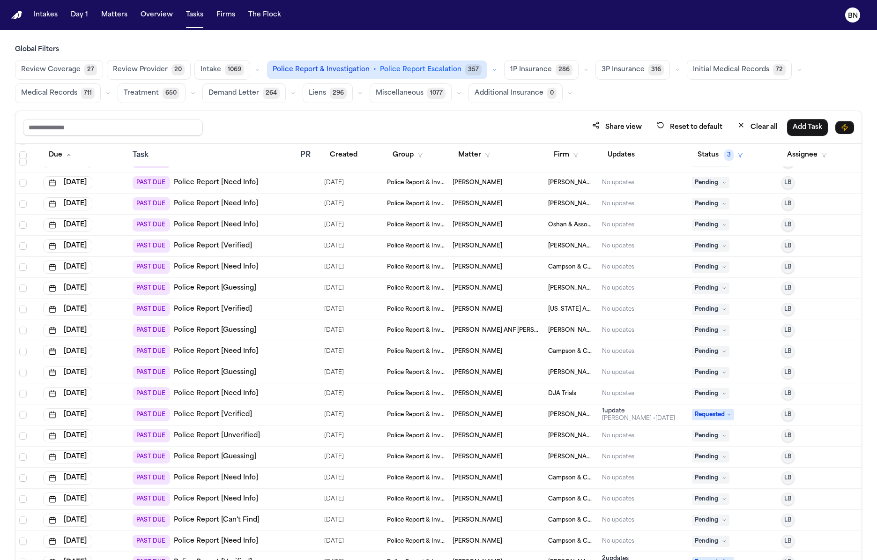
scroll to position [5455, 0]
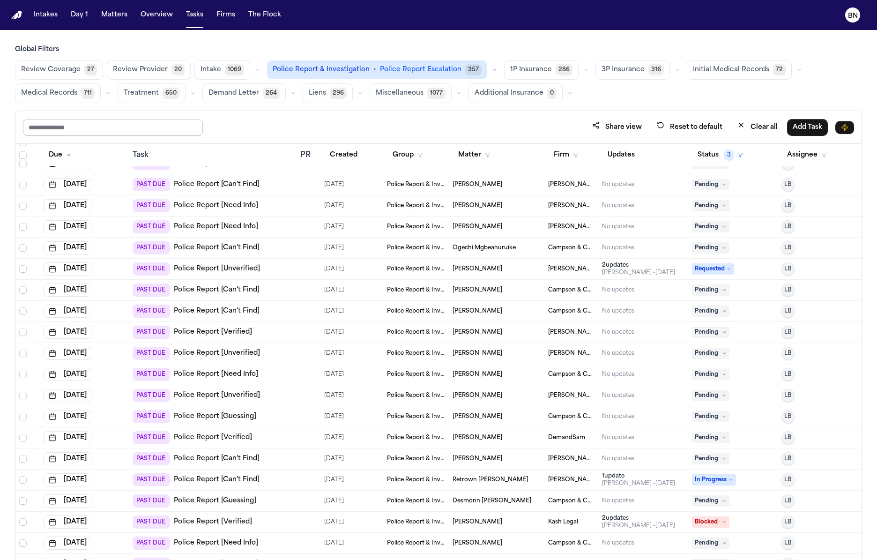
click at [154, 122] on input "text" at bounding box center [113, 127] width 180 height 17
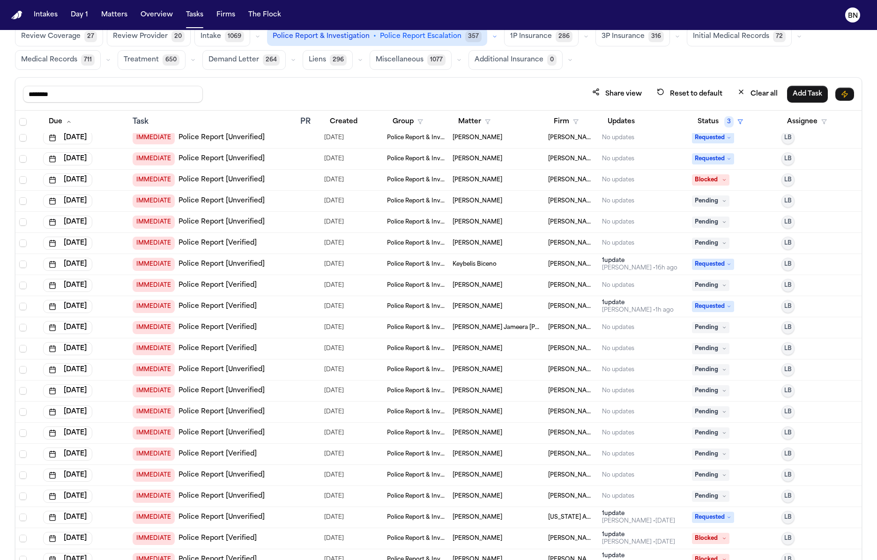
scroll to position [8, 0]
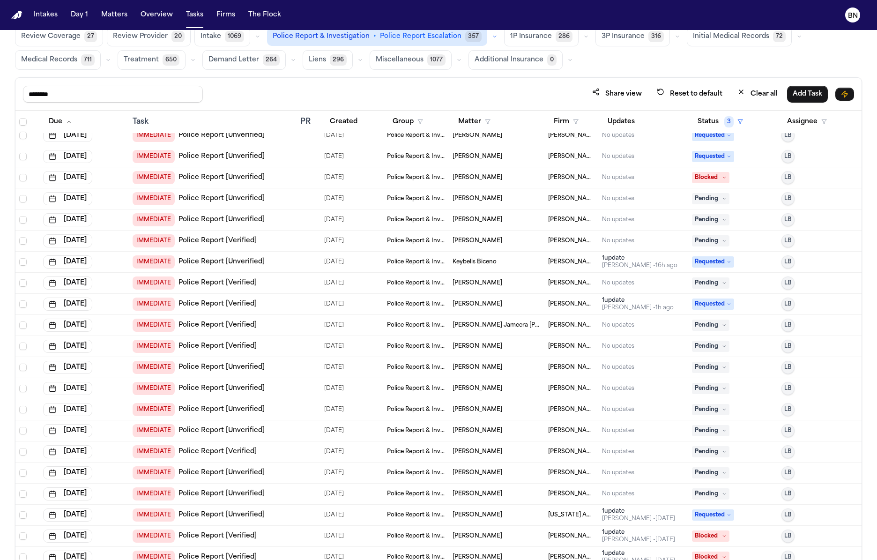
type input "********"
click at [464, 154] on span "[PERSON_NAME]" at bounding box center [478, 156] width 50 height 7
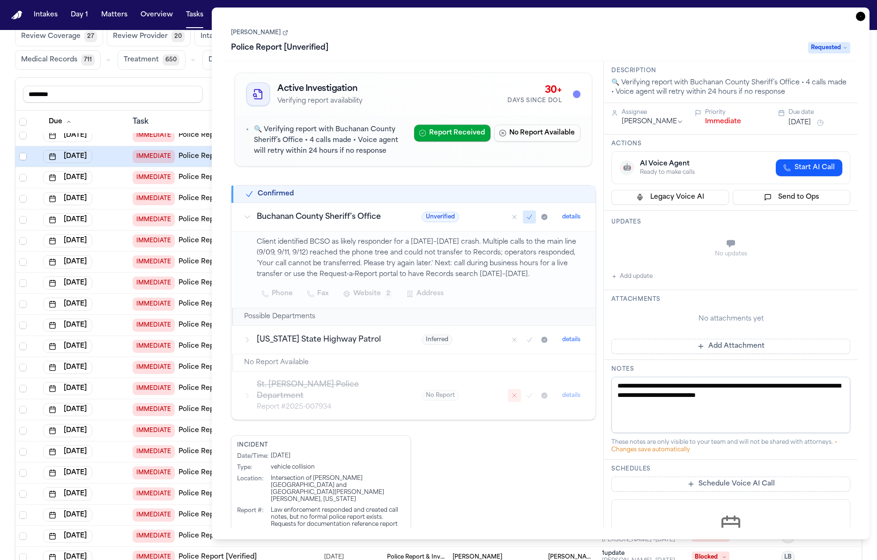
scroll to position [20, 0]
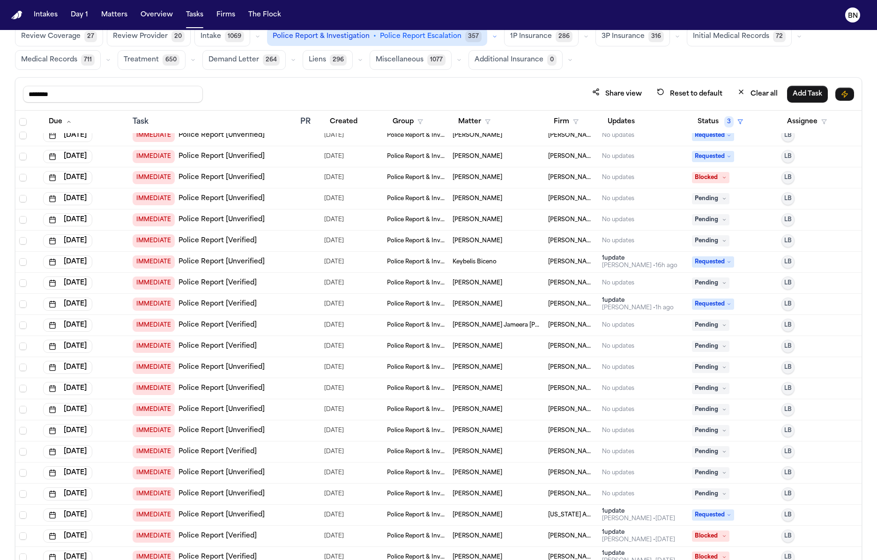
click at [195, 106] on div "******** Share view Reset to default Clear all Add Task" at bounding box center [438, 94] width 846 height 33
click at [22, 115] on th at bounding box center [27, 122] width 24 height 23
click at [22, 120] on span "Select all" at bounding box center [22, 121] width 7 height 7
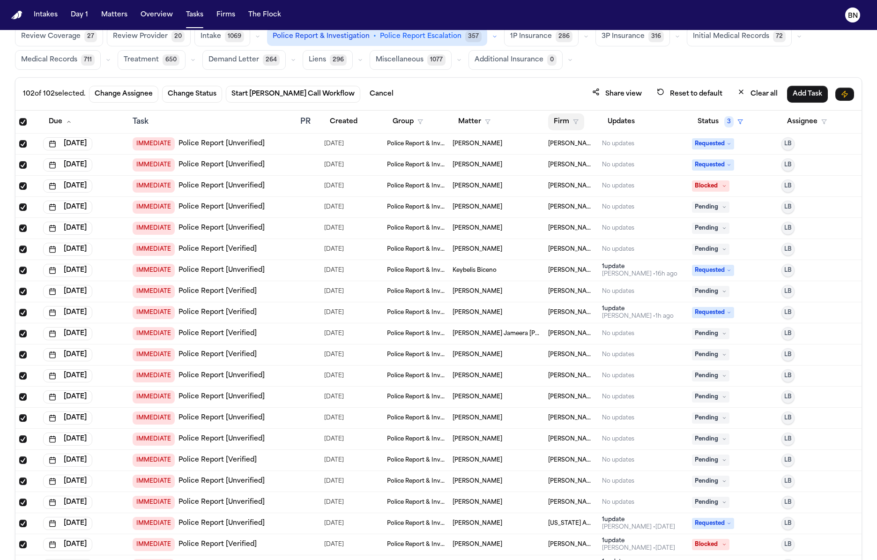
click at [552, 119] on button "Firm" at bounding box center [566, 121] width 36 height 17
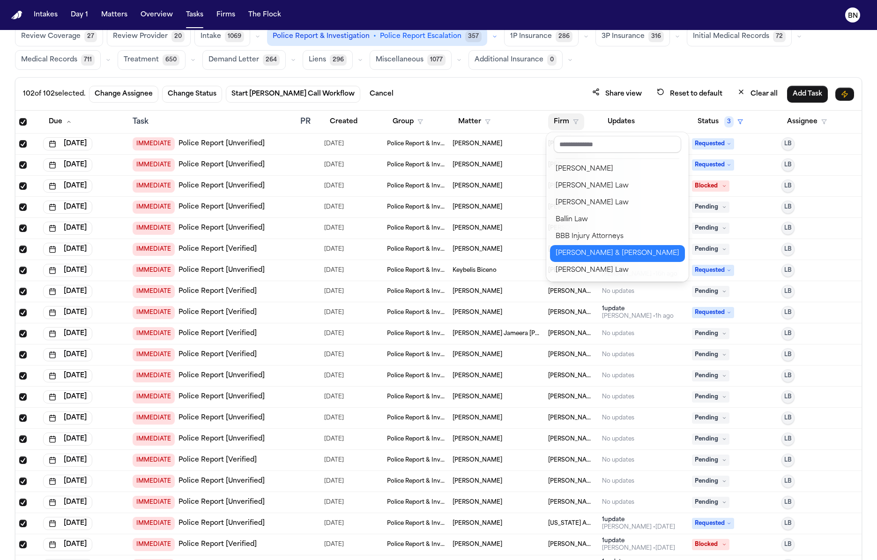
click at [587, 253] on div "[PERSON_NAME] & [PERSON_NAME]" at bounding box center [618, 253] width 124 height 11
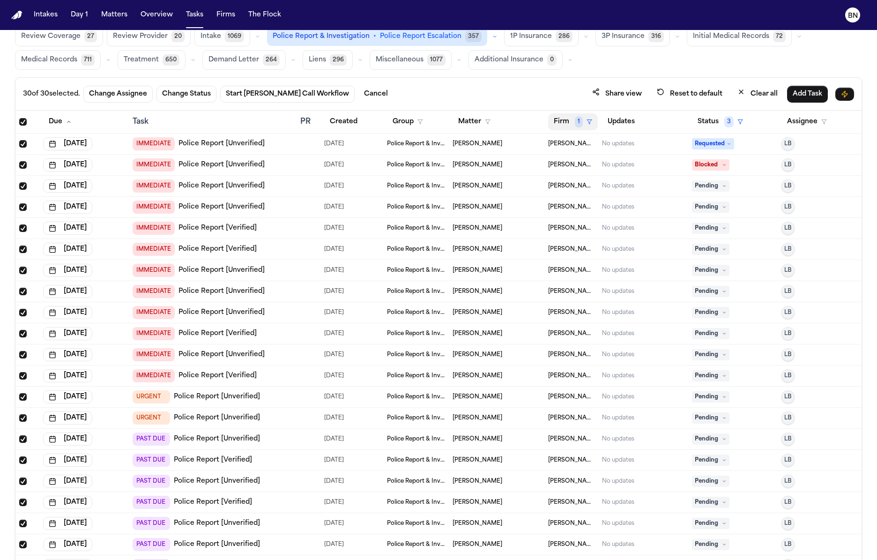
click at [574, 118] on button "Firm 1" at bounding box center [573, 121] width 50 height 17
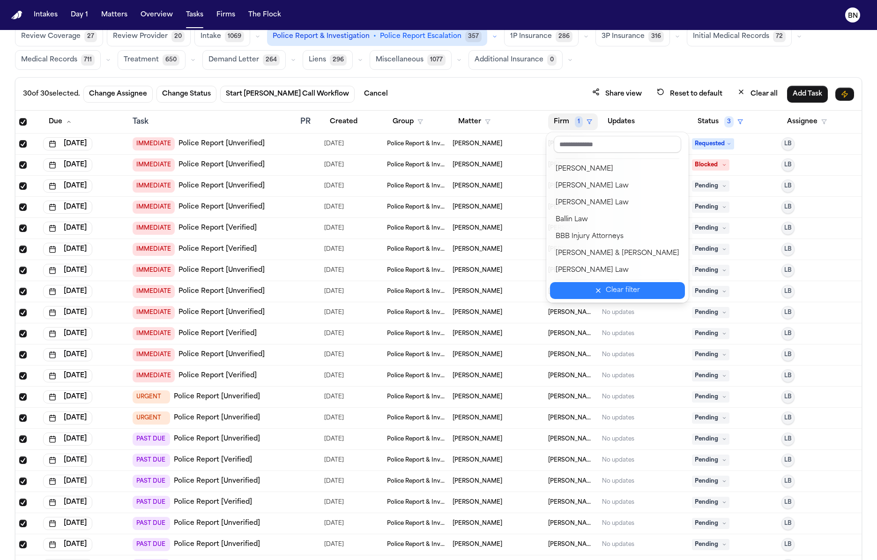
click at [609, 292] on div "Clear filter" at bounding box center [623, 290] width 34 height 11
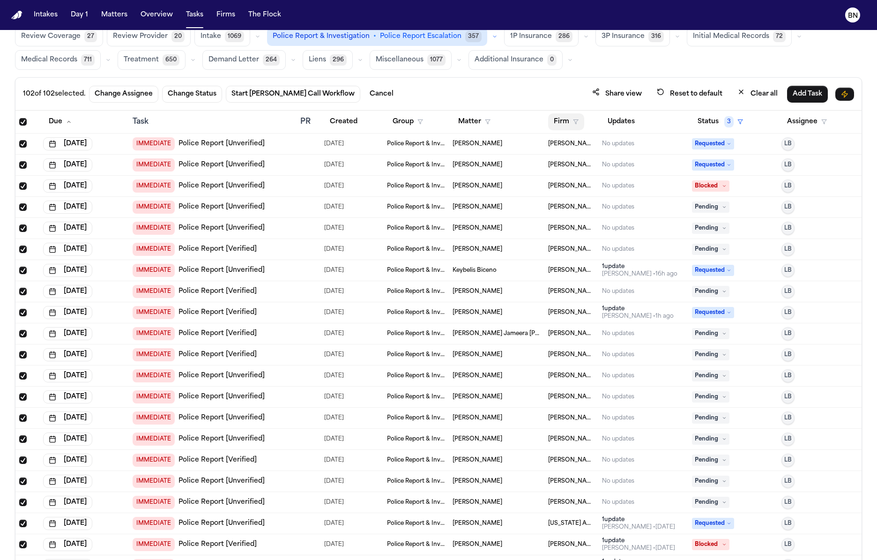
click at [570, 115] on button "Firm" at bounding box center [566, 121] width 36 height 17
click at [534, 82] on div "102 of 102 selected. Change Assignee Change Status Start Bland Call Workflow Ca…" at bounding box center [438, 322] width 847 height 491
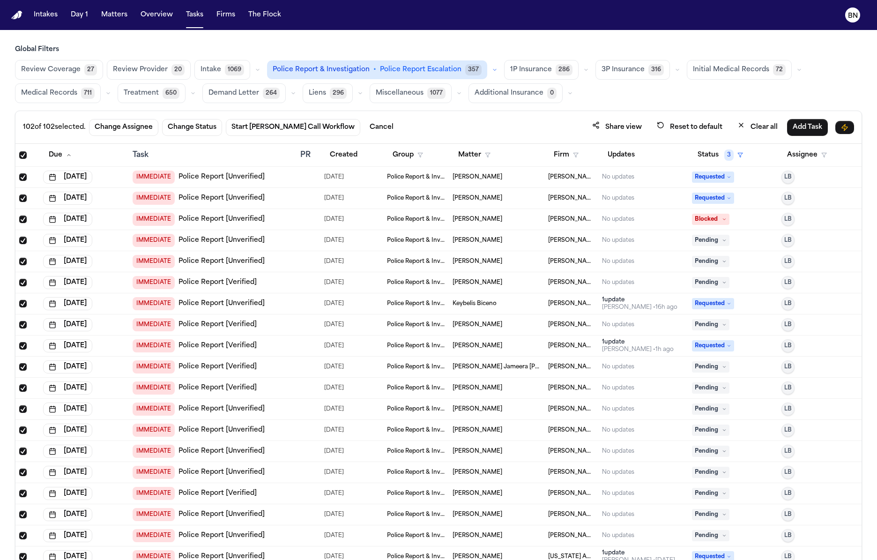
click at [18, 150] on th at bounding box center [27, 155] width 24 height 23
click at [20, 151] on span "Select all" at bounding box center [22, 154] width 7 height 7
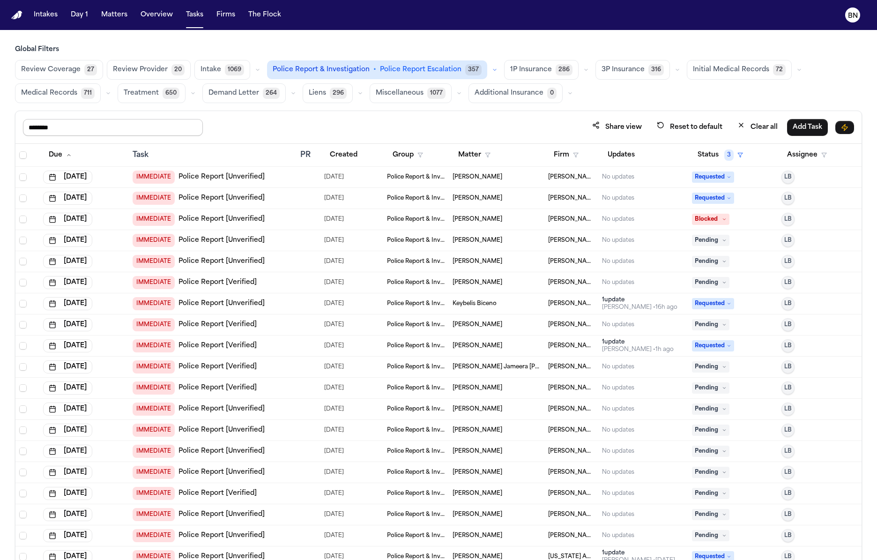
click at [135, 125] on input "********" at bounding box center [113, 127] width 180 height 17
click at [23, 152] on span "Select all" at bounding box center [22, 154] width 7 height 7
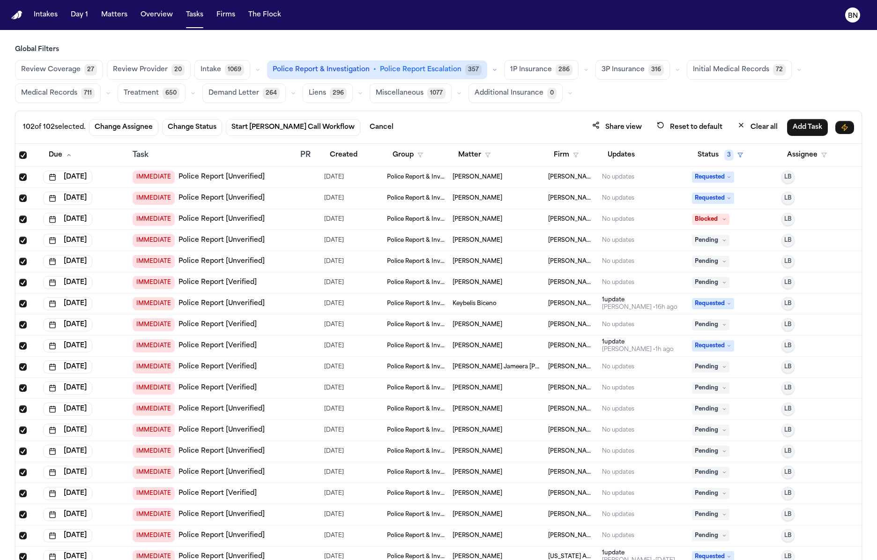
click at [509, 180] on td "[PERSON_NAME]" at bounding box center [497, 177] width 96 height 21
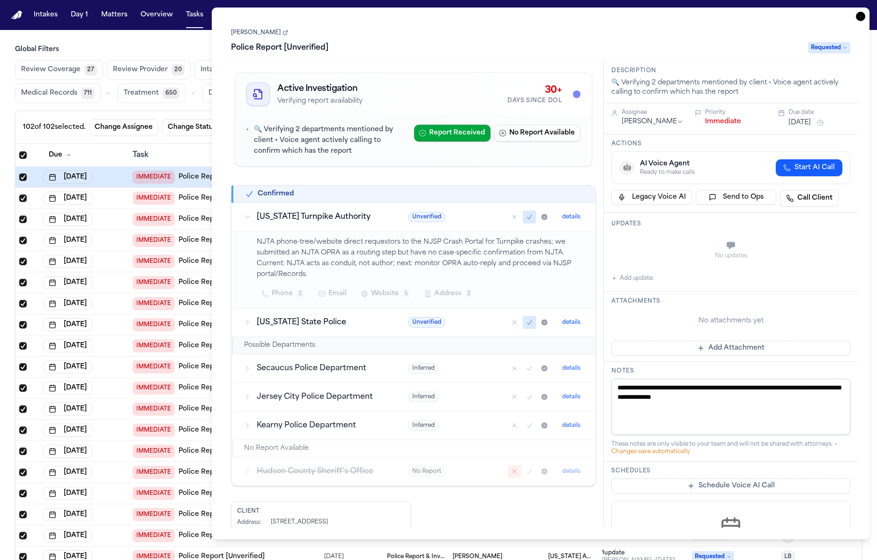
click at [183, 141] on div "102 of 102 selected. Change Assignee Change Status Start Bland Call Workflow Ca…" at bounding box center [438, 127] width 846 height 33
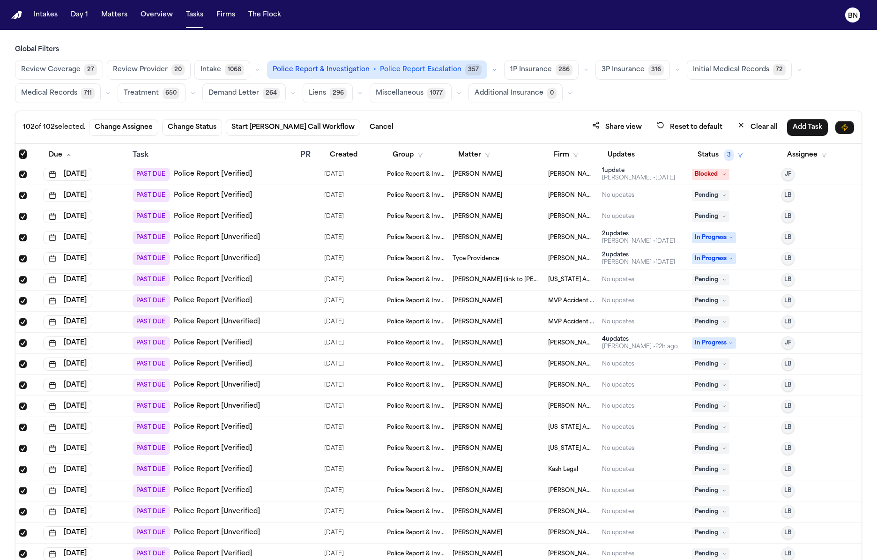
scroll to position [889, 0]
click at [465, 255] on span "Tyce Providence" at bounding box center [476, 258] width 46 height 7
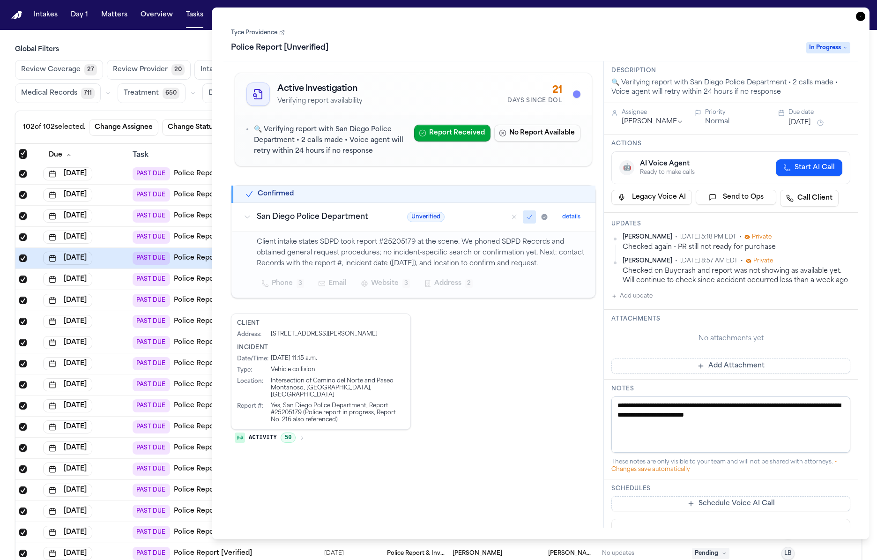
click at [186, 111] on div "102 of 102 selected. Change Assignee Change Status Start Bland Call Workflow Ca…" at bounding box center [438, 127] width 846 height 33
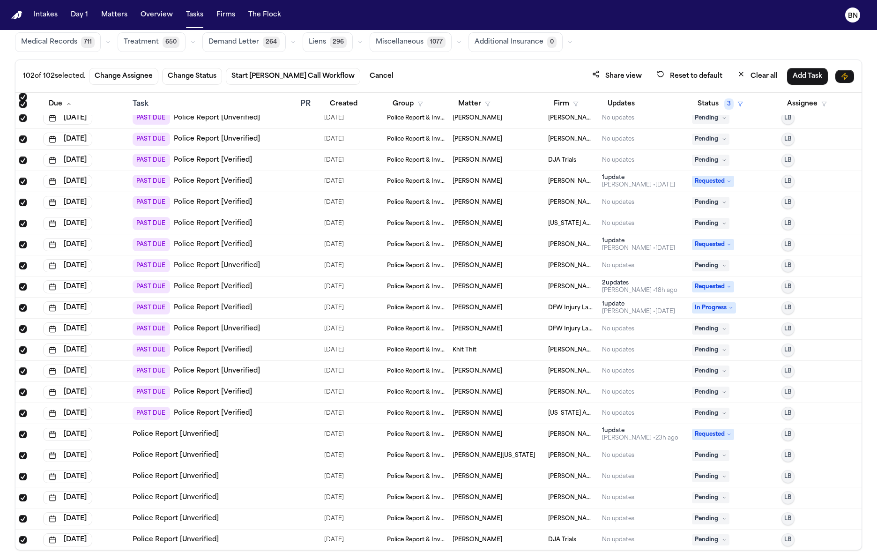
scroll to position [54, 0]
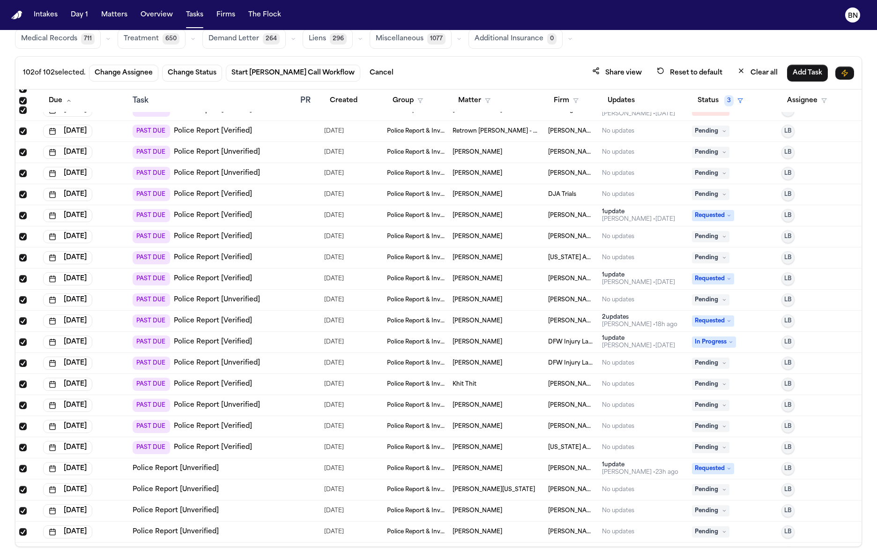
scroll to position [1674, 0]
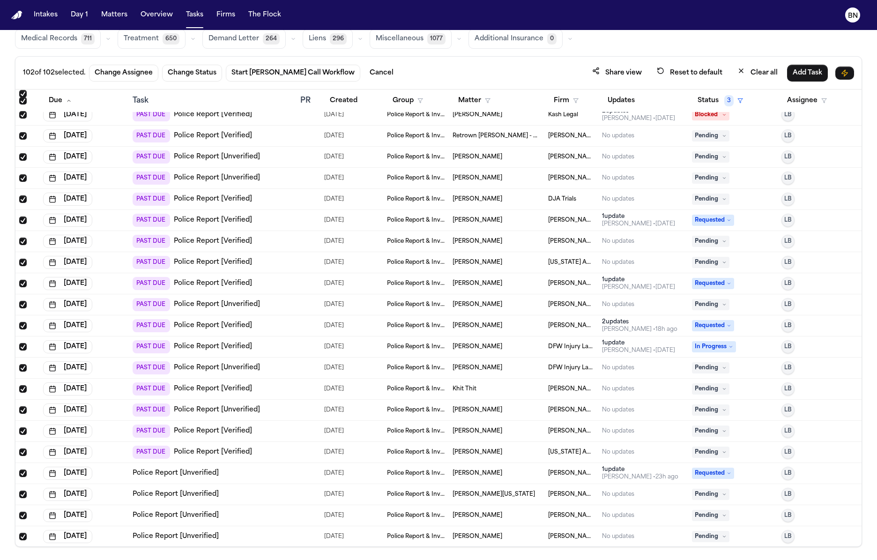
click at [306, 364] on div at bounding box center [303, 367] width 7 height 7
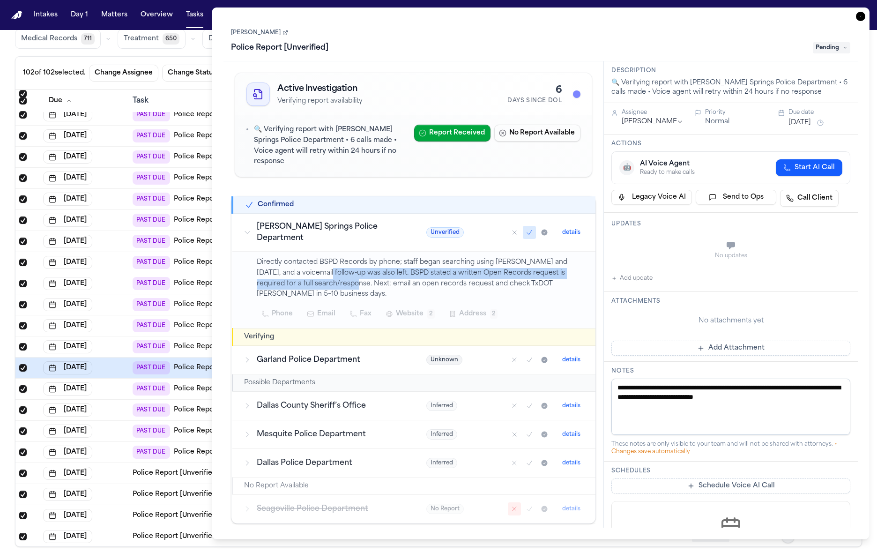
drag, startPoint x: 340, startPoint y: 256, endPoint x: 345, endPoint y: 268, distance: 12.4
click at [345, 268] on p "Directly contacted BSPD Records by phone; staff began searching using [PERSON_N…" at bounding box center [421, 278] width 328 height 43
click at [332, 354] on h3 "Garland Police Department" at bounding box center [330, 359] width 147 height 11
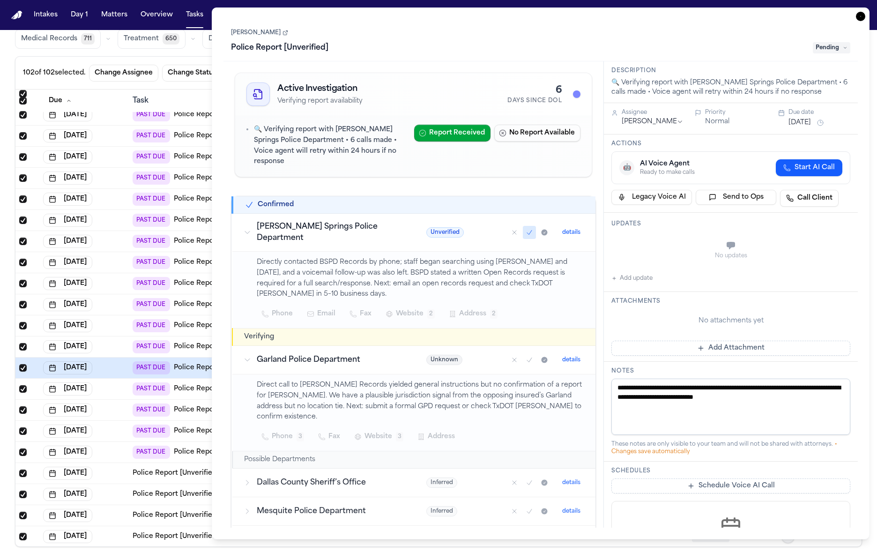
click at [332, 354] on h3 "Garland Police Department" at bounding box center [330, 359] width 147 height 11
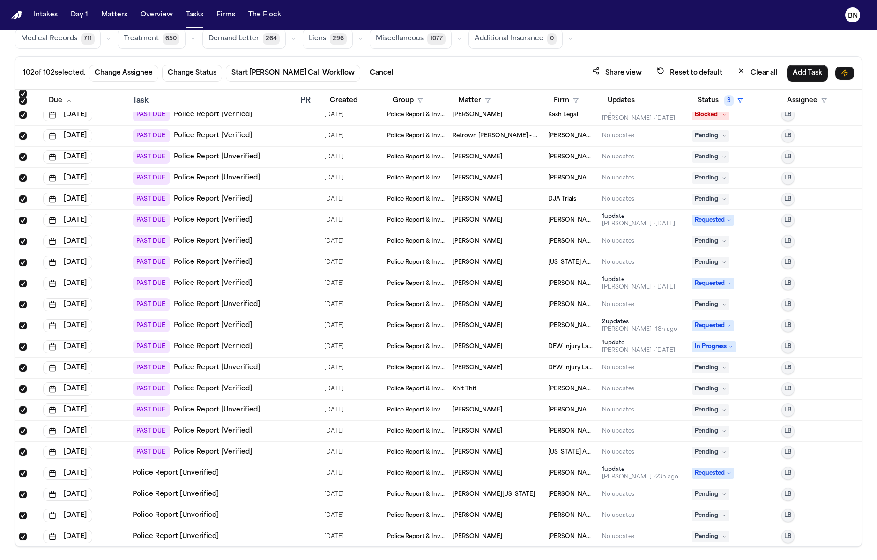
click at [196, 98] on div "Task" at bounding box center [213, 100] width 160 height 11
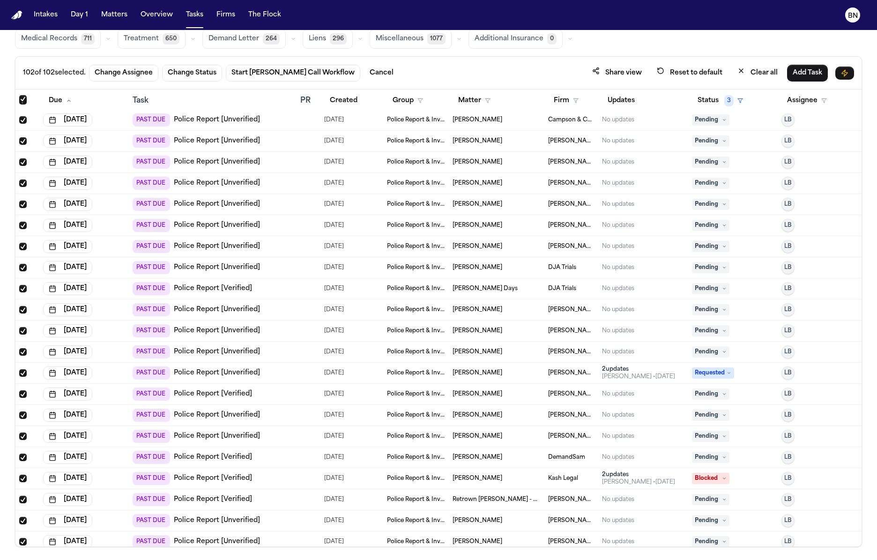
scroll to position [1296, 0]
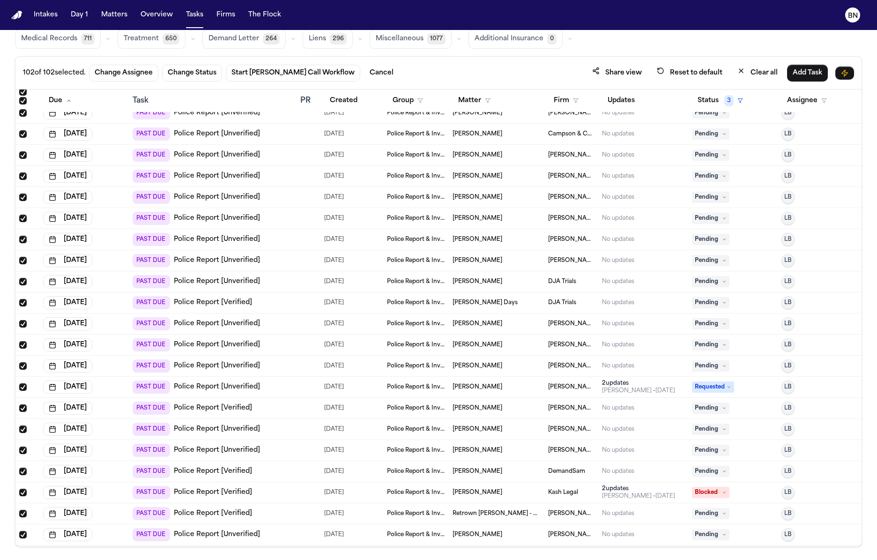
click at [253, 338] on div "PAST DUE Police Report [Unverified]" at bounding box center [196, 344] width 127 height 13
click at [181, 93] on th "Task" at bounding box center [212, 101] width 167 height 23
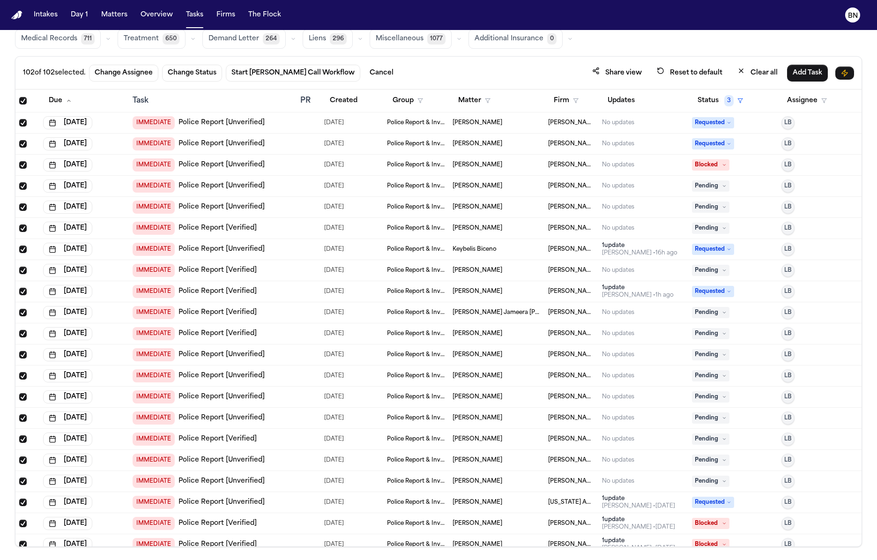
click at [283, 208] on div "IMMEDIATE Police Report [Unverified]" at bounding box center [213, 207] width 160 height 13
click at [172, 87] on div "102 of 102 selected. Change Assignee Change Status Start [PERSON_NAME] Call Wor…" at bounding box center [438, 73] width 846 height 33
click at [171, 90] on th "Task" at bounding box center [212, 101] width 167 height 23
click at [256, 269] on div "IMMEDIATE Police Report [Verified]" at bounding box center [213, 270] width 160 height 13
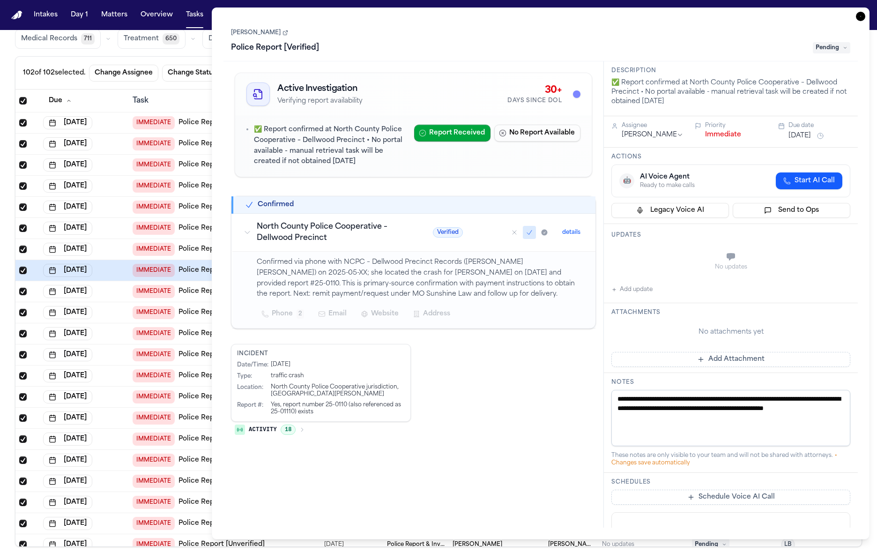
click at [175, 90] on th "Task" at bounding box center [212, 101] width 167 height 23
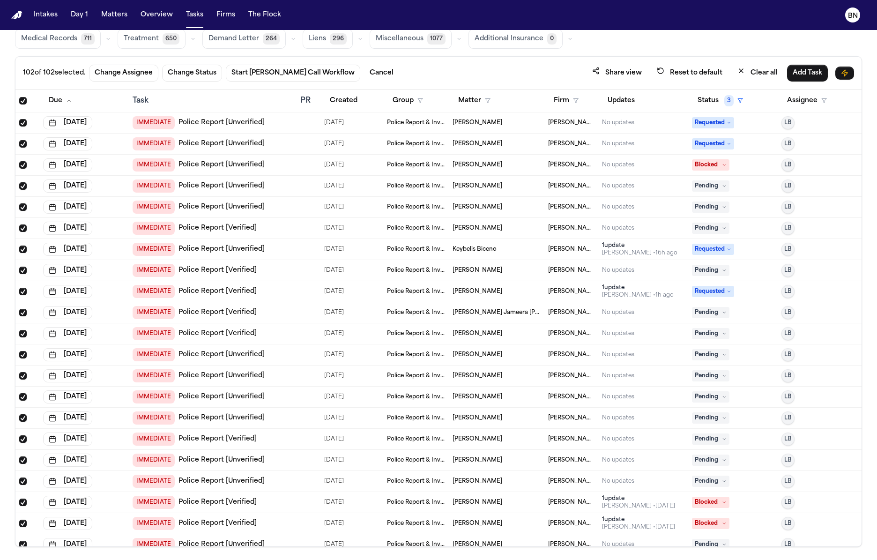
click at [286, 226] on div "IMMEDIATE Police Report [Verified]" at bounding box center [213, 228] width 160 height 13
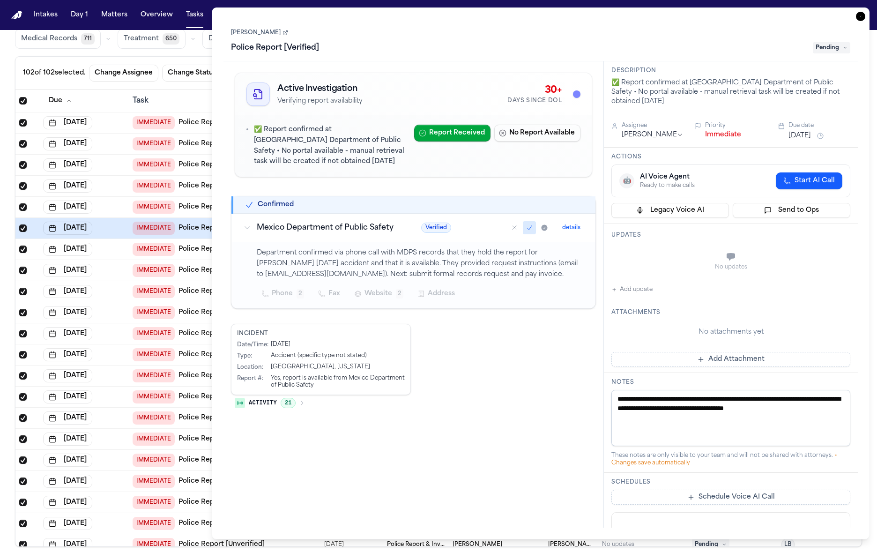
click at [273, 32] on link "[PERSON_NAME]" at bounding box center [259, 32] width 57 height 7
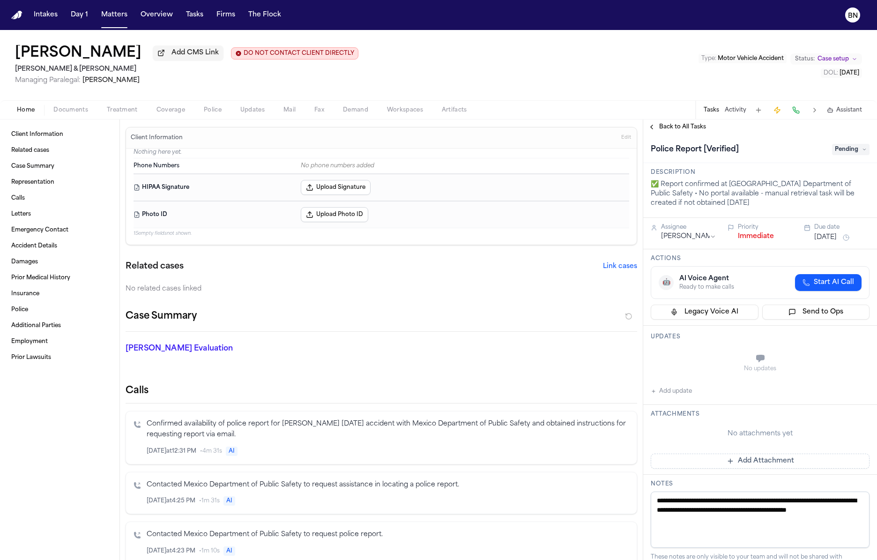
click at [217, 112] on span "Police" at bounding box center [213, 109] width 18 height 7
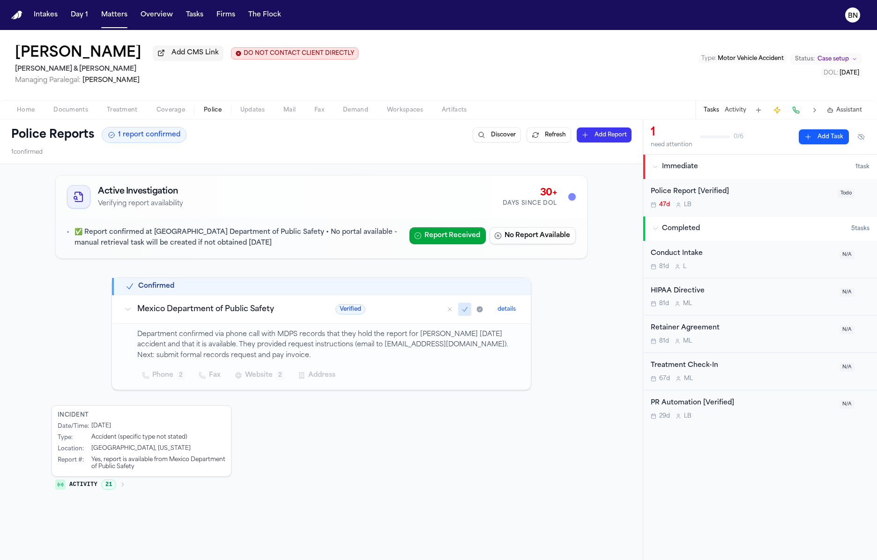
click at [346, 340] on p "Department confirmed via phone call with MDPS records that they hold the report…" at bounding box center [328, 345] width 382 height 32
click at [510, 307] on button "details" at bounding box center [507, 309] width 26 height 11
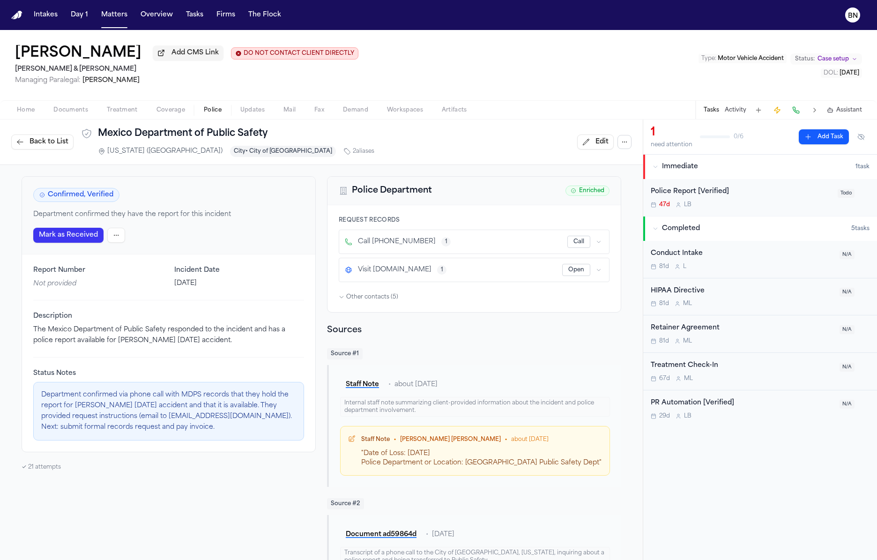
click at [37, 283] on span "Not provided" at bounding box center [54, 283] width 43 height 7
click at [107, 259] on div "Report Number Not provided Incident Date [DATE] Description The Mexico Departme…" at bounding box center [168, 354] width 293 height 198
click at [52, 287] on span "Not provided" at bounding box center [54, 283] width 43 height 7
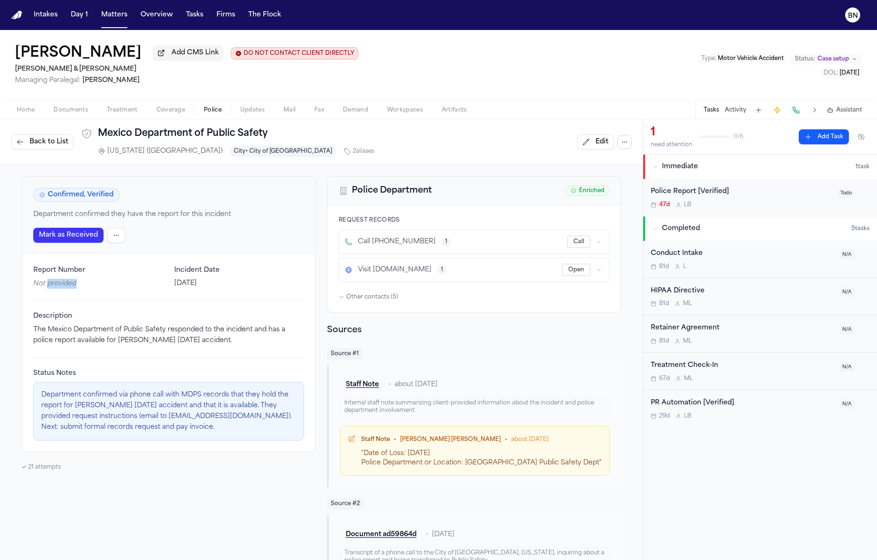
click at [52, 287] on span "Not provided" at bounding box center [54, 283] width 43 height 7
click at [55, 283] on span "Not provided" at bounding box center [54, 283] width 43 height 7
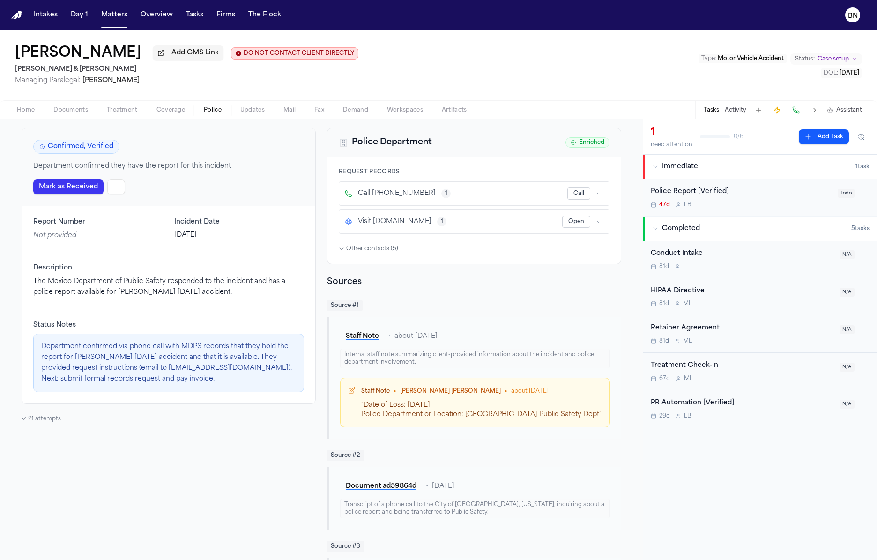
scroll to position [50, 0]
click at [63, 111] on span "Documents" at bounding box center [70, 109] width 35 height 7
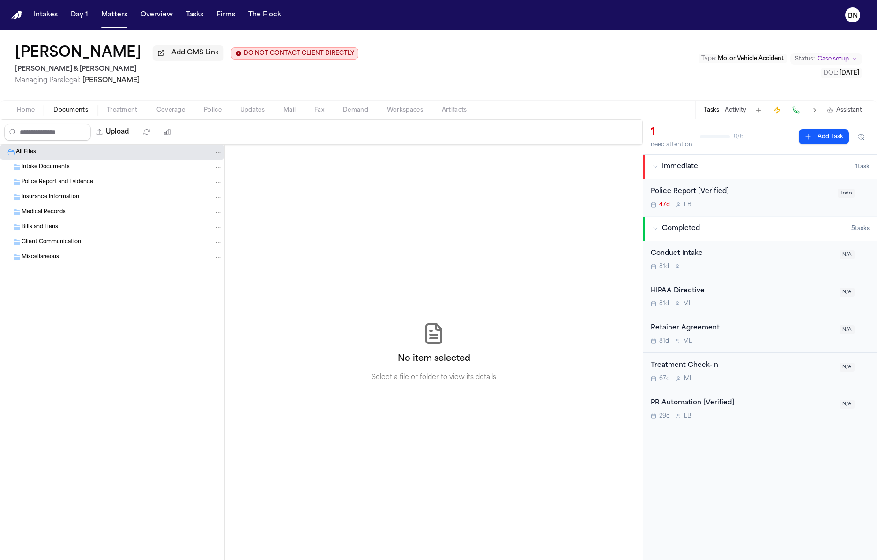
click at [33, 106] on span "Home" at bounding box center [26, 109] width 18 height 7
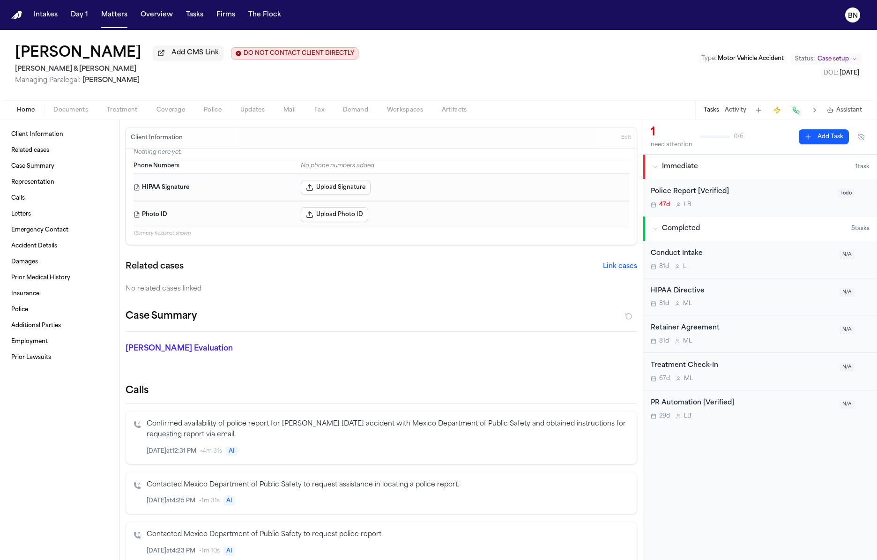
click at [210, 112] on span "Police" at bounding box center [213, 109] width 18 height 7
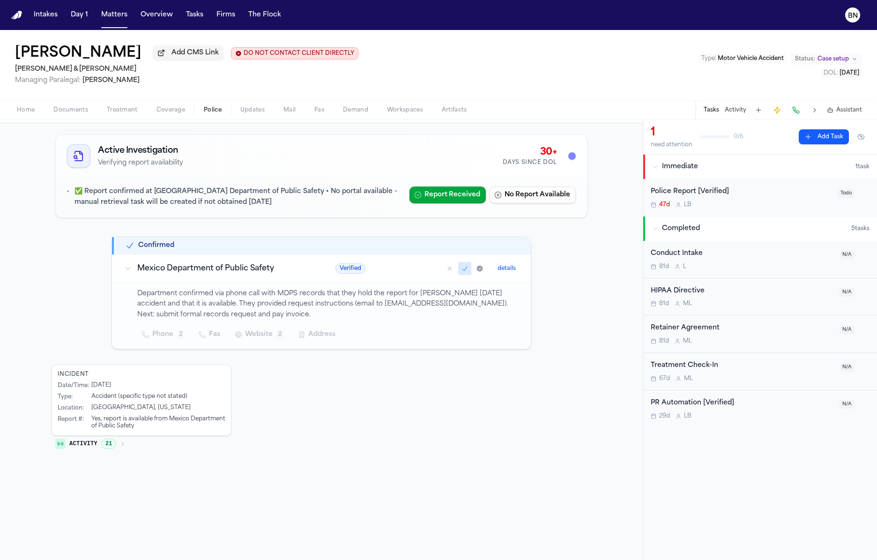
scroll to position [43, 0]
click at [856, 16] on text "BN" at bounding box center [853, 16] width 10 height 7
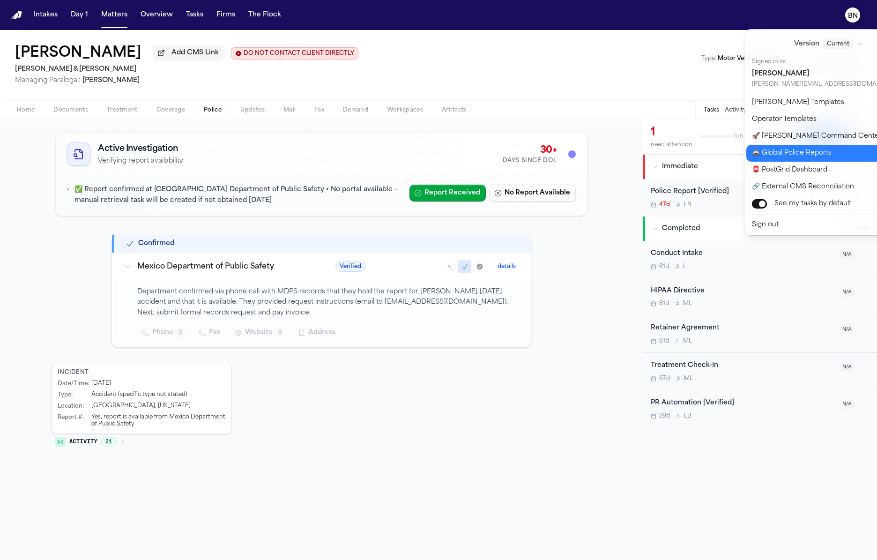
click at [794, 157] on button "🚔 Global Police Reports" at bounding box center [835, 153] width 176 height 17
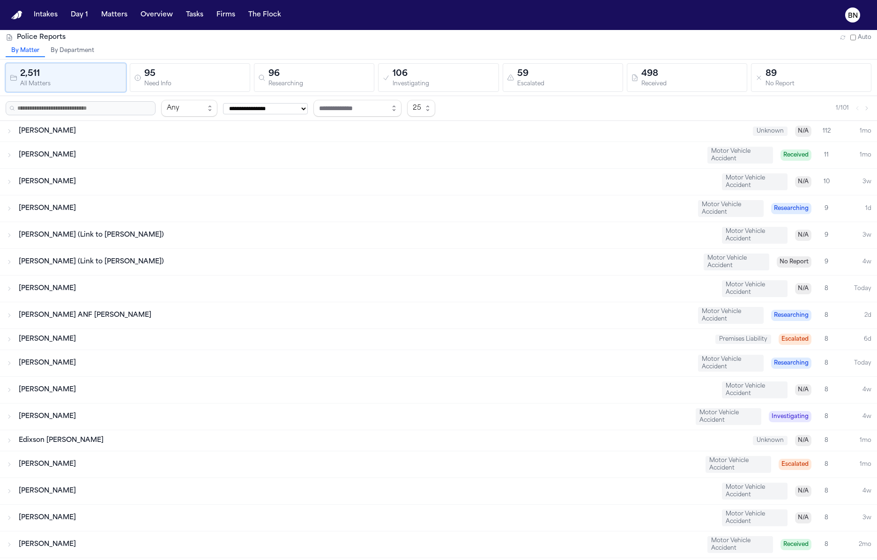
click at [325, 76] on div "96" at bounding box center [320, 73] width 102 height 13
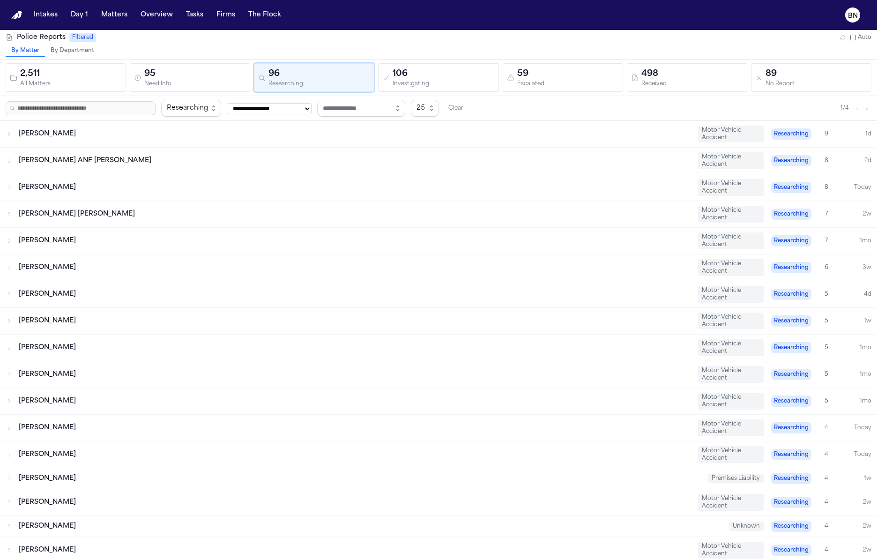
click at [412, 77] on div "106" at bounding box center [444, 73] width 102 height 13
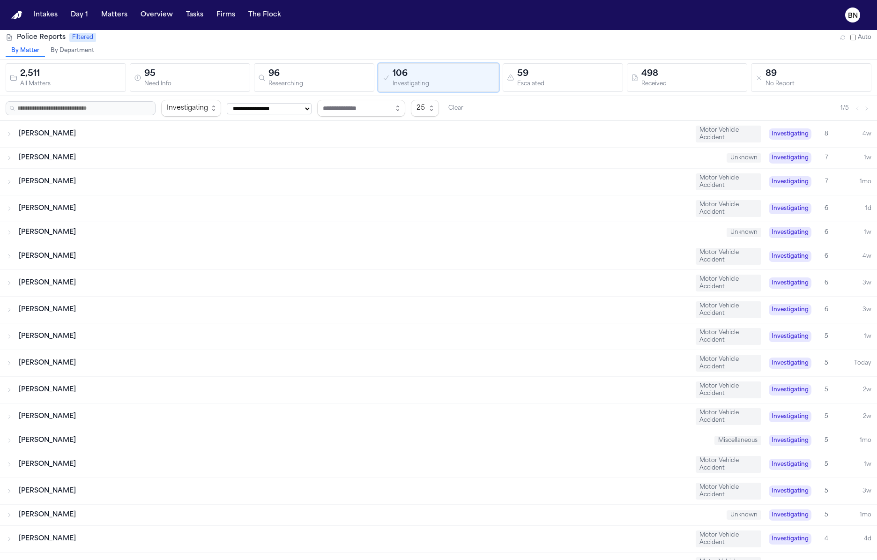
click at [519, 81] on div "Escalated" at bounding box center [568, 84] width 102 height 7
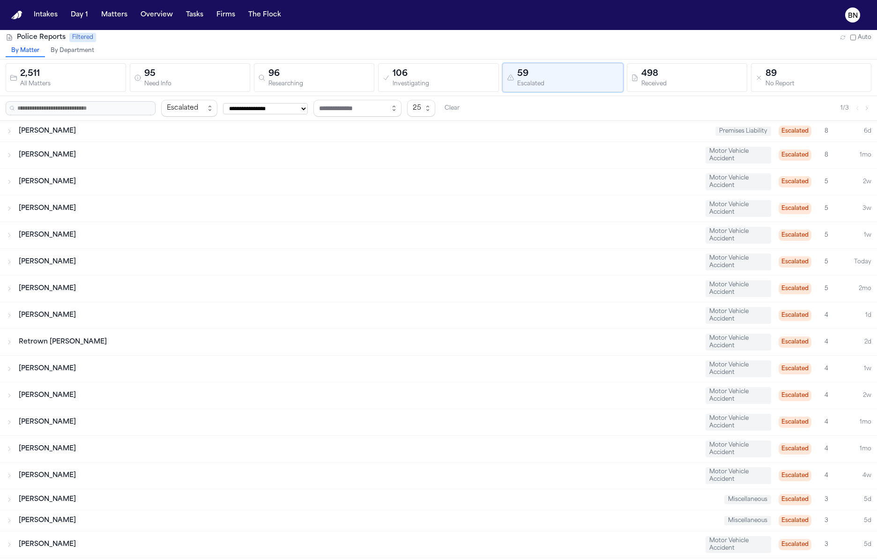
drag, startPoint x: 532, startPoint y: 78, endPoint x: 520, endPoint y: 77, distance: 12.2
click at [522, 78] on div "2,511 All Matters 95 Need Info 96 Researching 106 Investigating 59 Escalated 49…" at bounding box center [439, 77] width 866 height 29
click at [425, 89] on button "106 Investigating" at bounding box center [438, 77] width 120 height 29
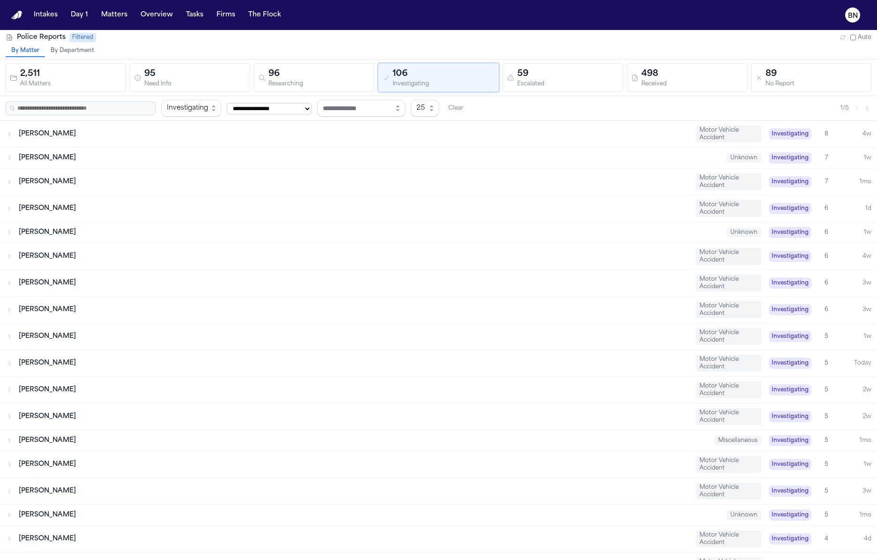
click at [253, 180] on div "[PERSON_NAME]" at bounding box center [354, 181] width 670 height 9
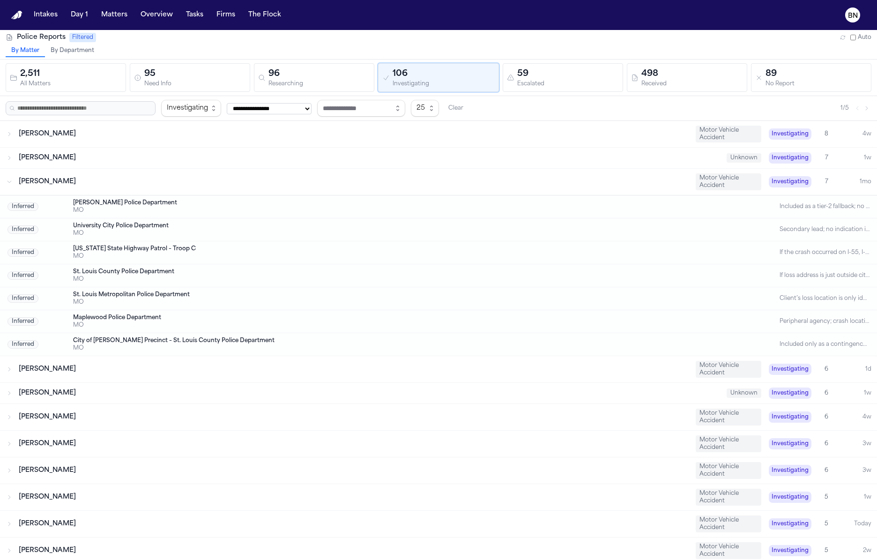
click at [253, 180] on div "[PERSON_NAME]" at bounding box center [354, 181] width 670 height 9
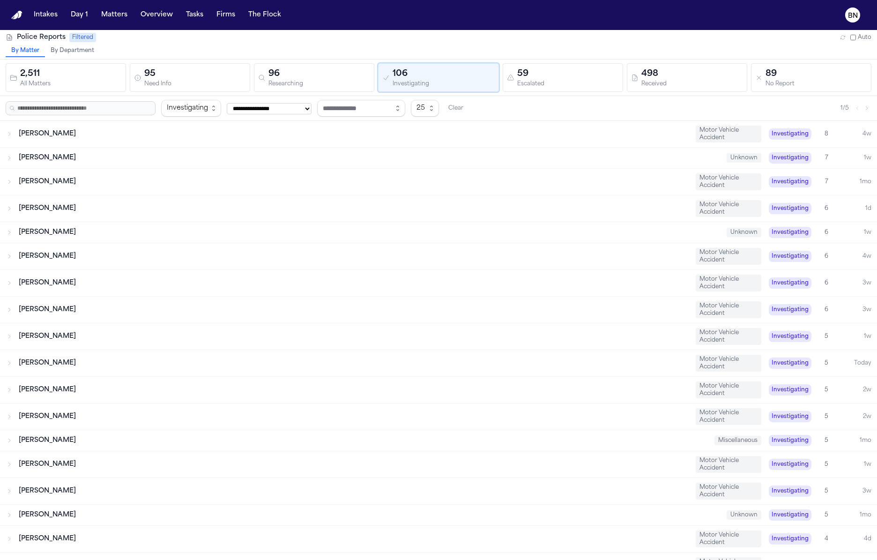
click at [249, 258] on div "[PERSON_NAME]" at bounding box center [354, 256] width 670 height 9
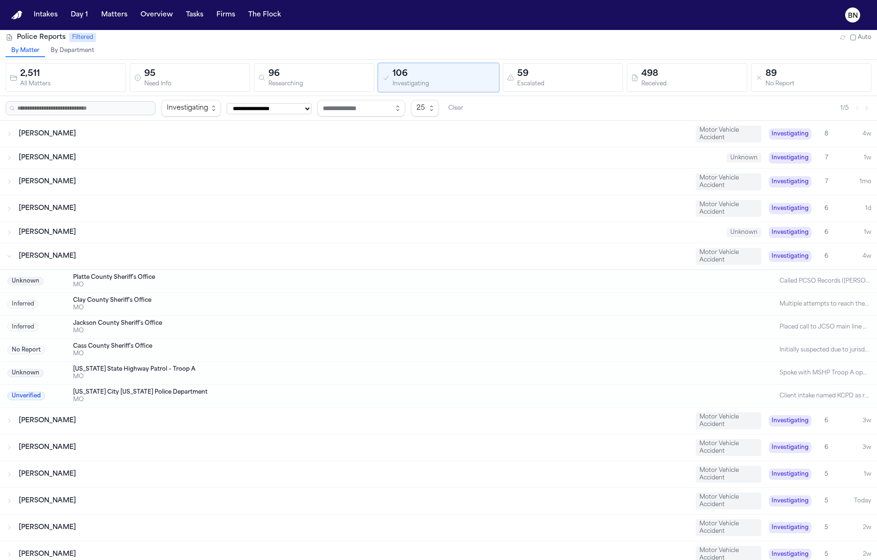
click at [249, 258] on div "[PERSON_NAME]" at bounding box center [354, 256] width 670 height 9
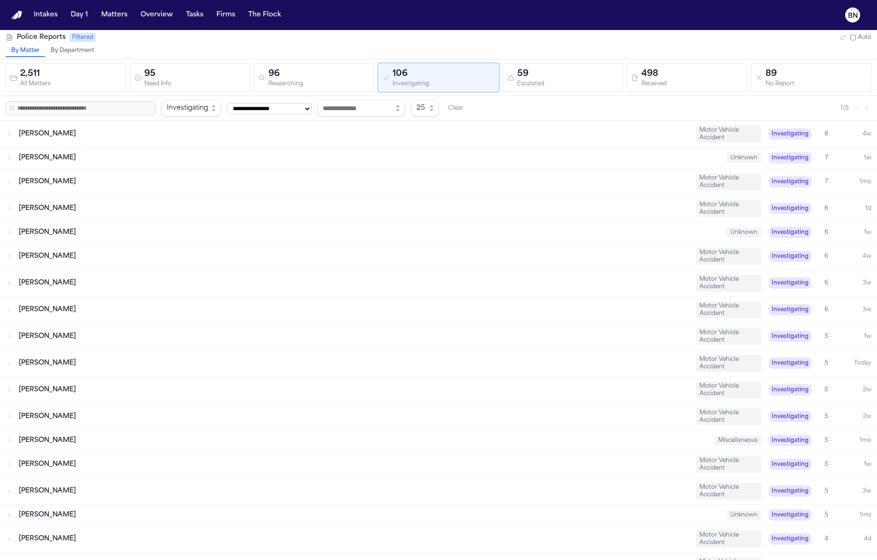
click at [254, 234] on div "[PERSON_NAME]" at bounding box center [369, 232] width 701 height 9
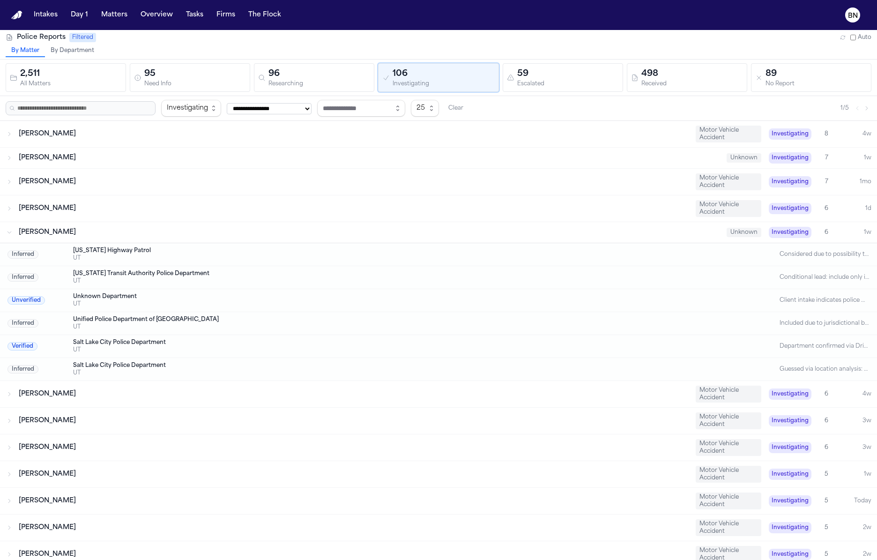
click at [254, 212] on div "[PERSON_NAME] Motor Vehicle Accident Investigating 6 1d" at bounding box center [438, 208] width 877 height 26
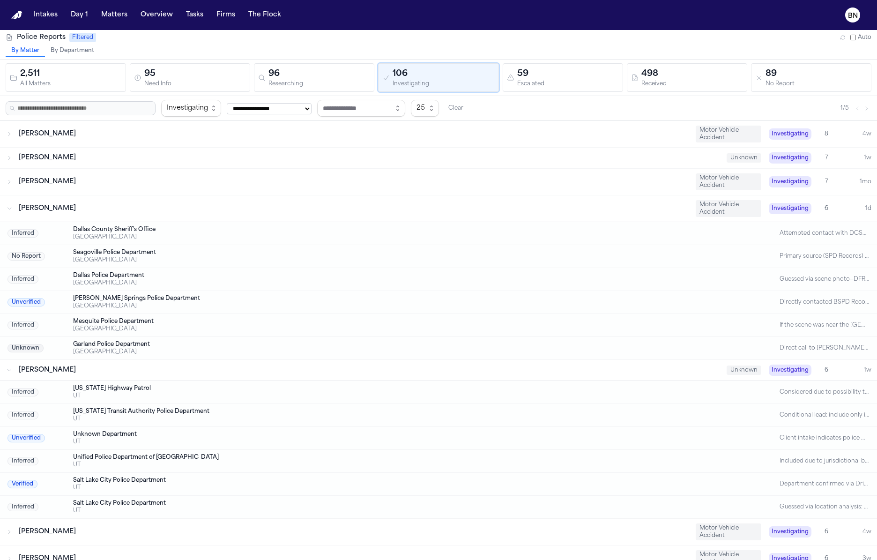
click at [262, 177] on div "[PERSON_NAME]" at bounding box center [354, 181] width 670 height 9
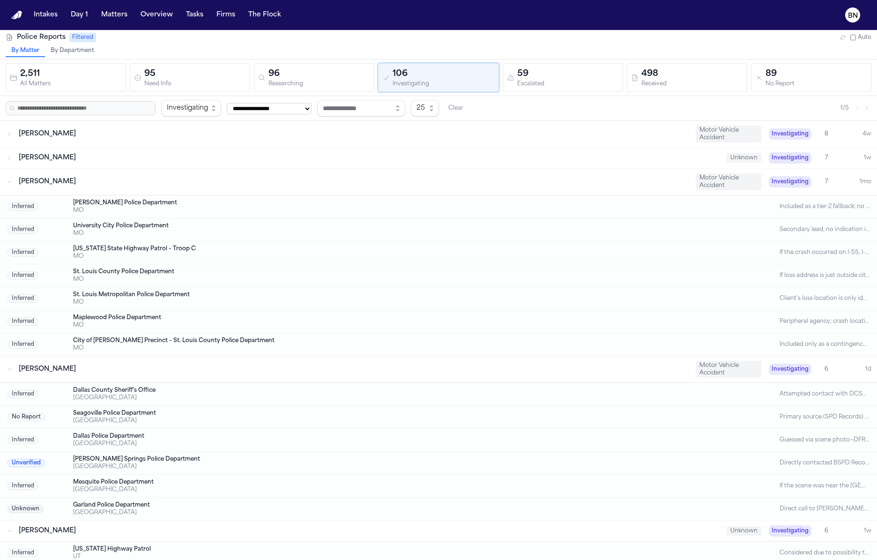
click at [262, 169] on div "[PERSON_NAME] Motor Vehicle Accident Investigating 7 1mo" at bounding box center [438, 182] width 877 height 26
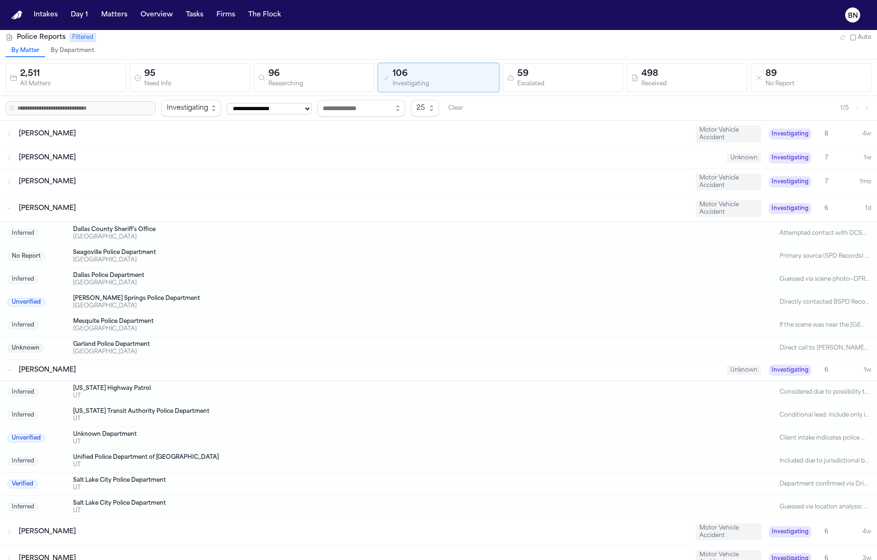
click at [253, 151] on div "[PERSON_NAME] Unknown Investigating 7 1w" at bounding box center [438, 158] width 877 height 21
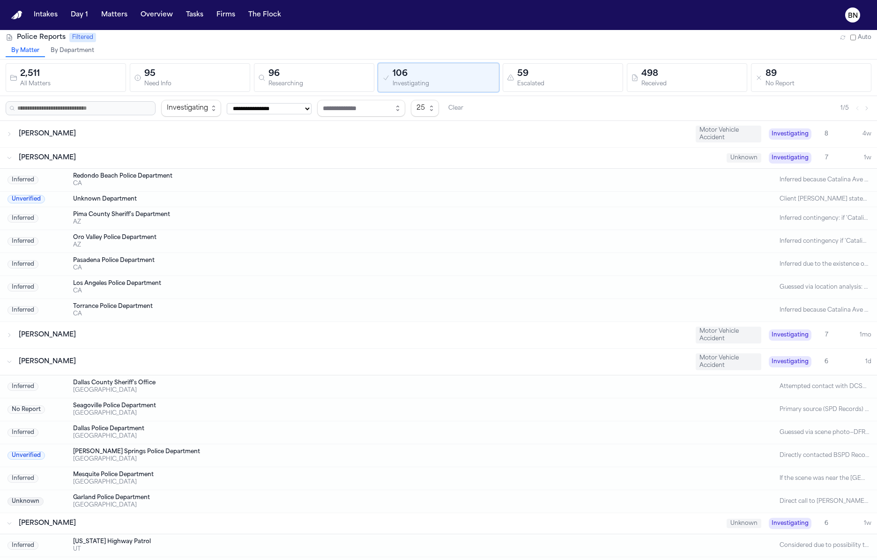
click at [253, 151] on div "[PERSON_NAME] Unknown Investigating 7 1w" at bounding box center [438, 158] width 877 height 21
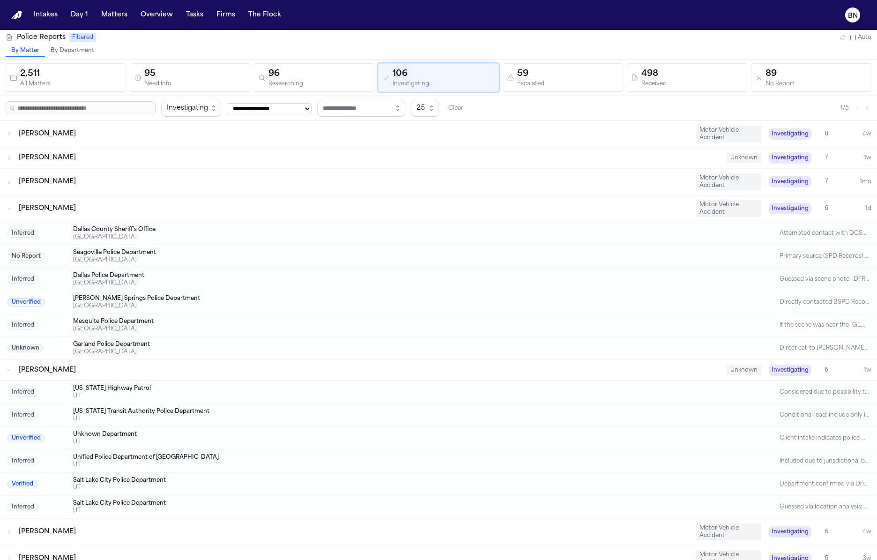
click at [238, 208] on div "[PERSON_NAME]" at bounding box center [354, 208] width 670 height 9
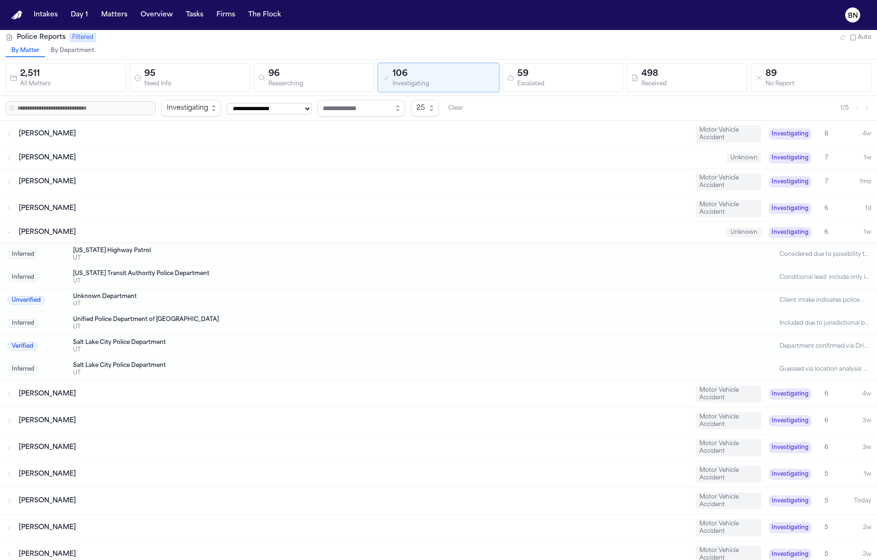
click at [239, 217] on div "[PERSON_NAME] Motor Vehicle Accident Investigating 6 1d" at bounding box center [438, 208] width 877 height 26
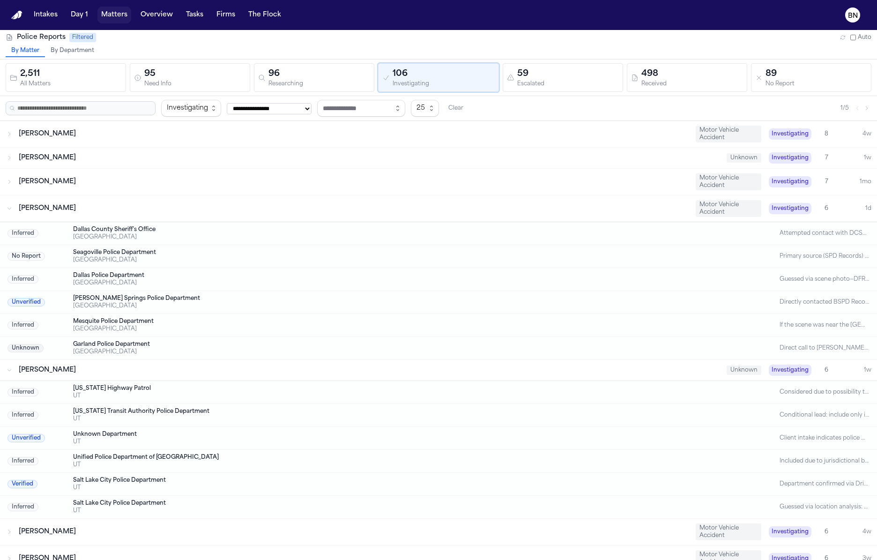
click at [119, 15] on button "Matters" at bounding box center [114, 15] width 34 height 17
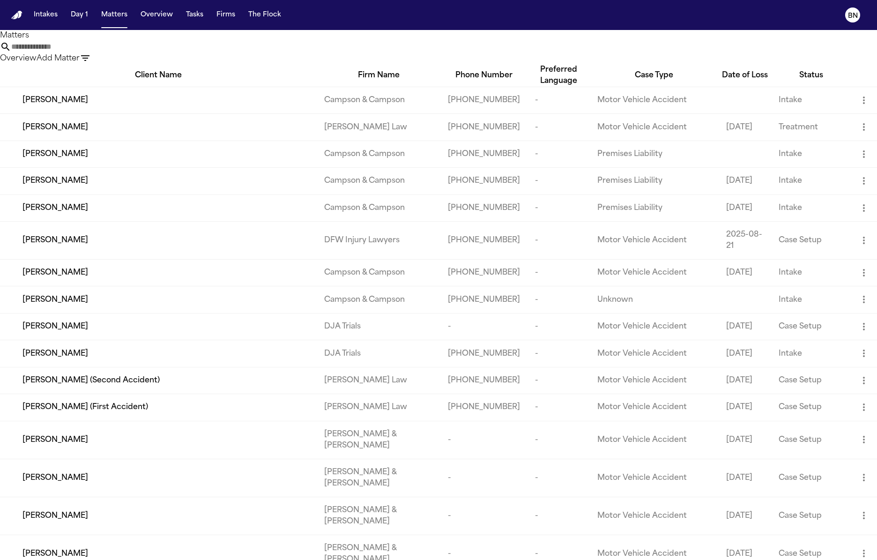
click at [238, 106] on div "[PERSON_NAME]" at bounding box center [165, 100] width 287 height 11
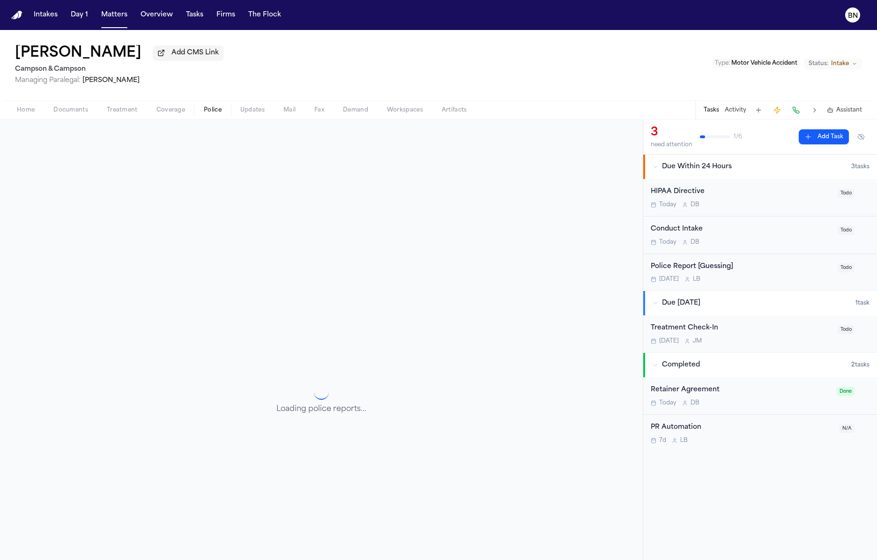
click at [209, 111] on span "Police" at bounding box center [213, 109] width 18 height 7
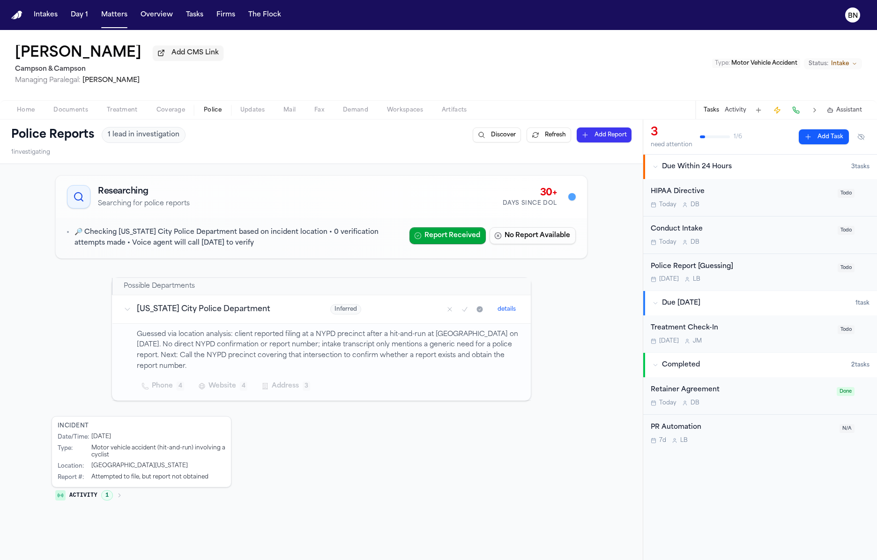
click at [271, 262] on div "Researching Searching for police reports 30+ Days Since DOL 🔎 Checking [US_STAT…" at bounding box center [322, 340] width 540 height 336
click at [20, 112] on span "Home" at bounding box center [26, 109] width 18 height 7
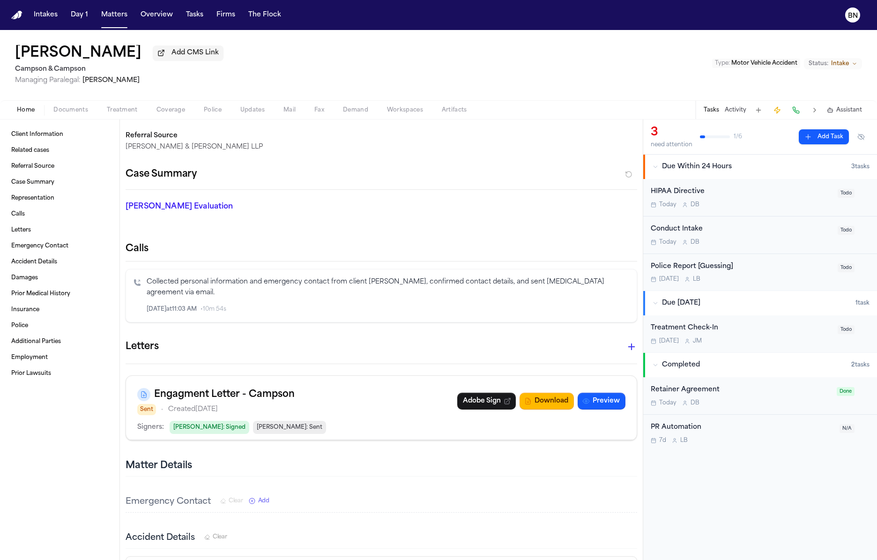
scroll to position [228, 0]
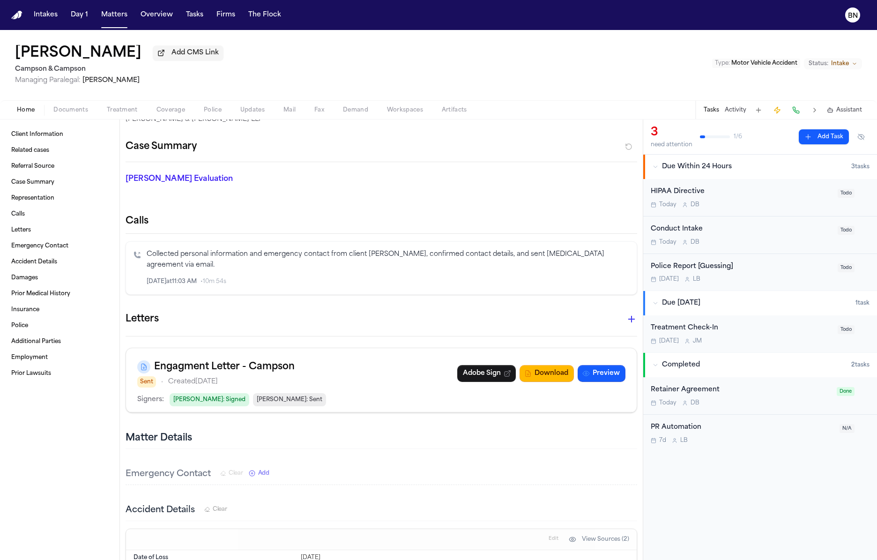
click at [634, 314] on icon "button" at bounding box center [631, 319] width 11 height 11
click at [287, 560] on div at bounding box center [438, 560] width 877 height 0
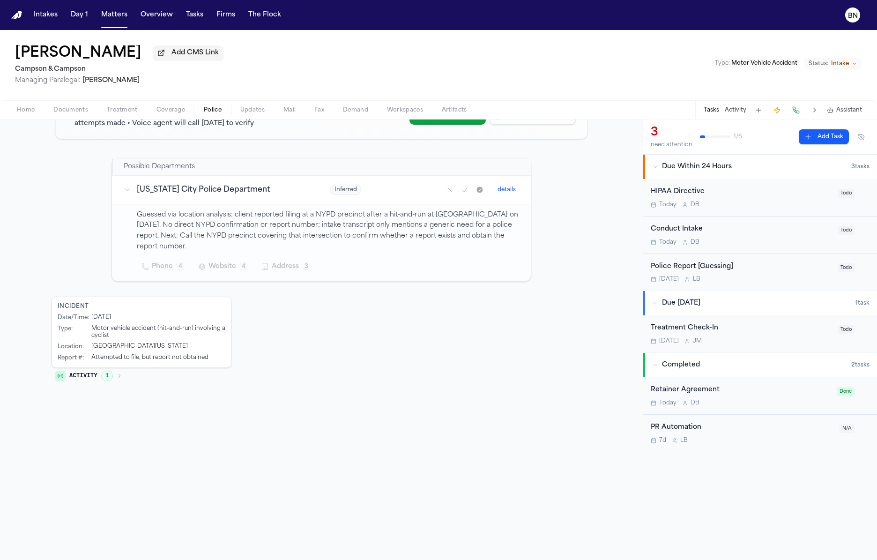
scroll to position [121, 0]
click at [210, 112] on span "Police" at bounding box center [213, 109] width 18 height 7
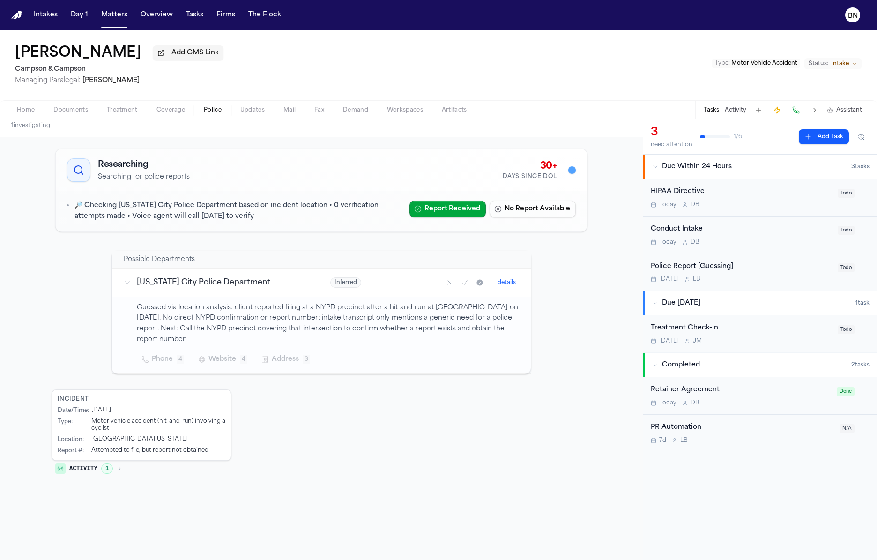
scroll to position [17, 0]
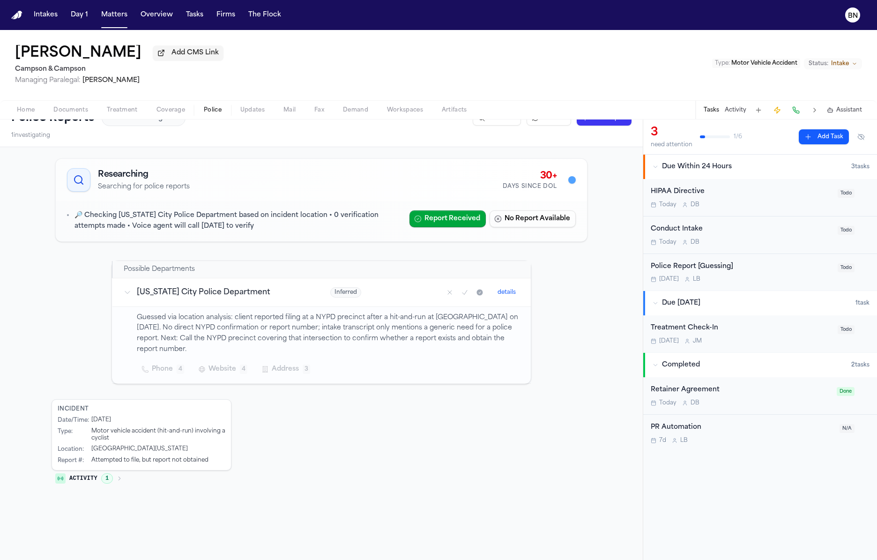
click at [110, 265] on div "Researching Searching for police reports 30+ Days Since DOL 🔎 Checking [US_STAT…" at bounding box center [322, 323] width 540 height 336
click at [108, 17] on button "Matters" at bounding box center [114, 15] width 34 height 17
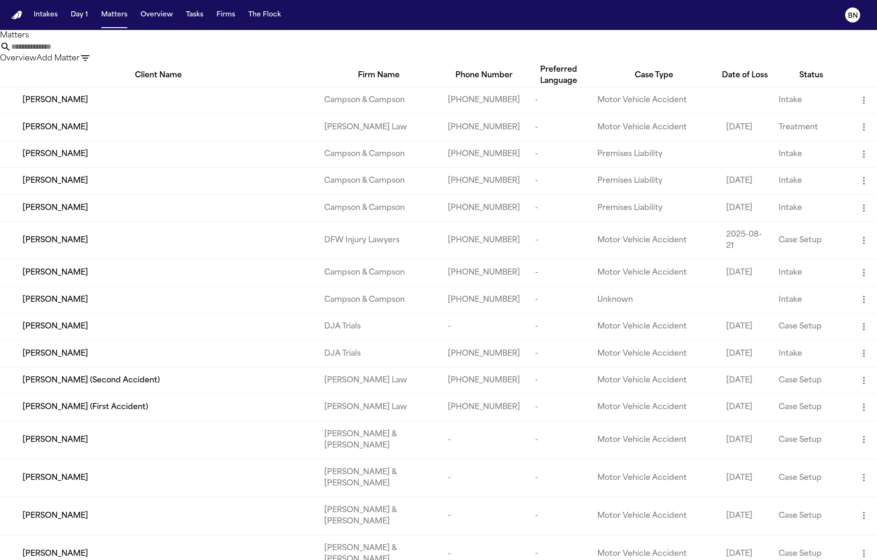
click at [192, 106] on div "[PERSON_NAME]" at bounding box center [165, 100] width 287 height 11
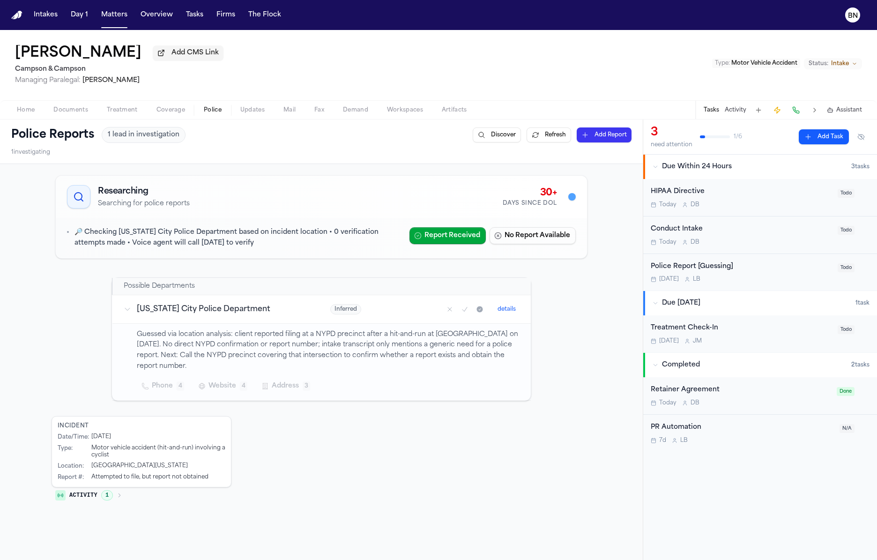
click at [212, 111] on span "Police" at bounding box center [213, 109] width 18 height 7
click at [110, 497] on span "1" at bounding box center [107, 495] width 12 height 10
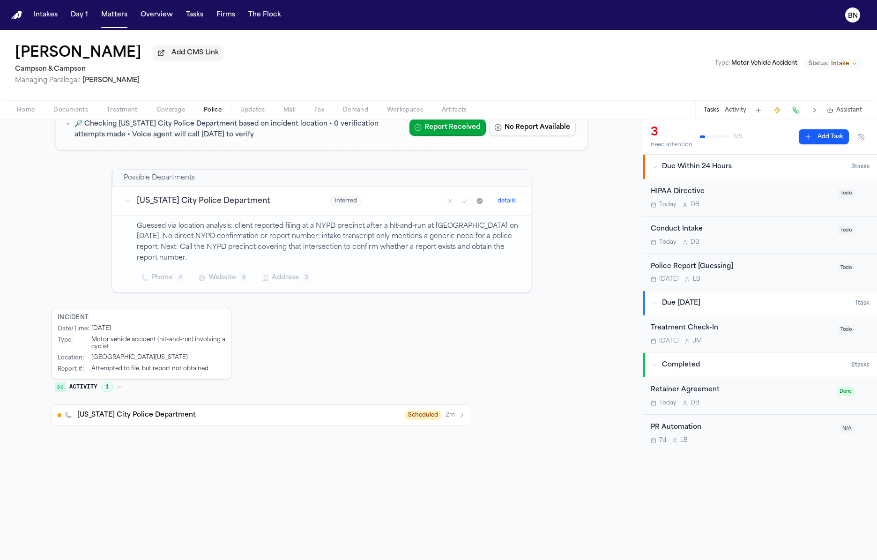
scroll to position [114, 0]
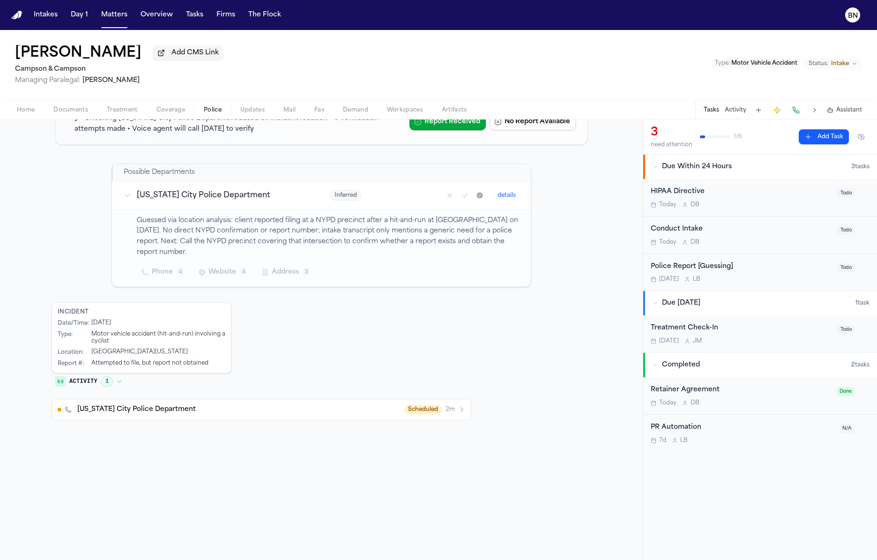
click at [149, 412] on span "[US_STATE] City Police Department" at bounding box center [136, 409] width 119 height 9
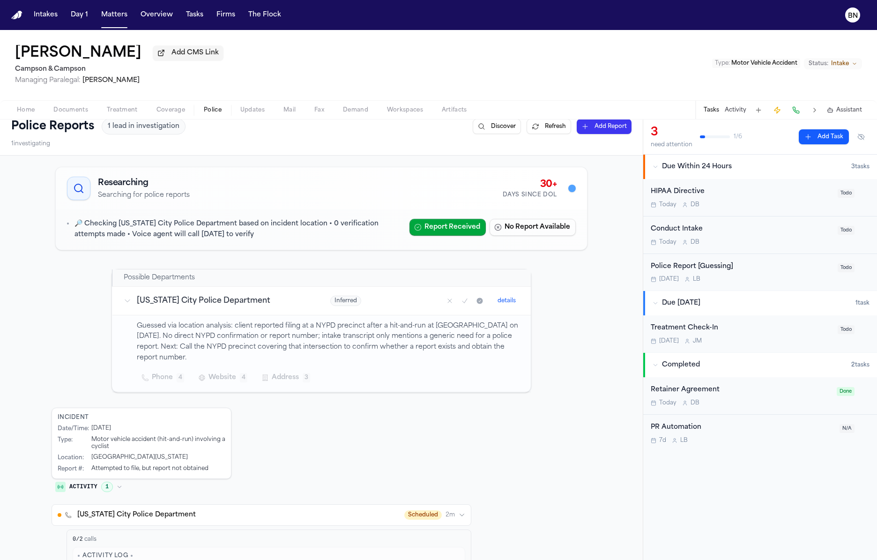
scroll to position [0, 0]
